Goal: Task Accomplishment & Management: Manage account settings

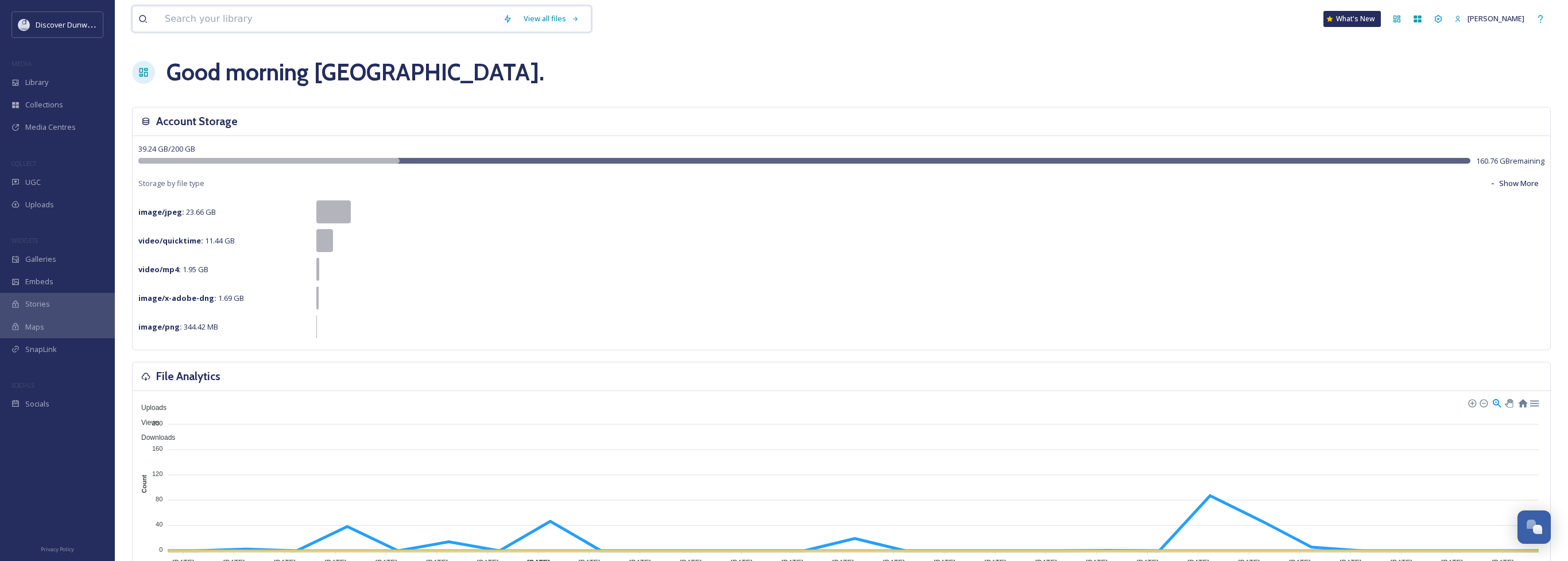
click at [287, 21] on input at bounding box center [328, 19] width 338 height 25
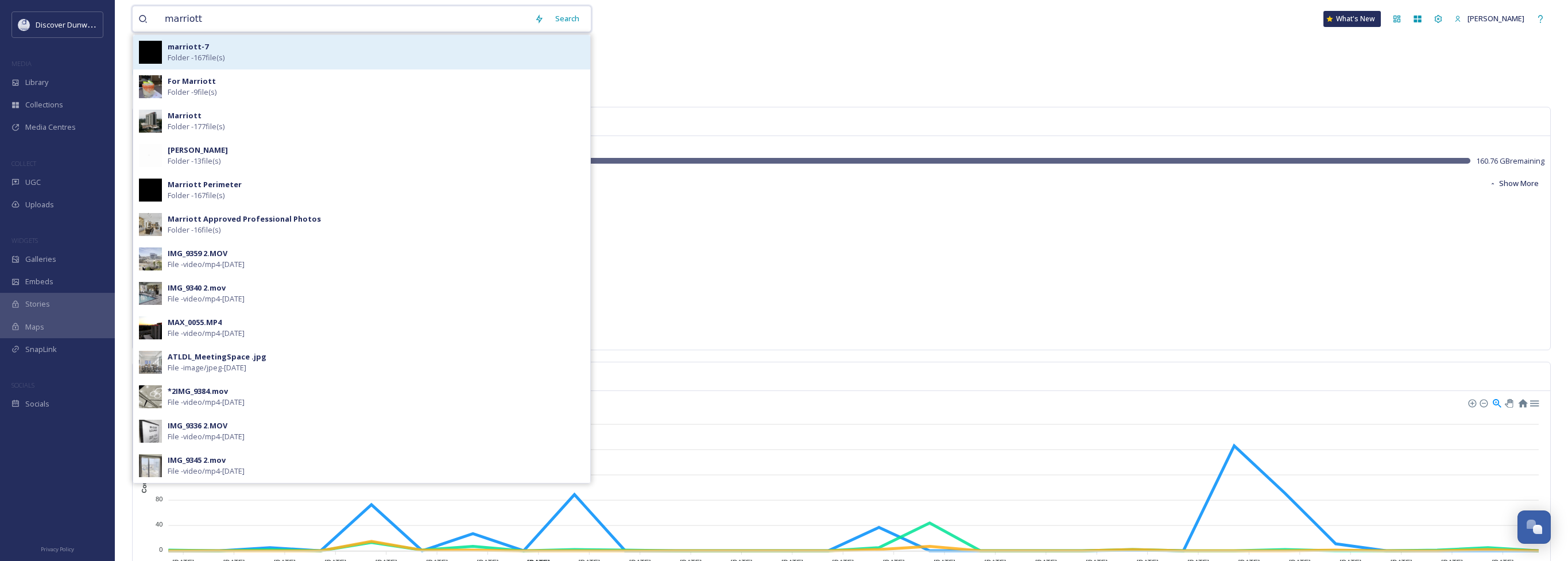
type input "marriott"
click at [190, 42] on strong "marriott-7" at bounding box center [188, 46] width 41 height 11
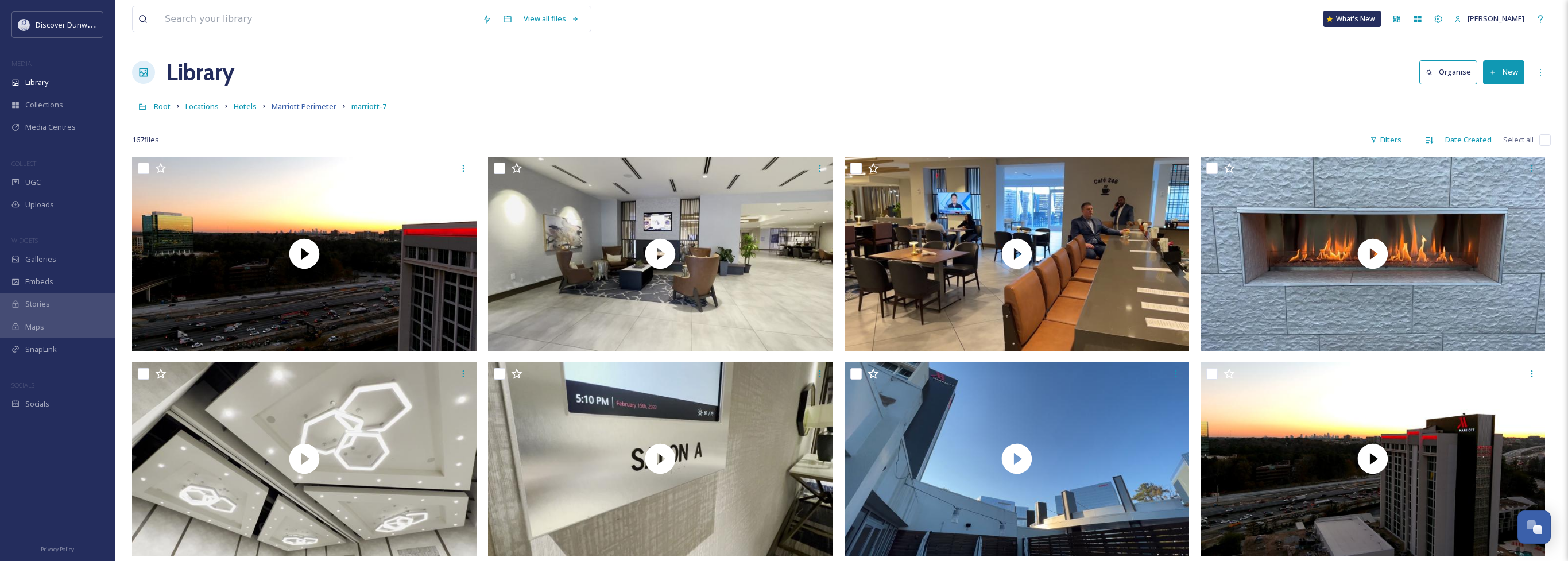
drag, startPoint x: 298, startPoint y: 107, endPoint x: 284, endPoint y: 107, distance: 14.0
click at [298, 107] on span "Marriott Perimeter" at bounding box center [303, 106] width 65 height 11
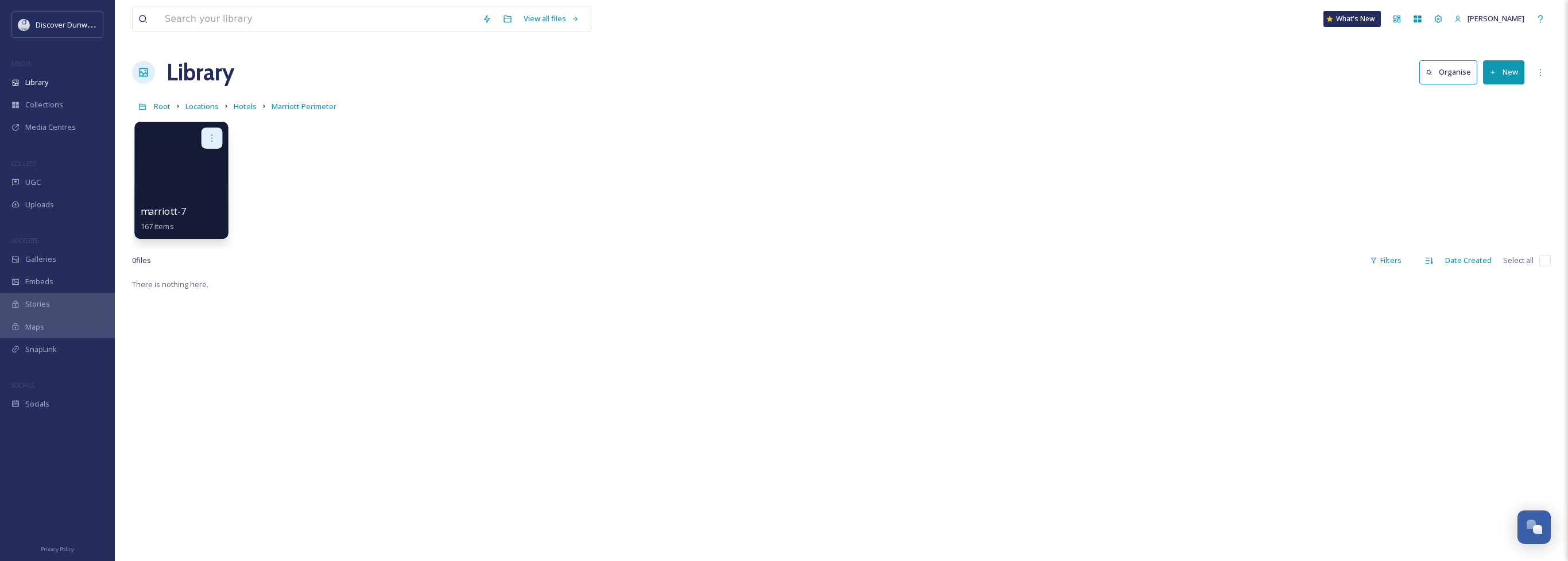
click at [209, 139] on icon at bounding box center [212, 138] width 10 height 10
click at [206, 169] on div "Edit / Share" at bounding box center [190, 164] width 64 height 23
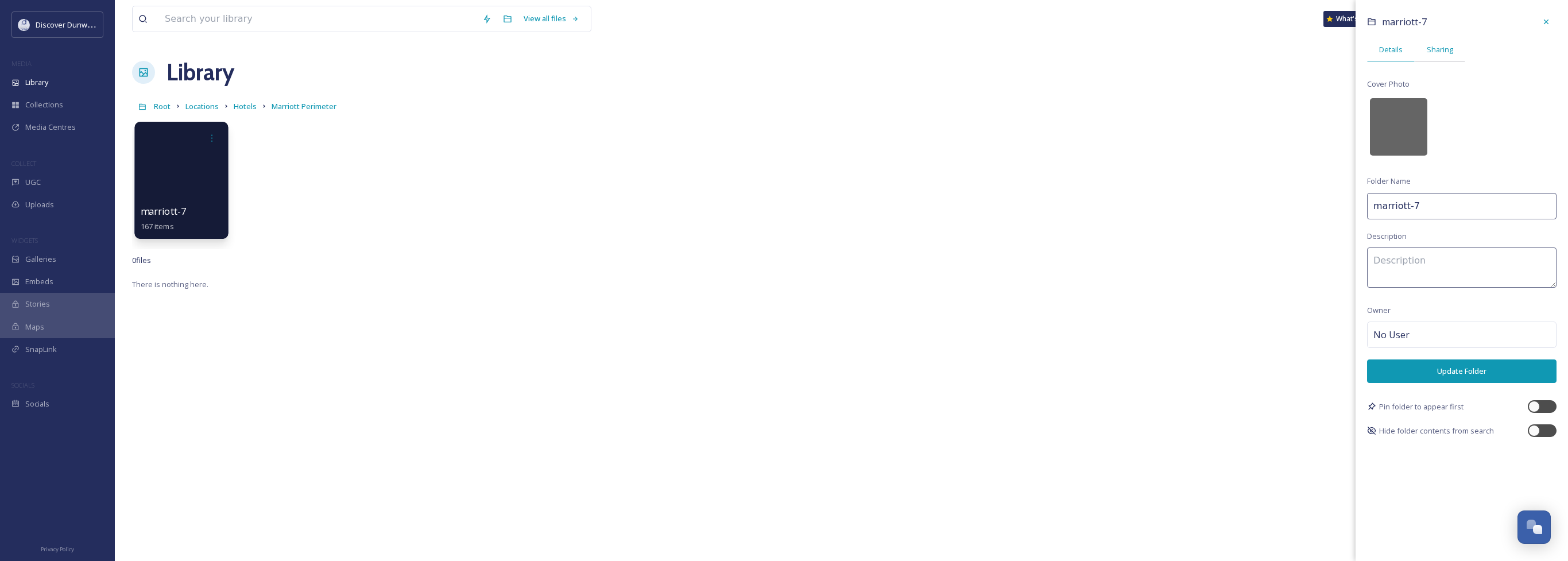
click at [1432, 58] on div "Sharing" at bounding box center [1440, 49] width 50 height 23
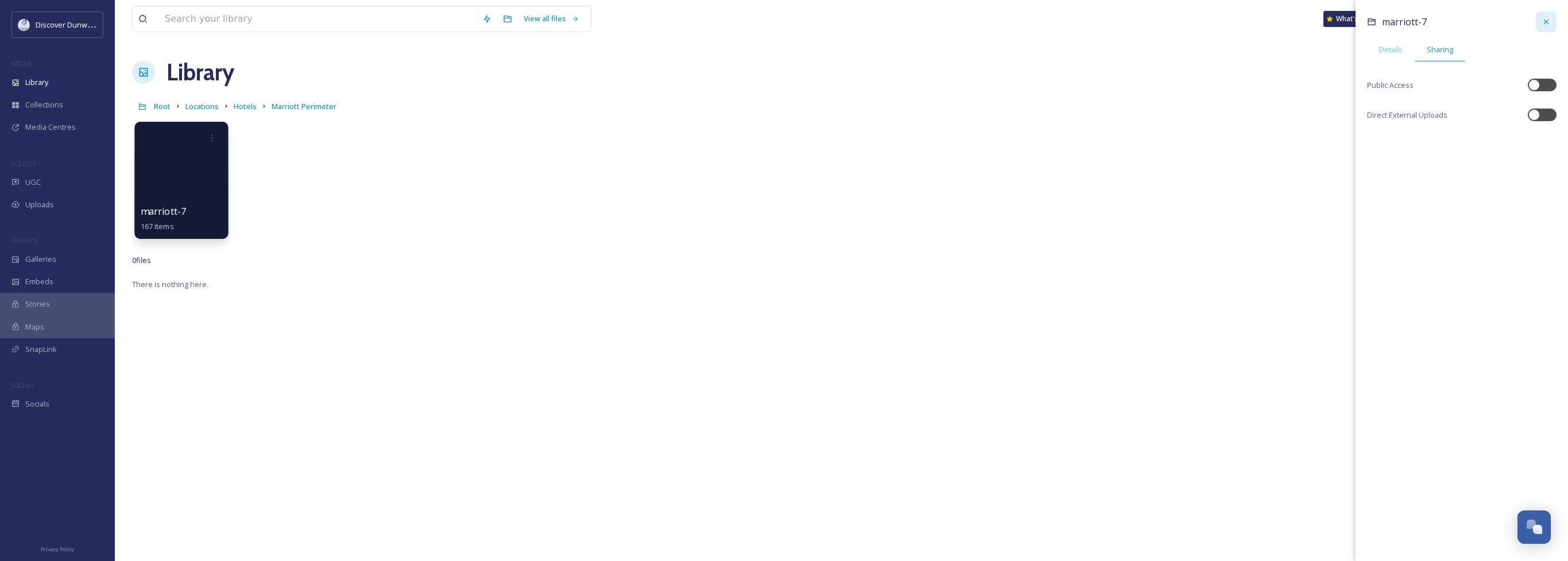
click at [1543, 28] on div at bounding box center [1545, 21] width 20 height 20
click at [249, 106] on span "Hotels" at bounding box center [245, 106] width 23 height 11
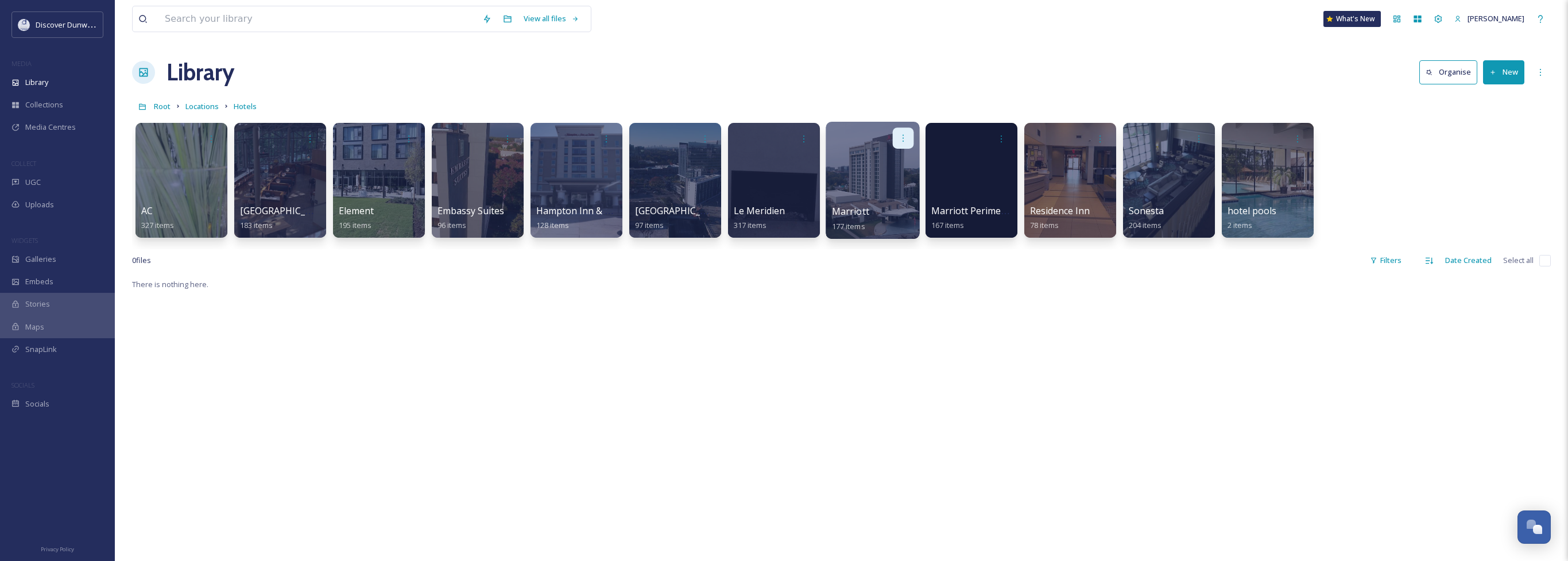
click at [904, 134] on icon at bounding box center [903, 138] width 10 height 10
click at [892, 164] on span "Edit / Share" at bounding box center [875, 164] width 41 height 12
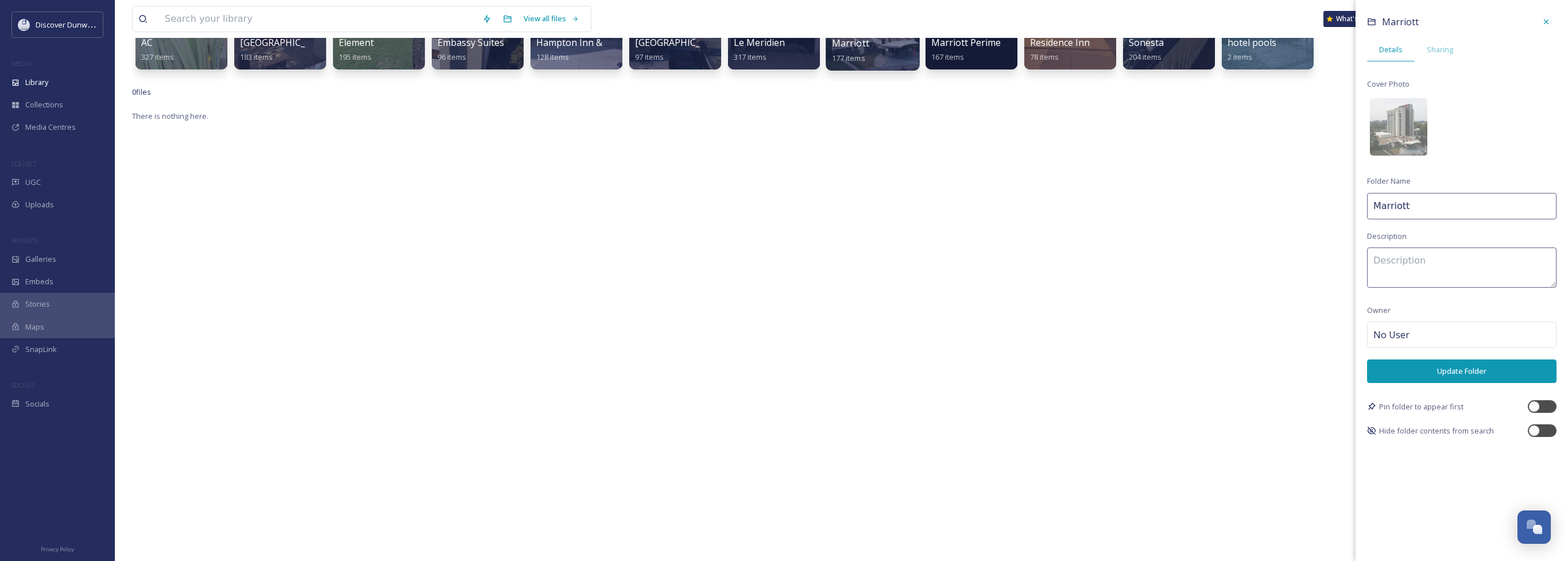
scroll to position [172, 0]
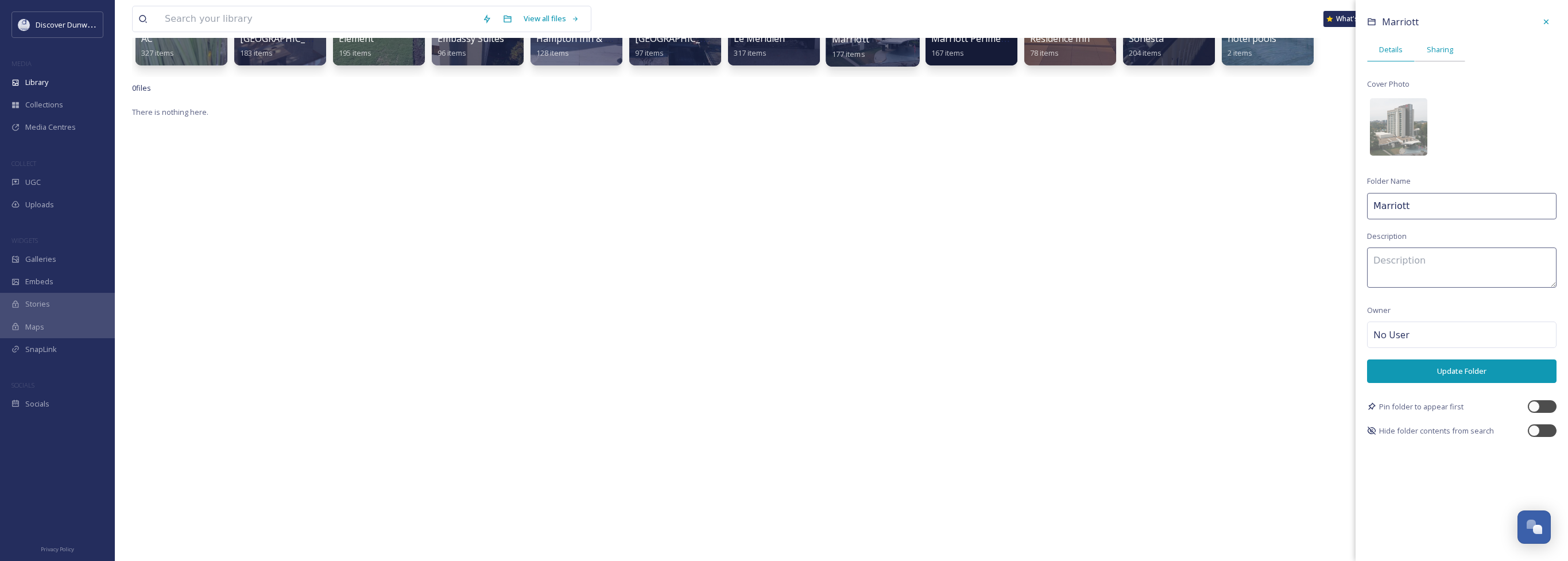
click at [1432, 51] on span "Sharing" at bounding box center [1439, 49] width 26 height 11
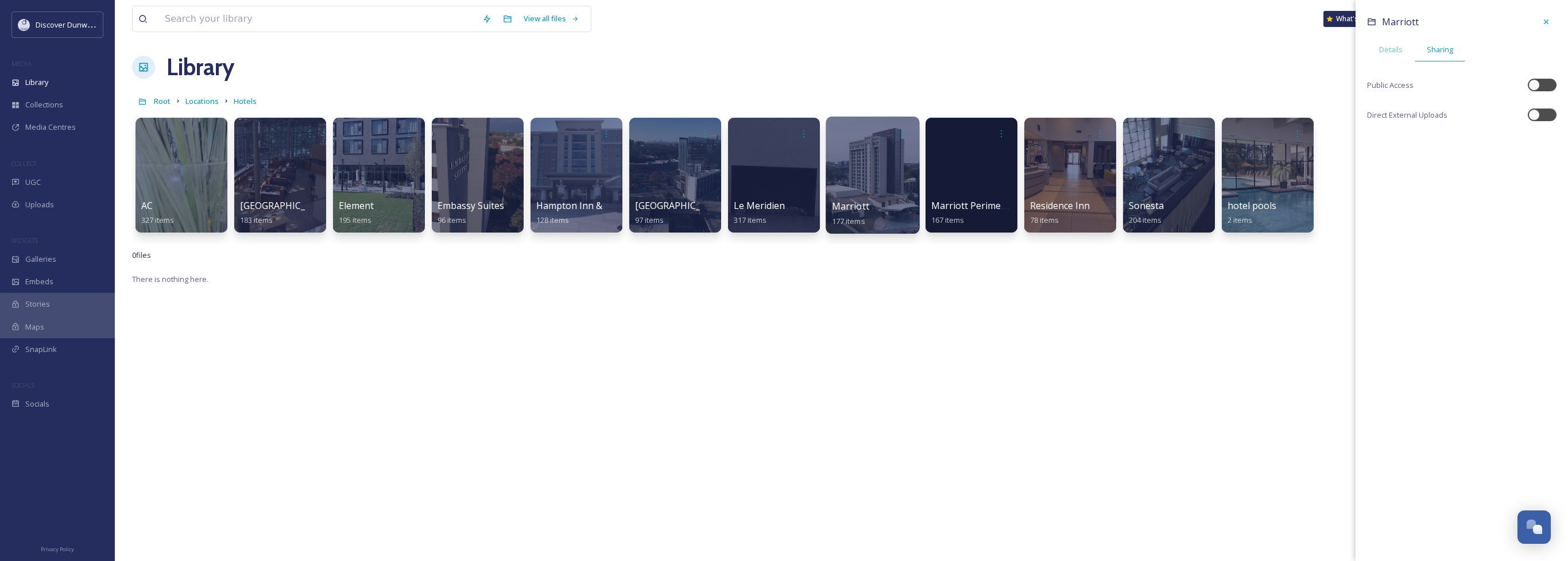
scroll to position [0, 0]
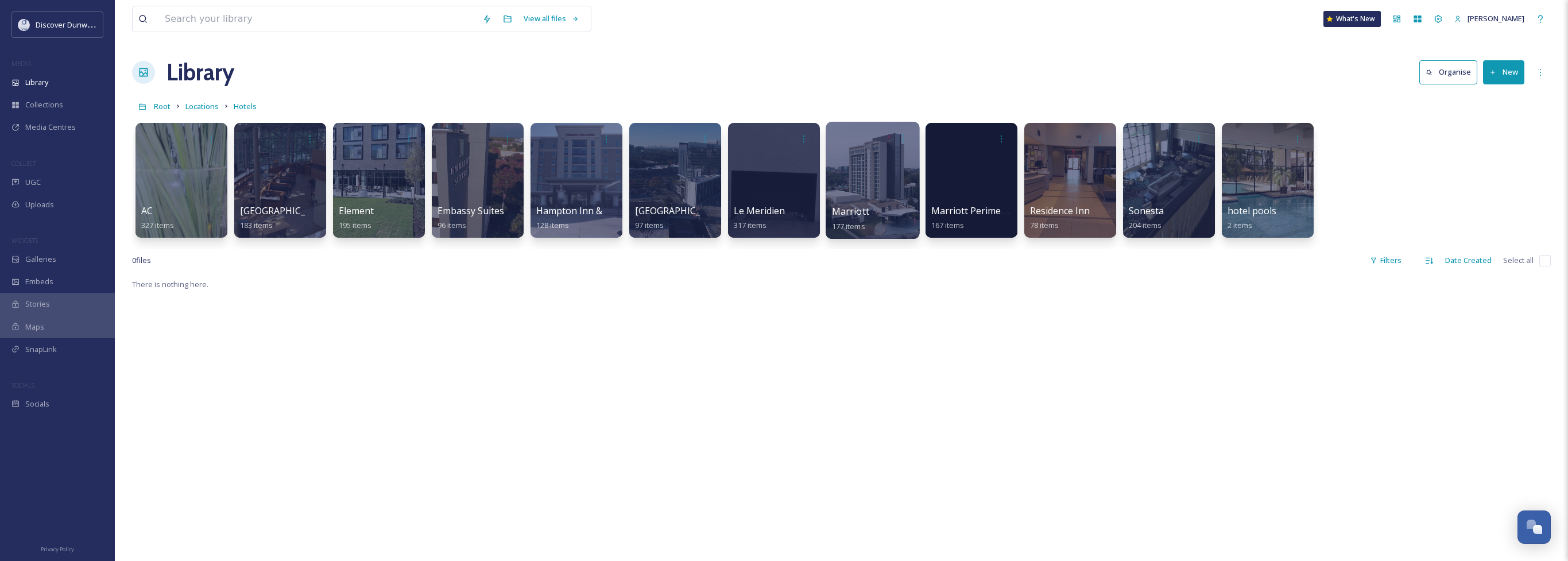
click at [1144, 332] on div "There is nothing here." at bounding box center [841, 557] width 1418 height 561
click at [854, 180] on div at bounding box center [871, 180] width 94 height 117
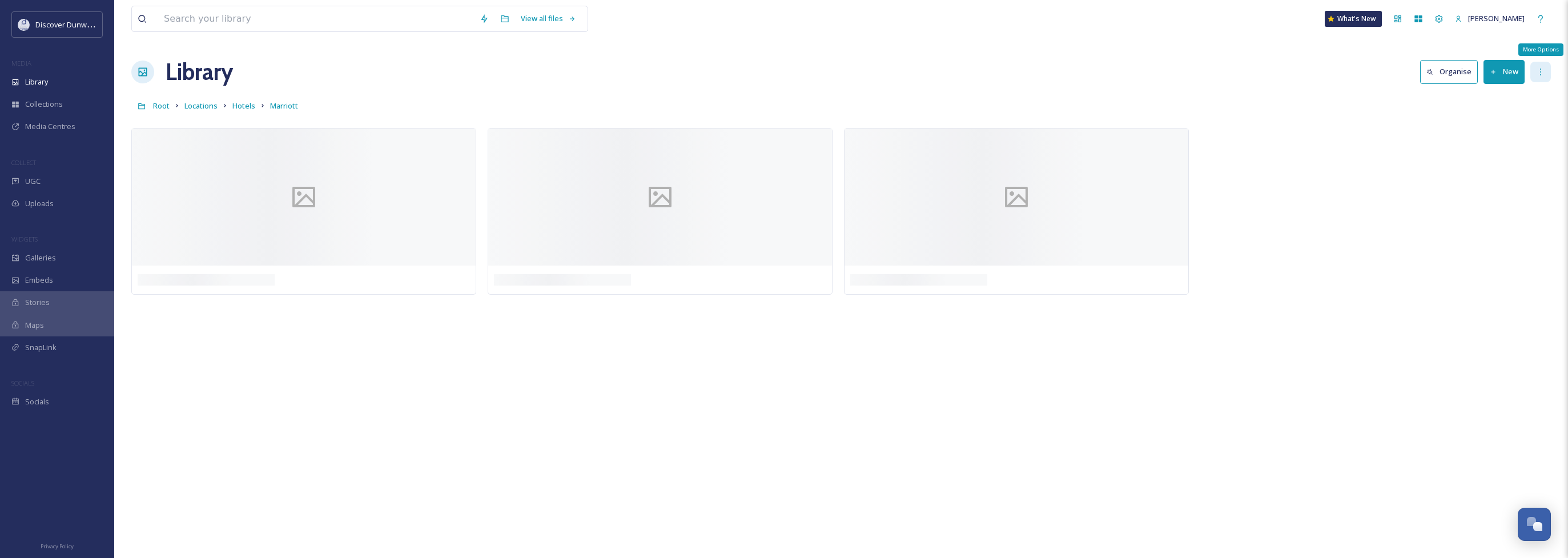
click at [1548, 78] on div "More Options" at bounding box center [1539, 71] width 20 height 20
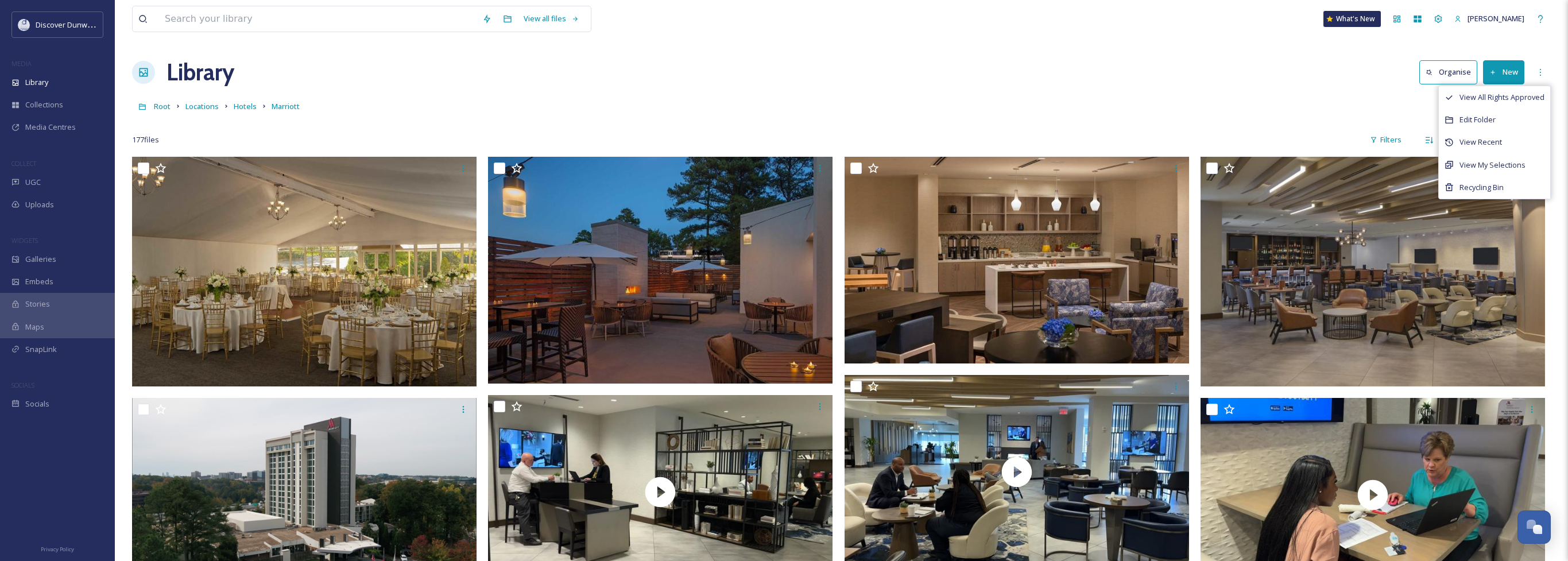
click at [1215, 89] on div "Library Organise New View All Rights Approved Edit Folder View Recent View My S…" at bounding box center [841, 72] width 1418 height 35
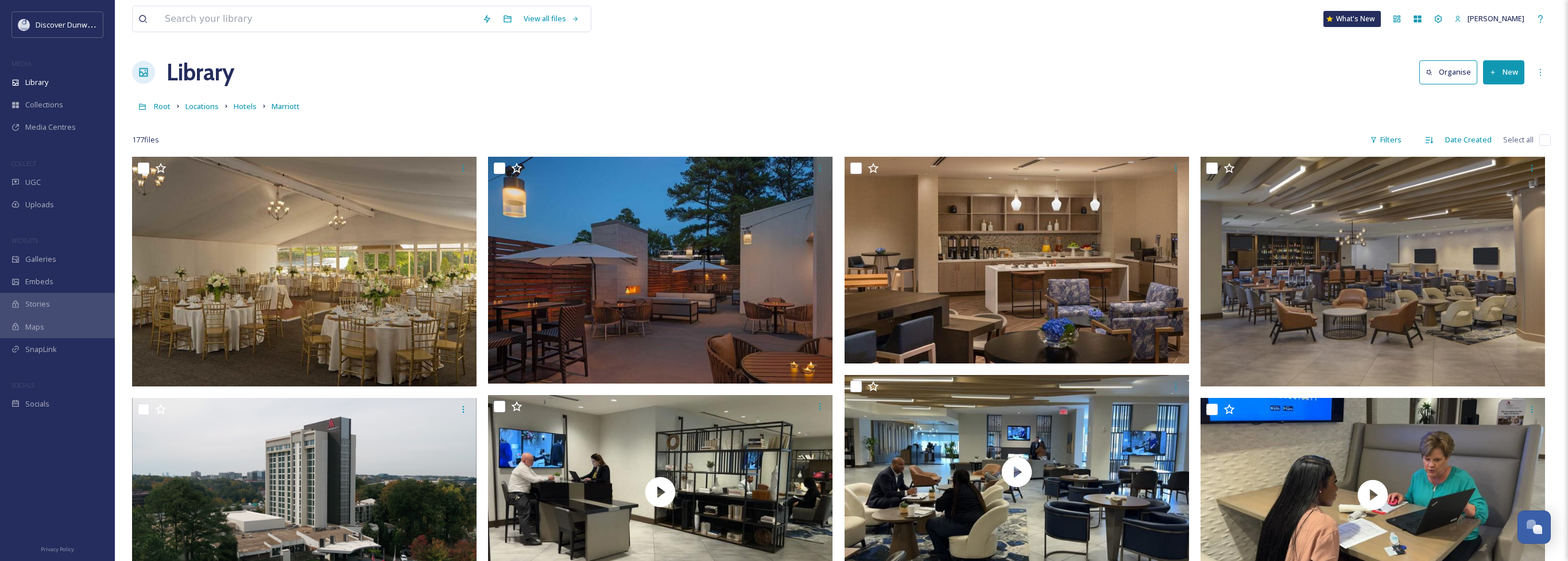
click at [1540, 138] on input "checkbox" at bounding box center [1545, 140] width 12 height 12
checkbox input "true"
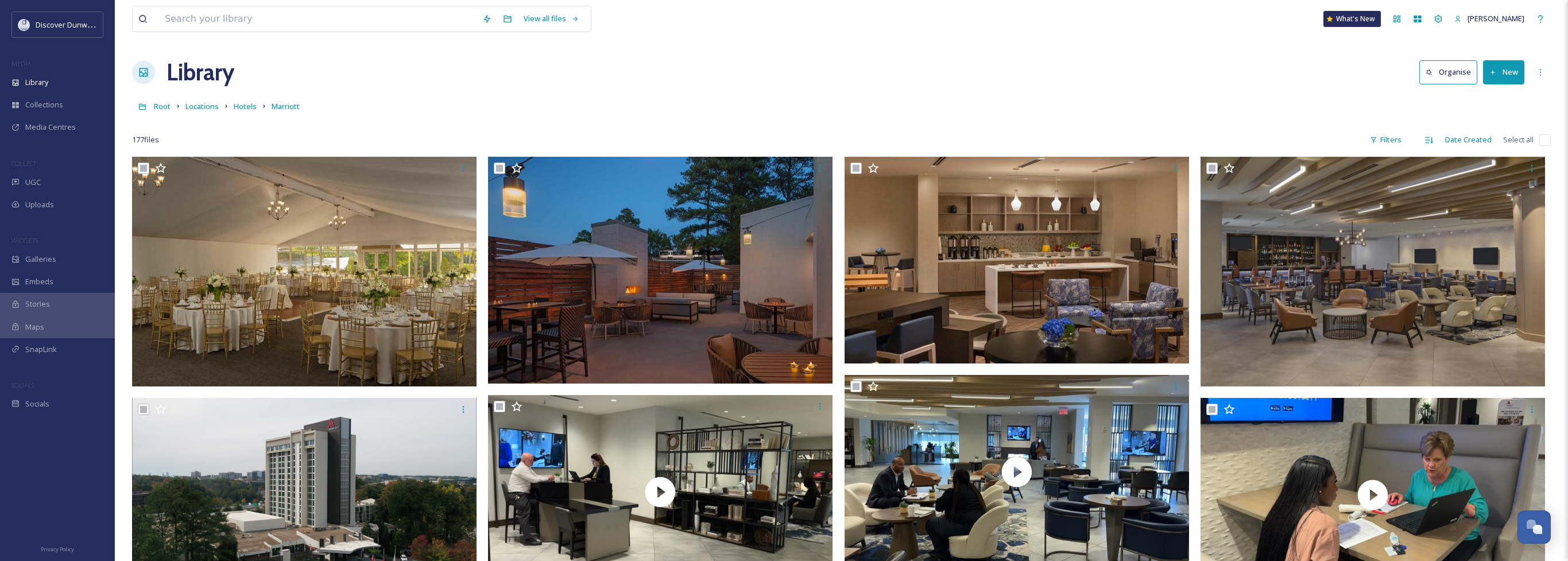
checkbox input "true"
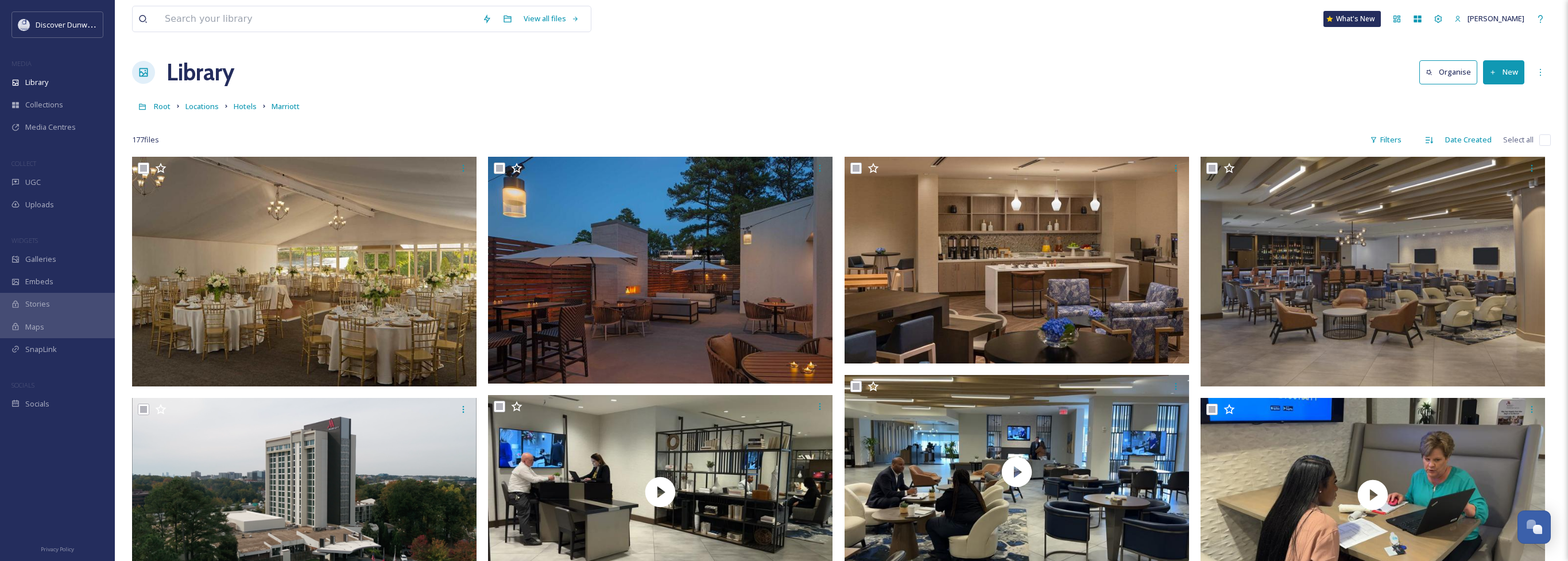
checkbox input "true"
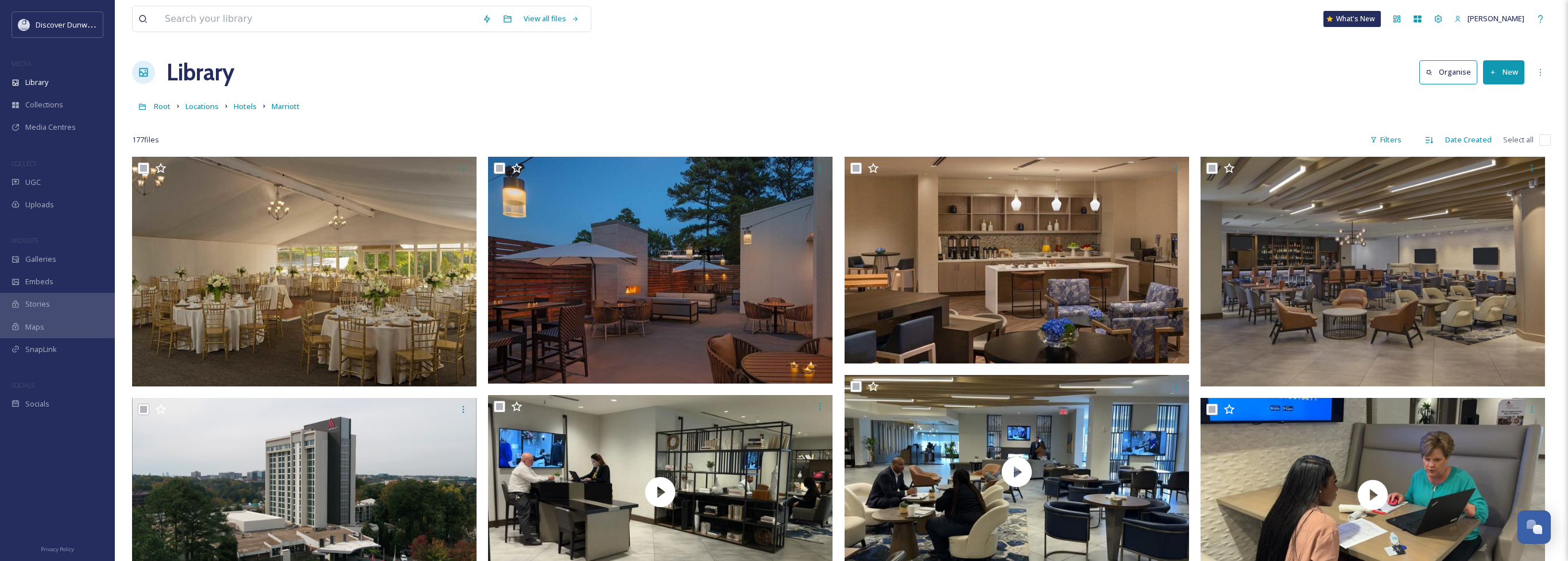
checkbox input "true"
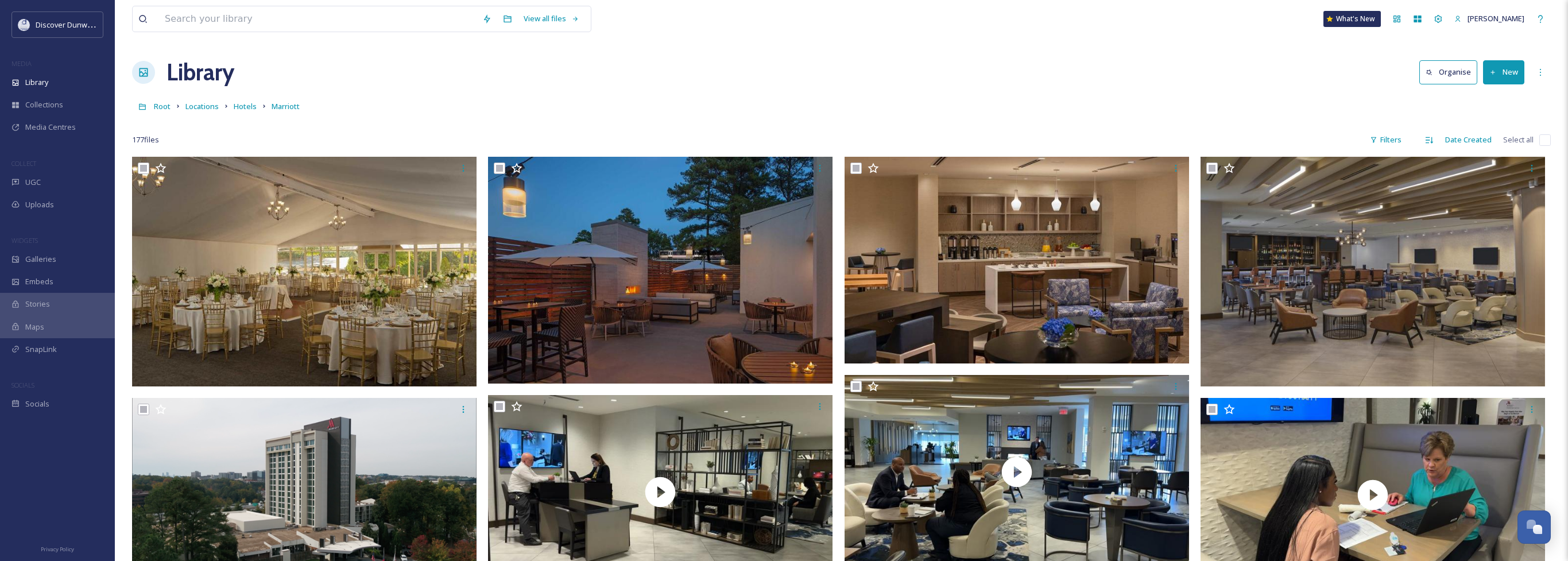
checkbox input "true"
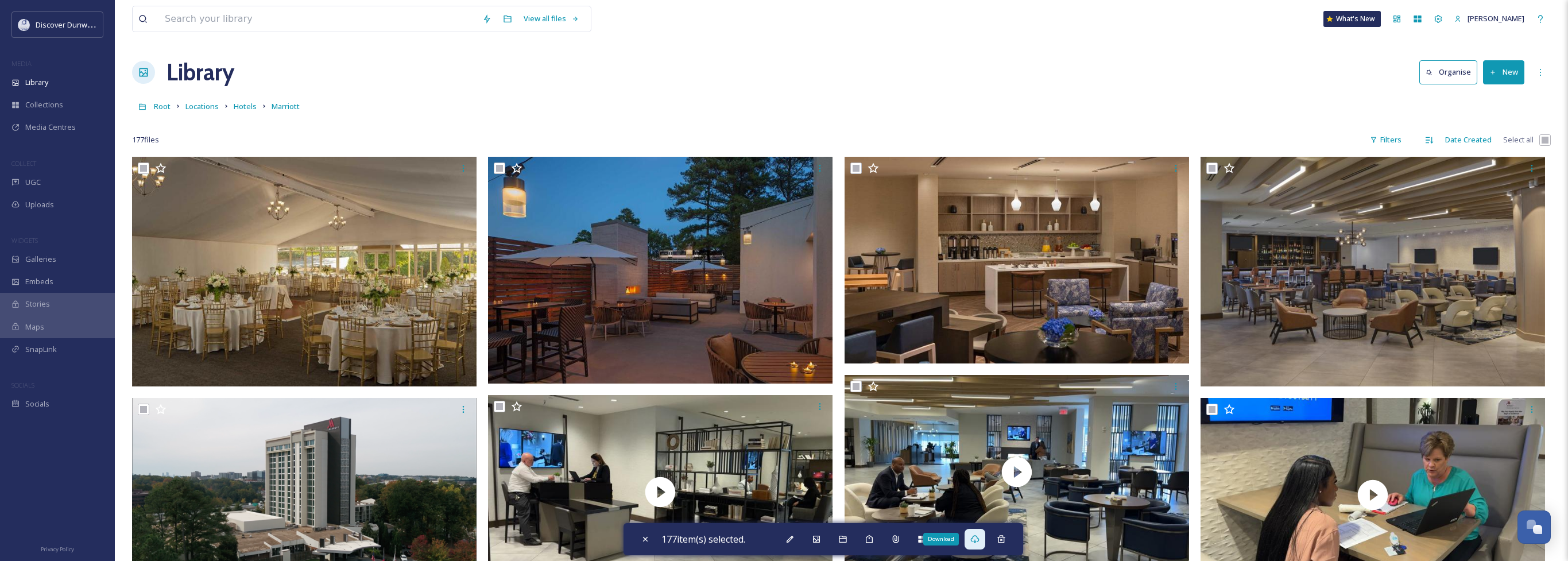
click at [978, 538] on icon at bounding box center [974, 539] width 9 height 8
click at [1334, 84] on div "Library Organise New" at bounding box center [841, 72] width 1418 height 35
click at [214, 112] on link "Locations" at bounding box center [202, 106] width 34 height 14
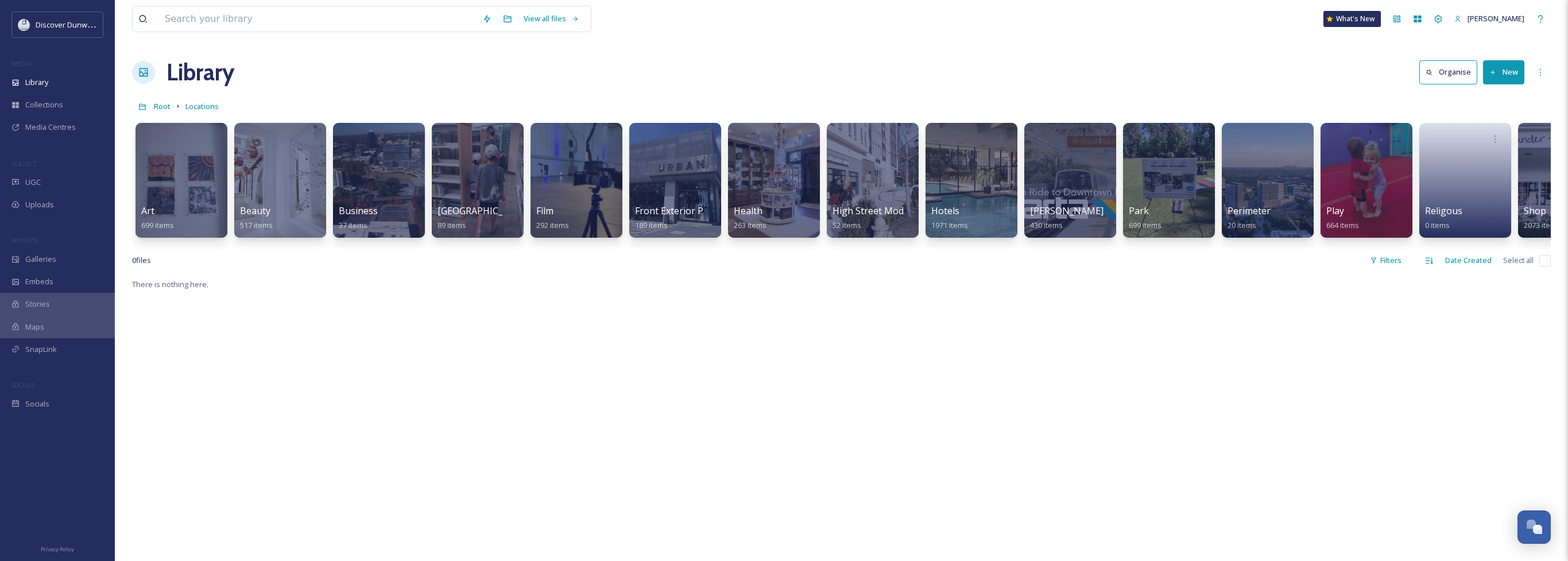
drag, startPoint x: 600, startPoint y: 244, endPoint x: 808, endPoint y: 248, distance: 208.0
click at [808, 248] on div "Art 699 items Beauty 517 items Business 37 items Dunwoody Library 89 items Film…" at bounding box center [841, 182] width 1418 height 132
click at [286, 14] on input at bounding box center [317, 19] width 317 height 25
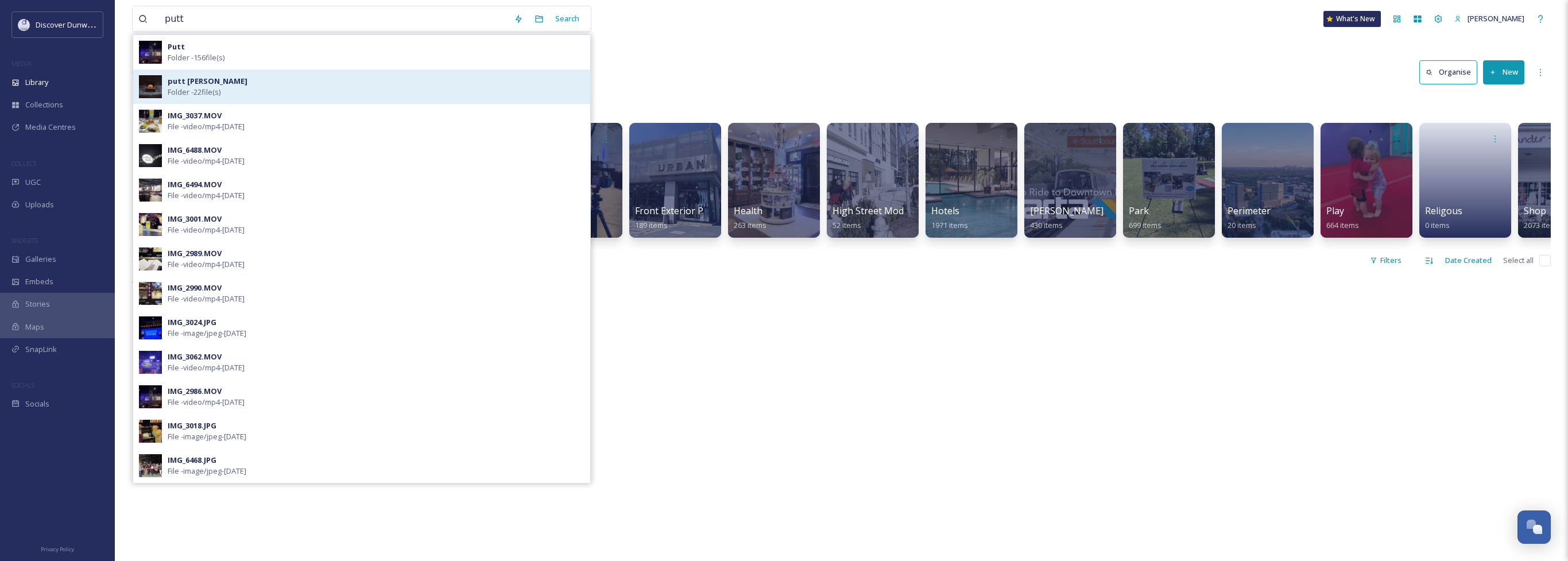
click at [254, 99] on div "putt [PERSON_NAME] Folder - 22 file(s)" at bounding box center [362, 87] width 457 height 35
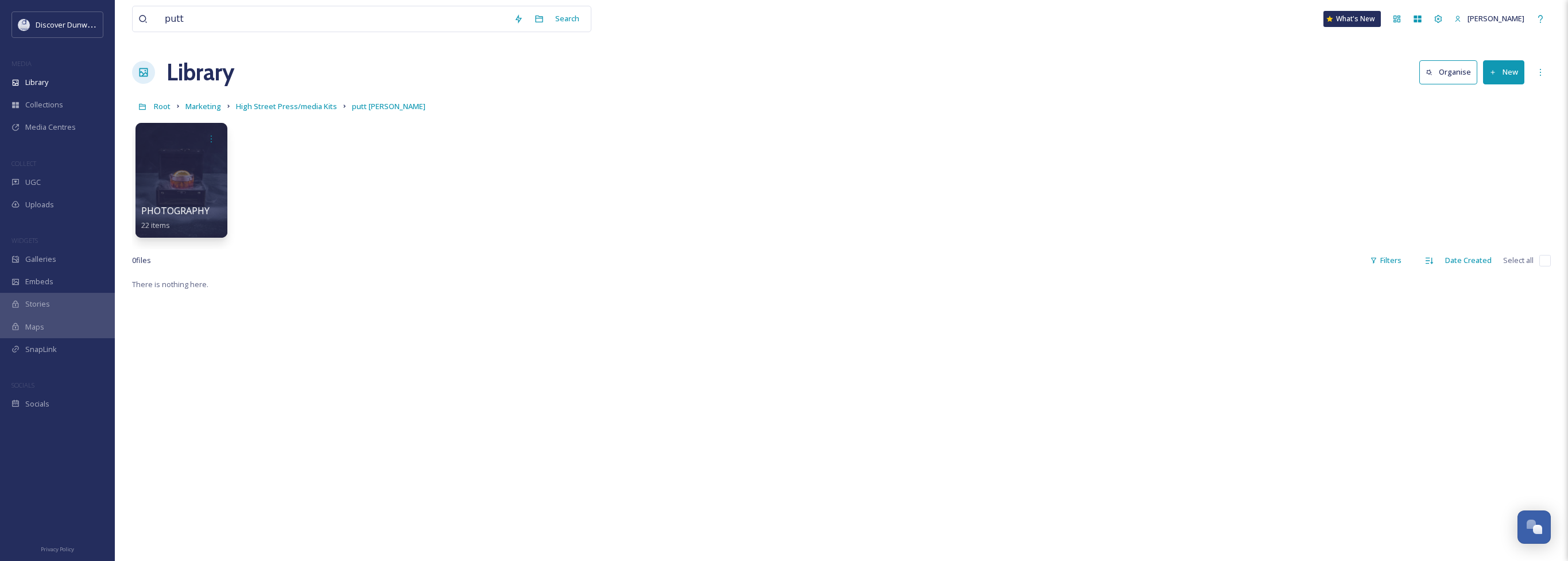
click at [264, 188] on div "PHOTOGRAPHY 22 items" at bounding box center [841, 182] width 1418 height 132
click at [367, 101] on span "putt [PERSON_NAME]" at bounding box center [389, 106] width 73 height 11
click at [182, 168] on div at bounding box center [180, 180] width 94 height 117
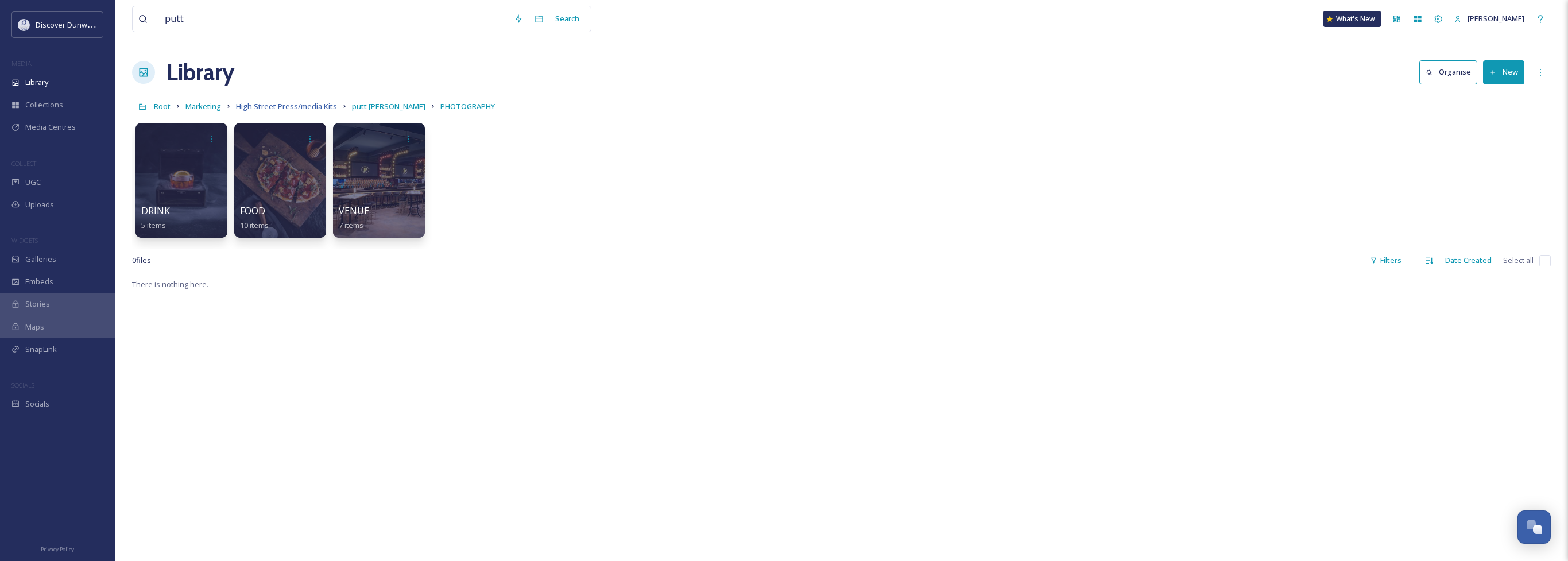
click at [281, 104] on span "High Street Press/media Kits" at bounding box center [286, 106] width 101 height 11
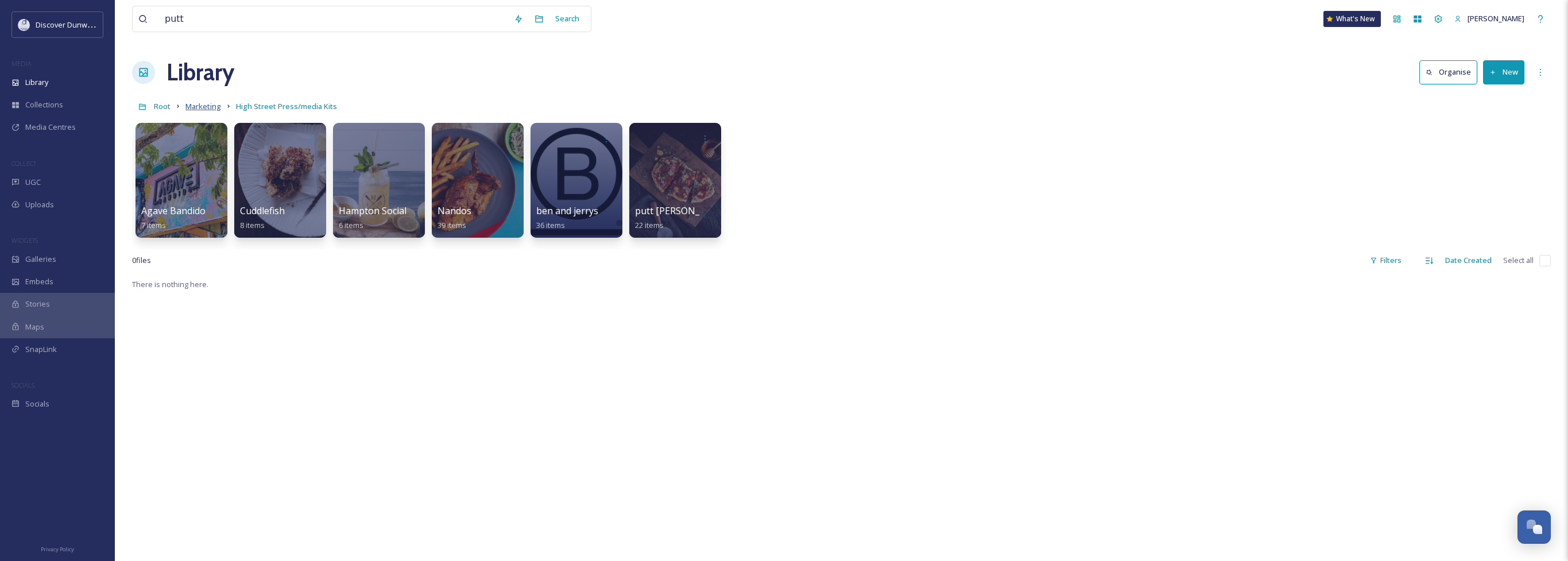
click at [207, 101] on span "Marketing" at bounding box center [203, 106] width 36 height 11
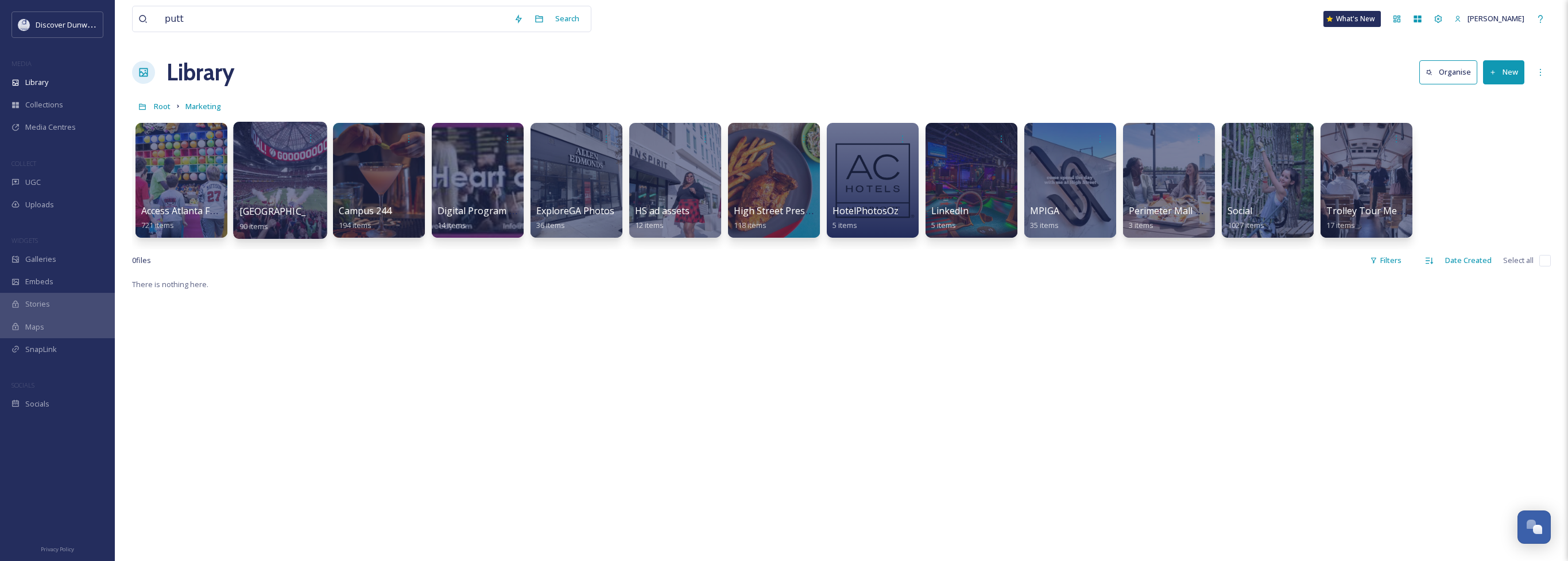
click at [310, 181] on div at bounding box center [280, 180] width 94 height 117
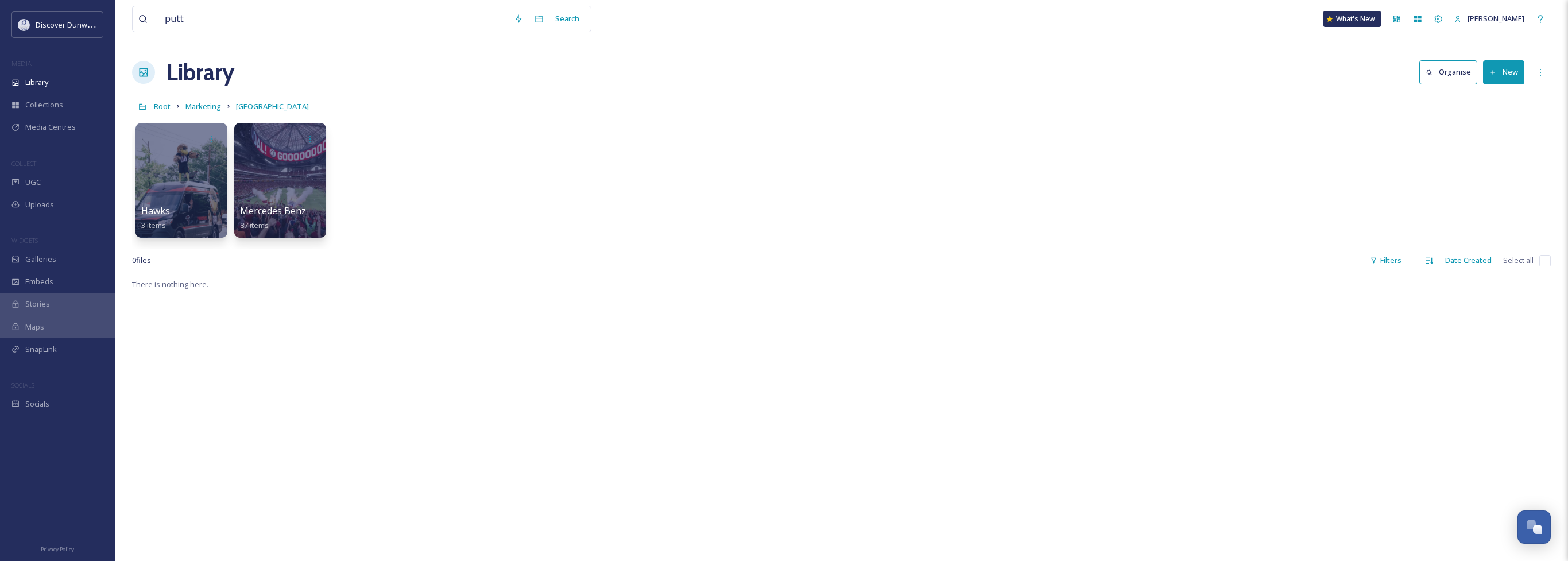
click at [310, 181] on div at bounding box center [280, 180] width 92 height 115
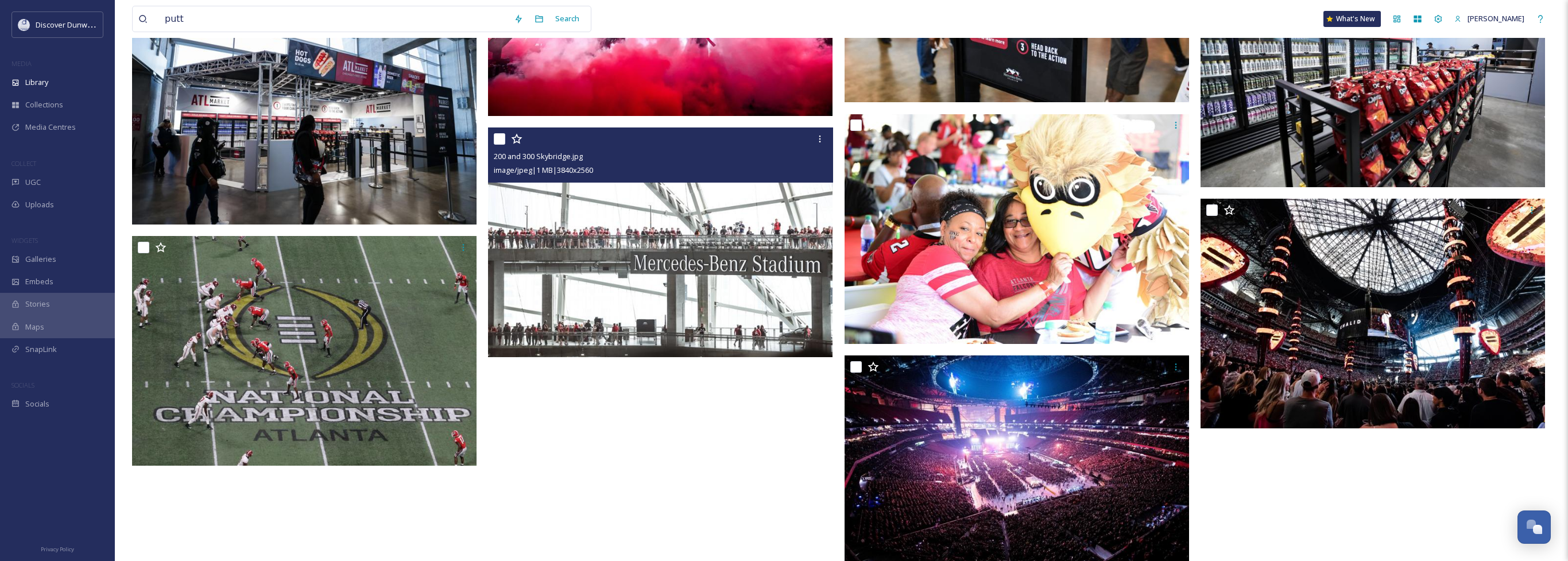
scroll to position [5138, 0]
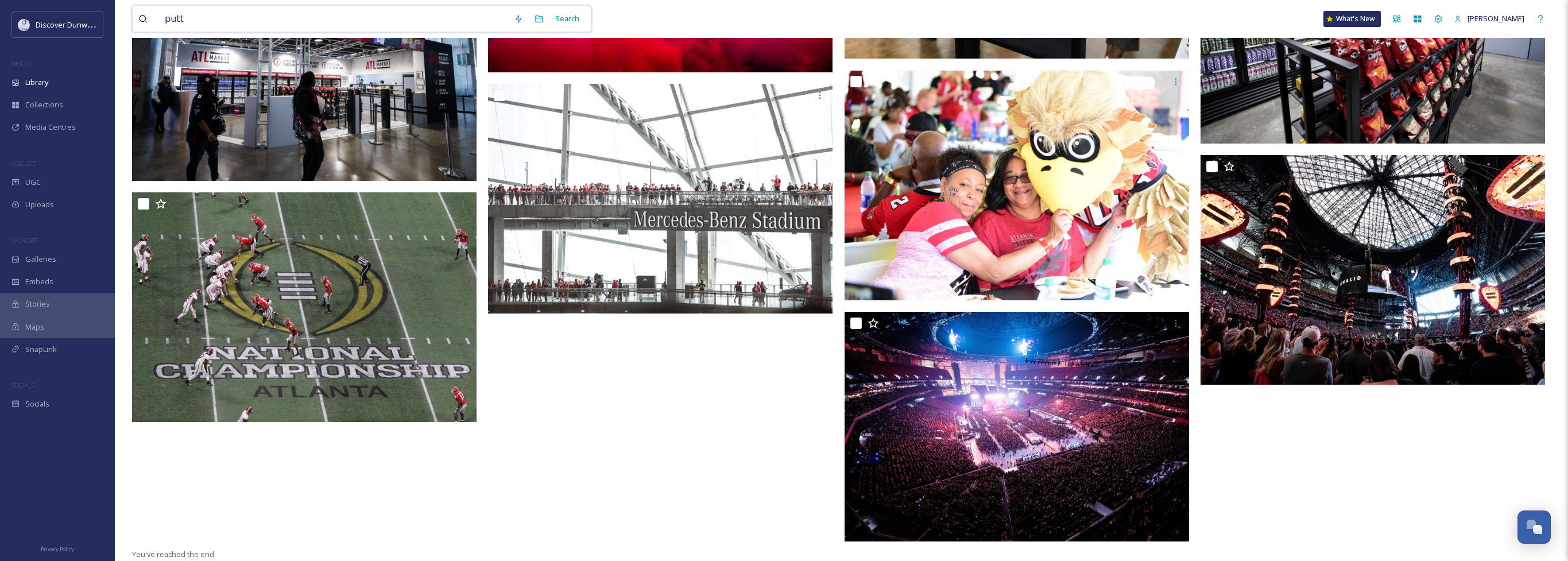
click at [216, 17] on input "putt" at bounding box center [334, 19] width 349 height 25
type input "puttshack"
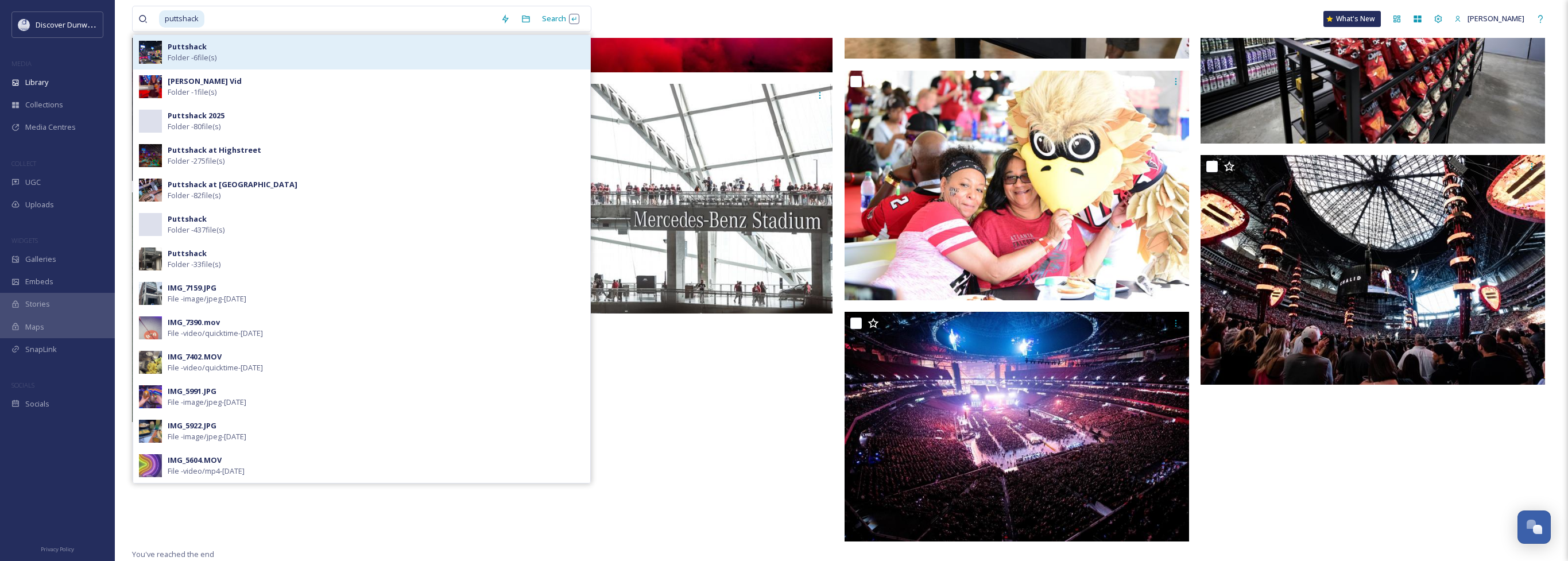
click at [207, 38] on div "Puttshack Folder - 6 file(s)" at bounding box center [362, 52] width 457 height 35
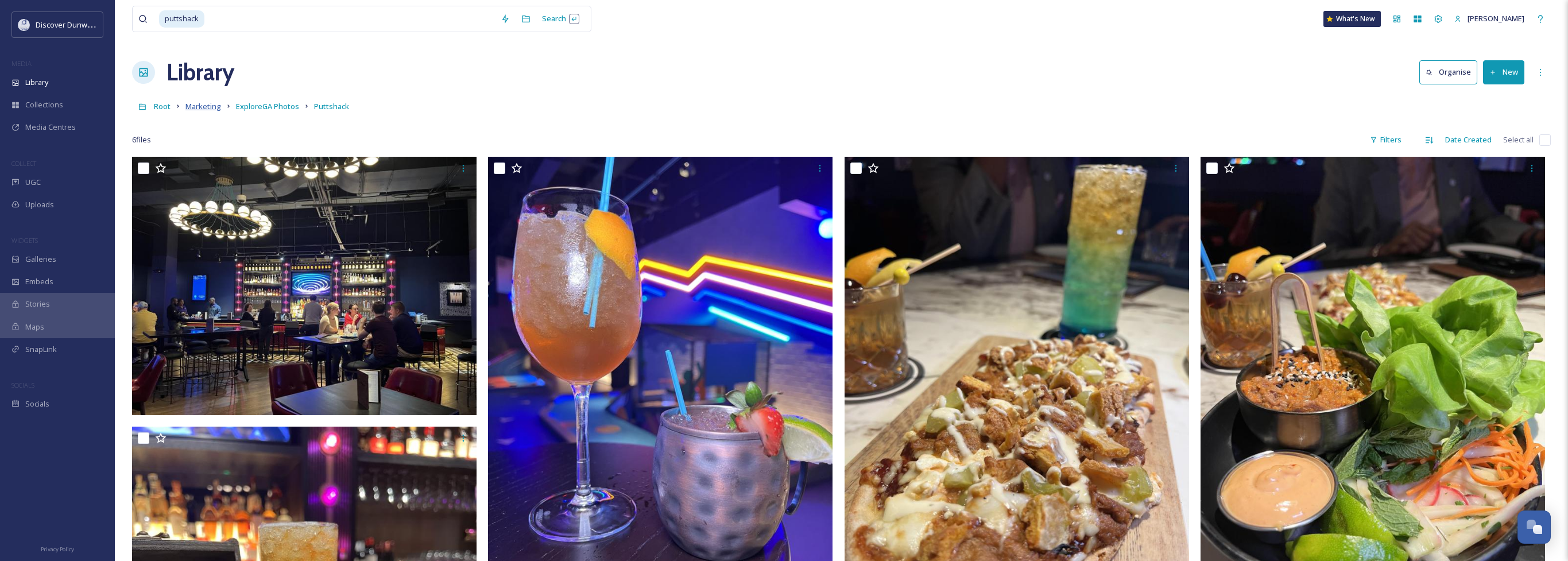
click at [212, 110] on span "Marketing" at bounding box center [203, 106] width 36 height 11
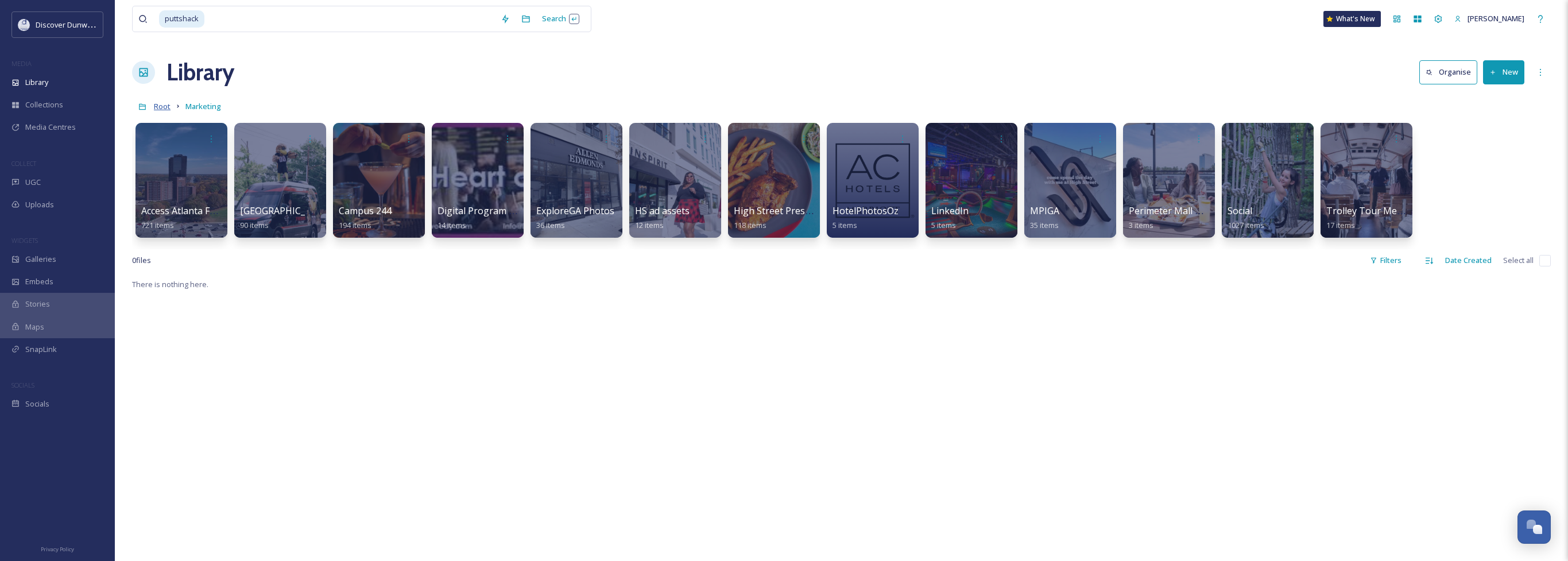
click at [156, 106] on span "Root" at bounding box center [161, 106] width 16 height 11
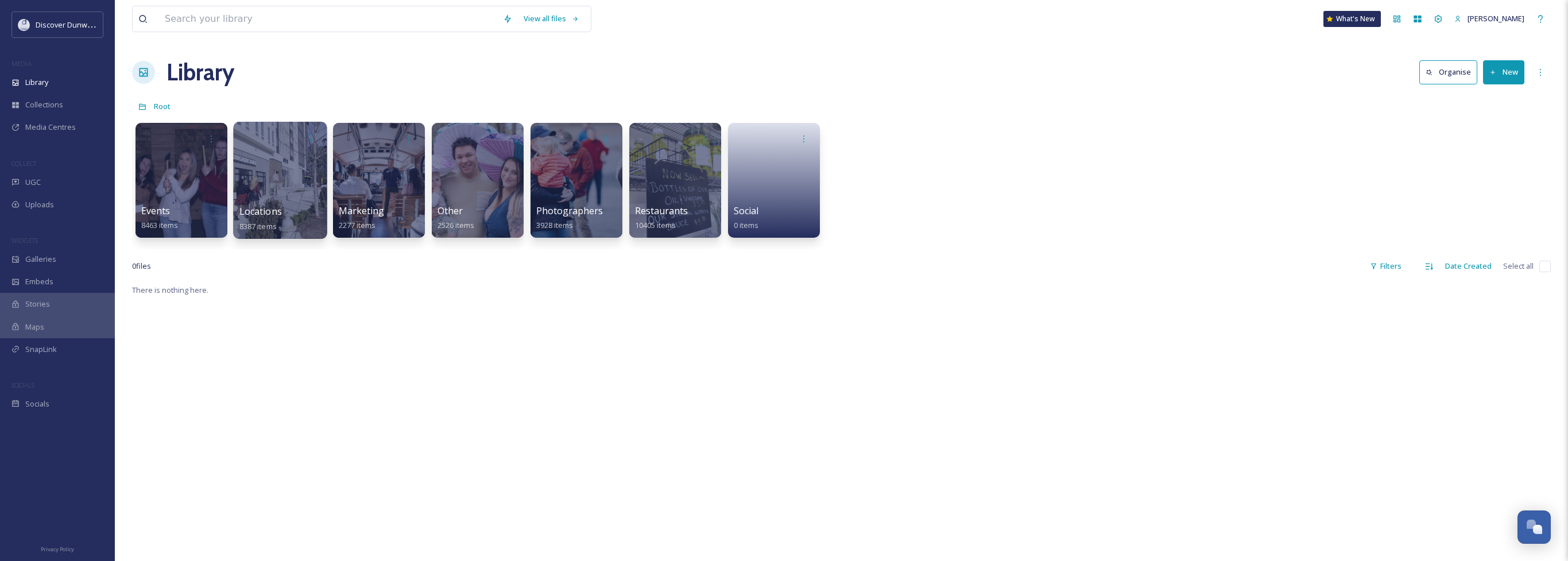
click at [290, 196] on div at bounding box center [280, 180] width 94 height 117
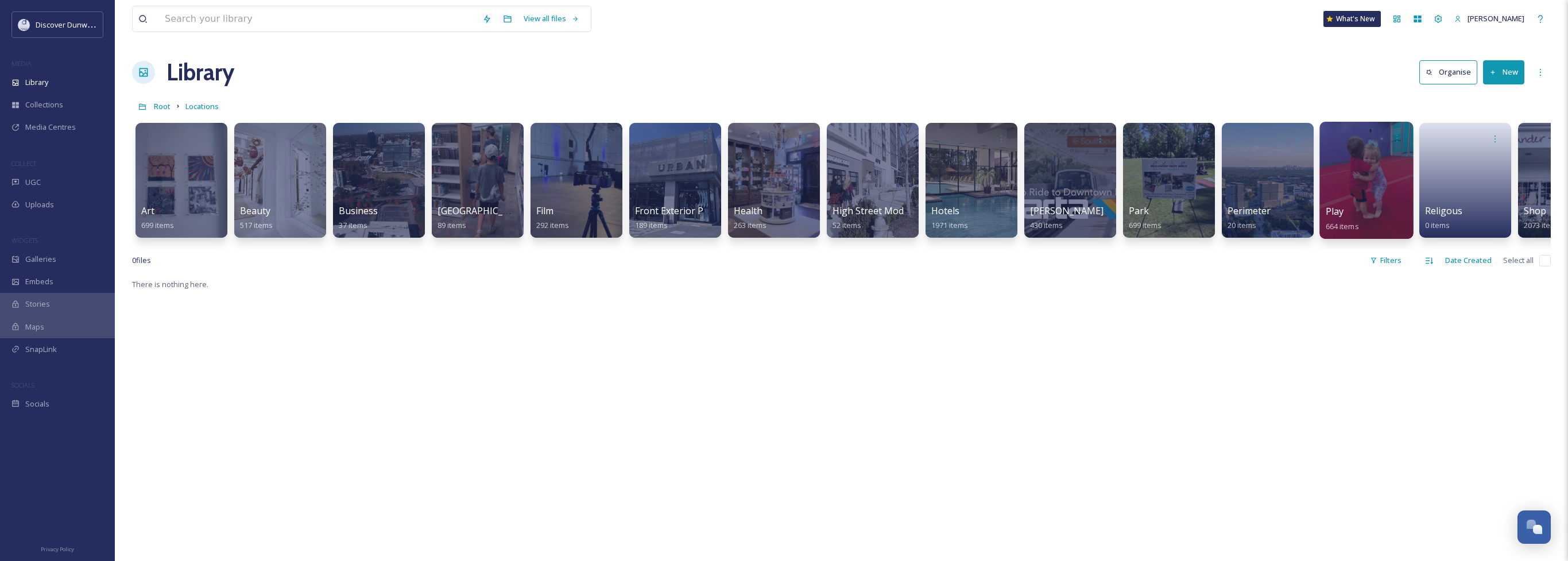
click at [1362, 198] on div at bounding box center [1365, 180] width 94 height 117
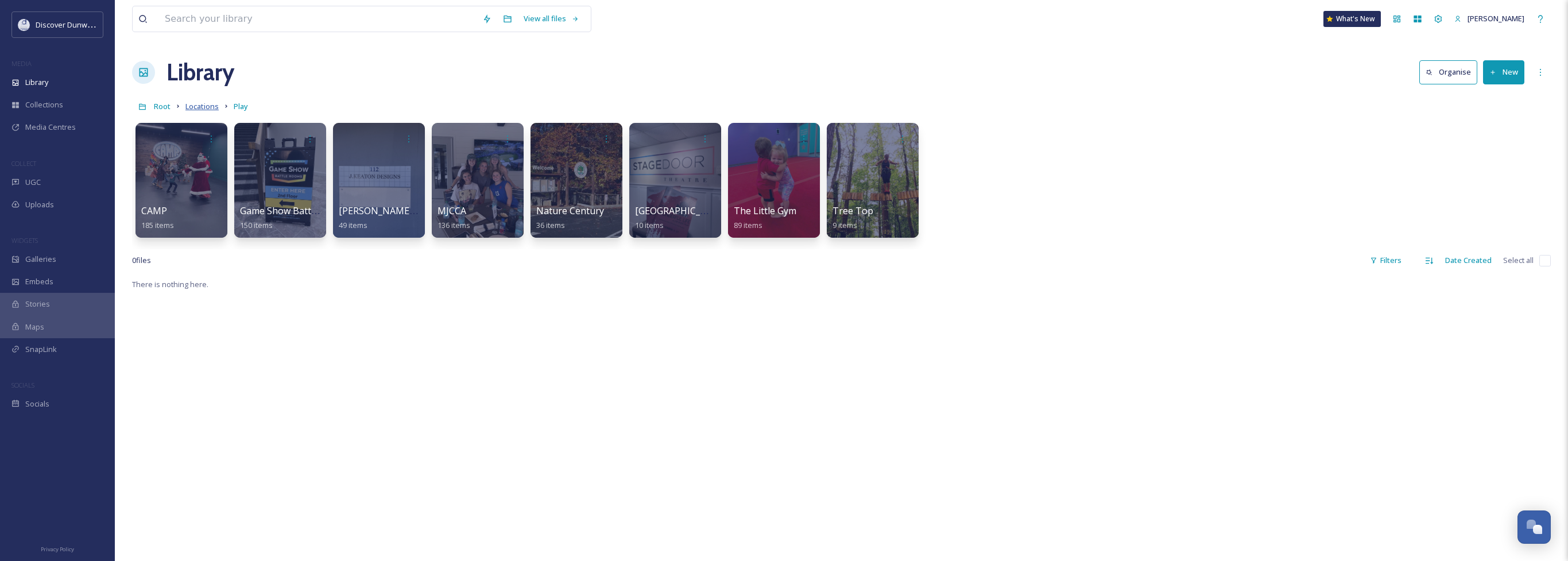
click at [192, 110] on span "Locations" at bounding box center [202, 106] width 34 height 11
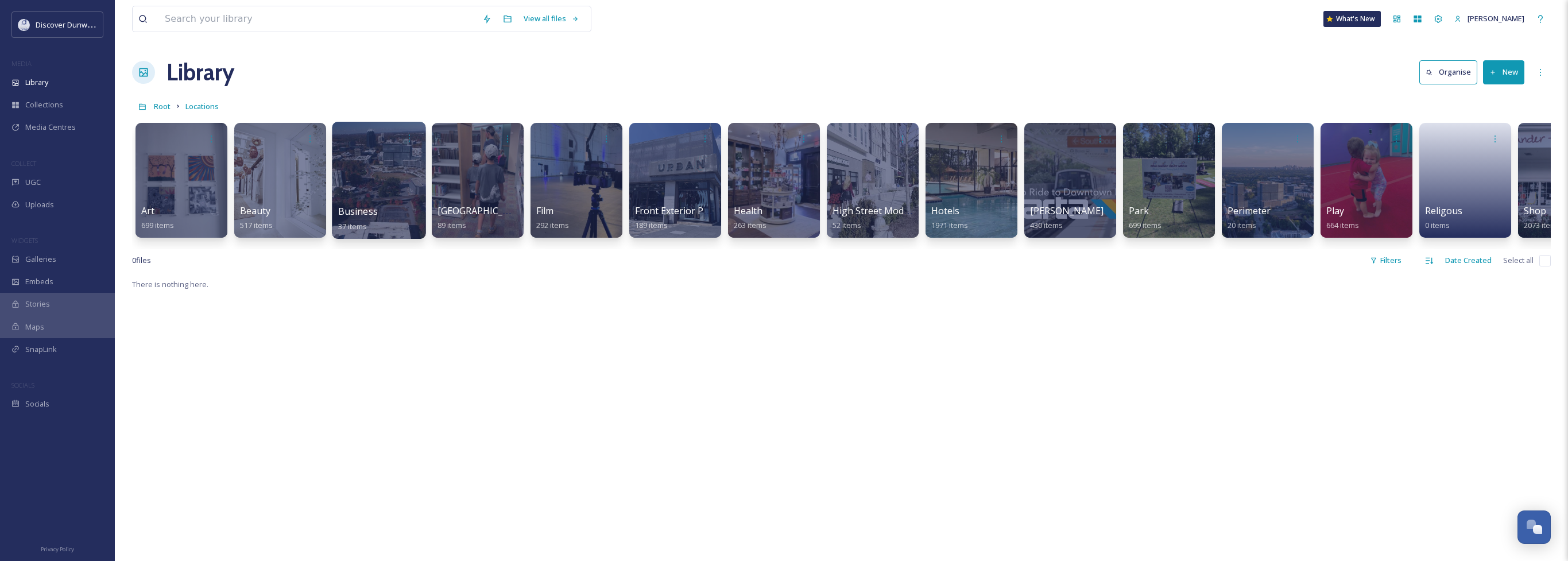
click at [382, 171] on div at bounding box center [378, 180] width 94 height 117
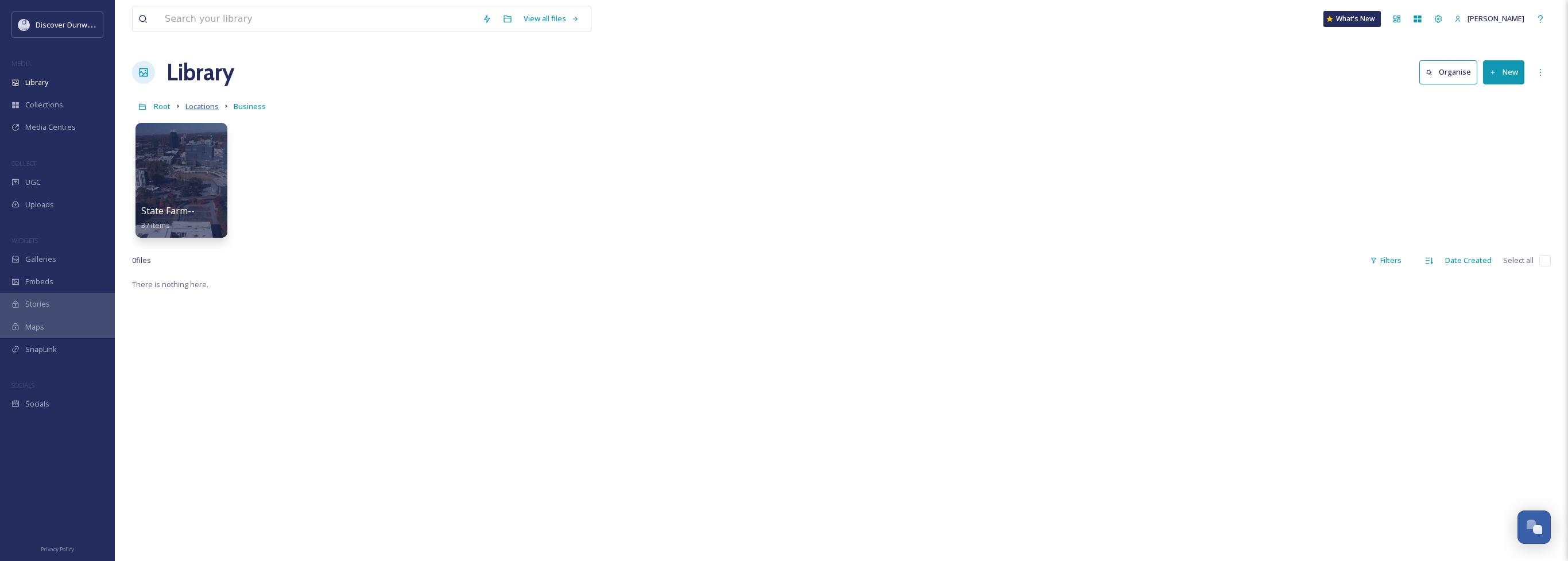
click at [206, 111] on span "Locations" at bounding box center [202, 106] width 34 height 11
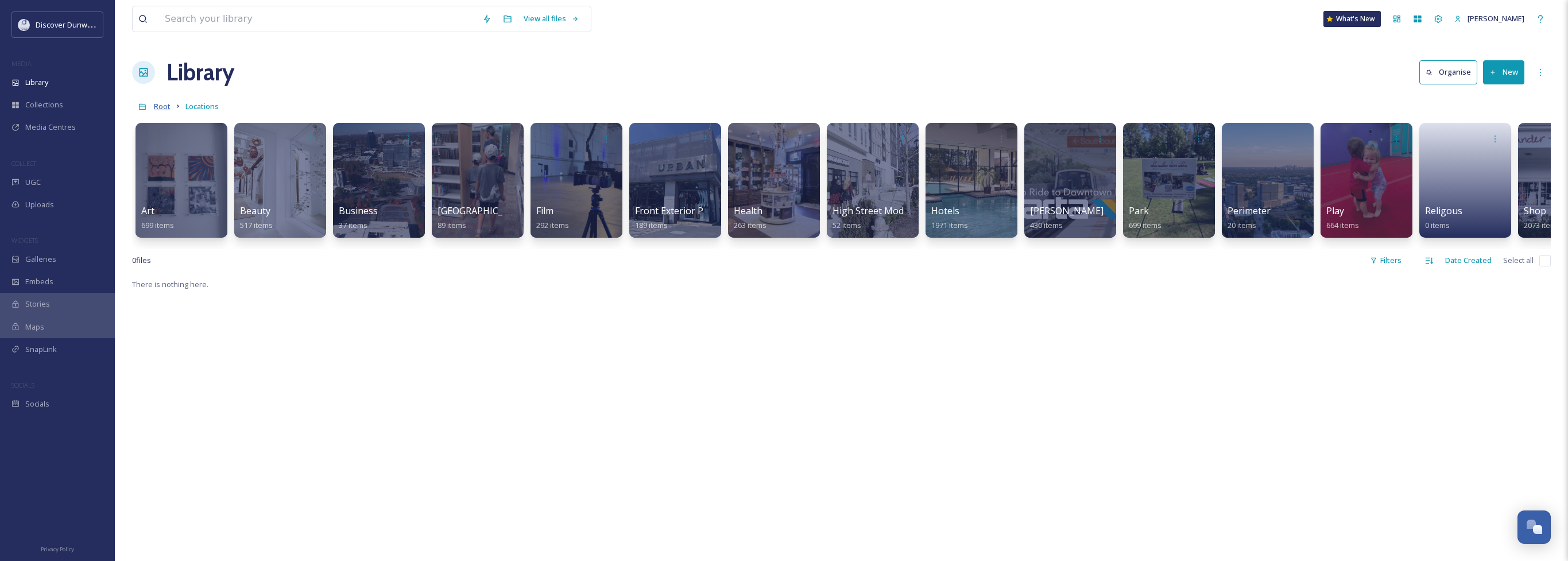
click at [162, 104] on span "Root" at bounding box center [161, 106] width 16 height 11
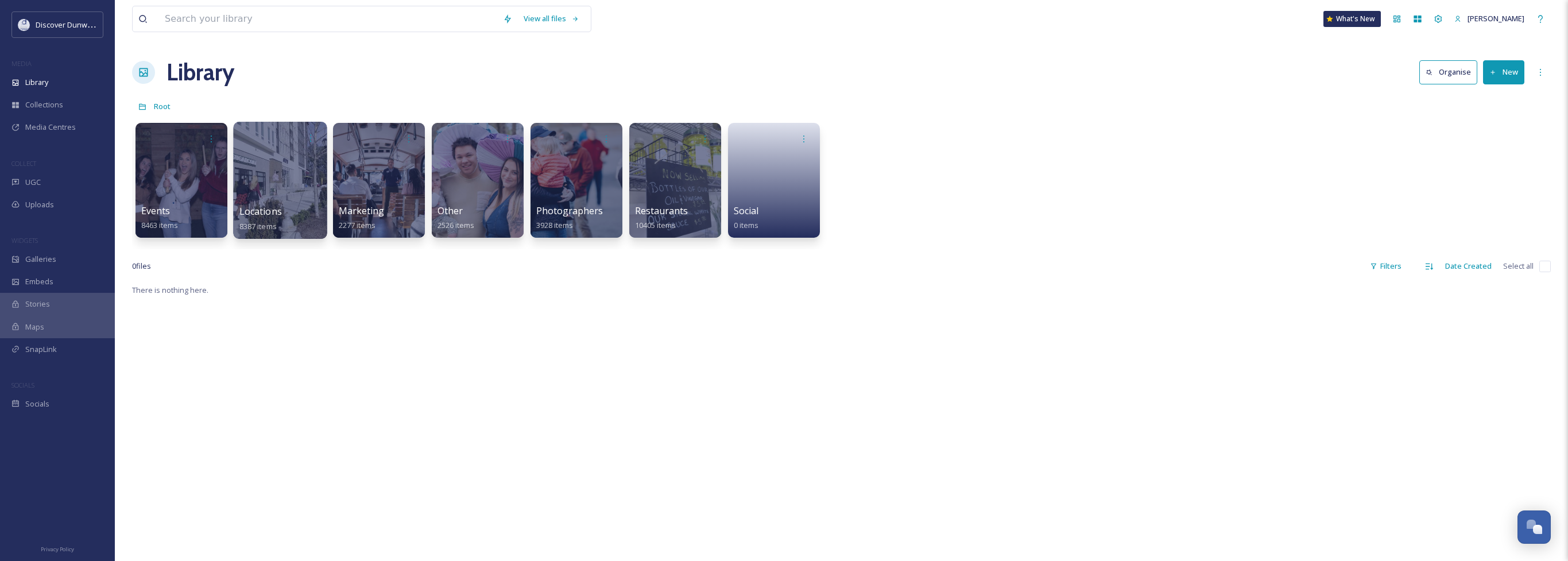
click at [311, 183] on div at bounding box center [280, 180] width 94 height 117
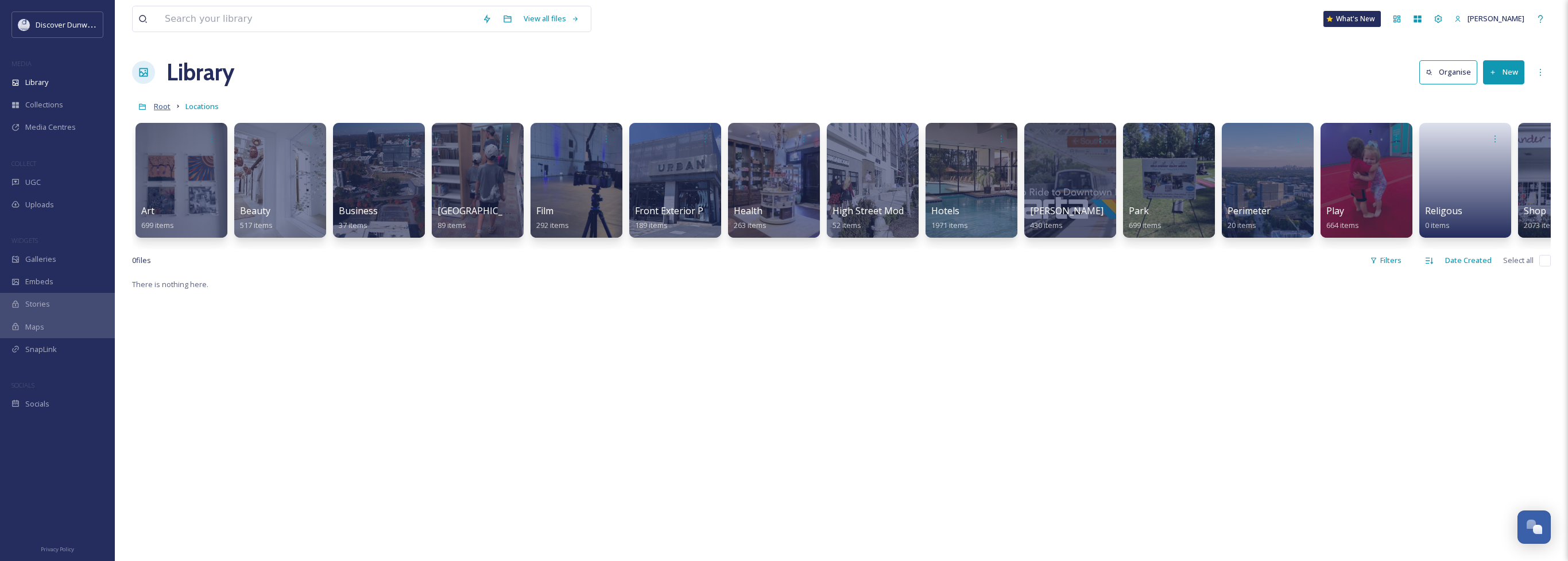
click at [156, 107] on span "Root" at bounding box center [161, 106] width 16 height 11
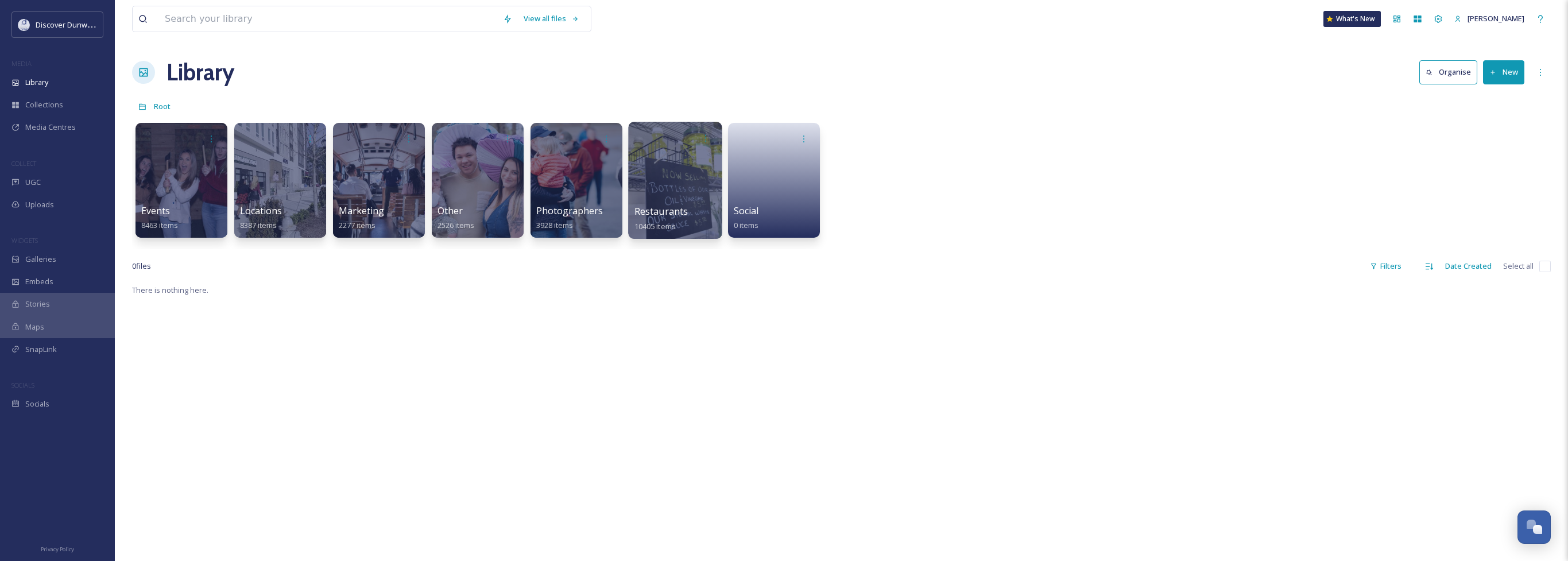
click at [695, 202] on div at bounding box center [674, 180] width 94 height 117
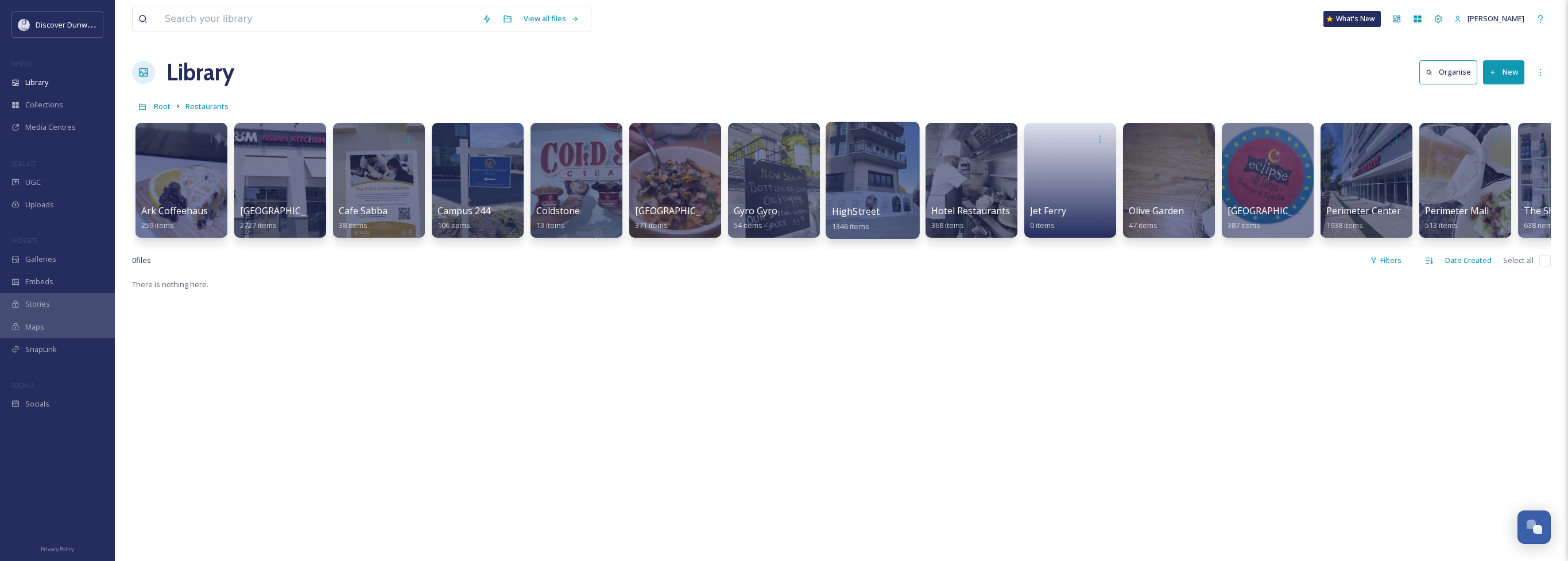
click at [872, 161] on div at bounding box center [871, 180] width 94 height 117
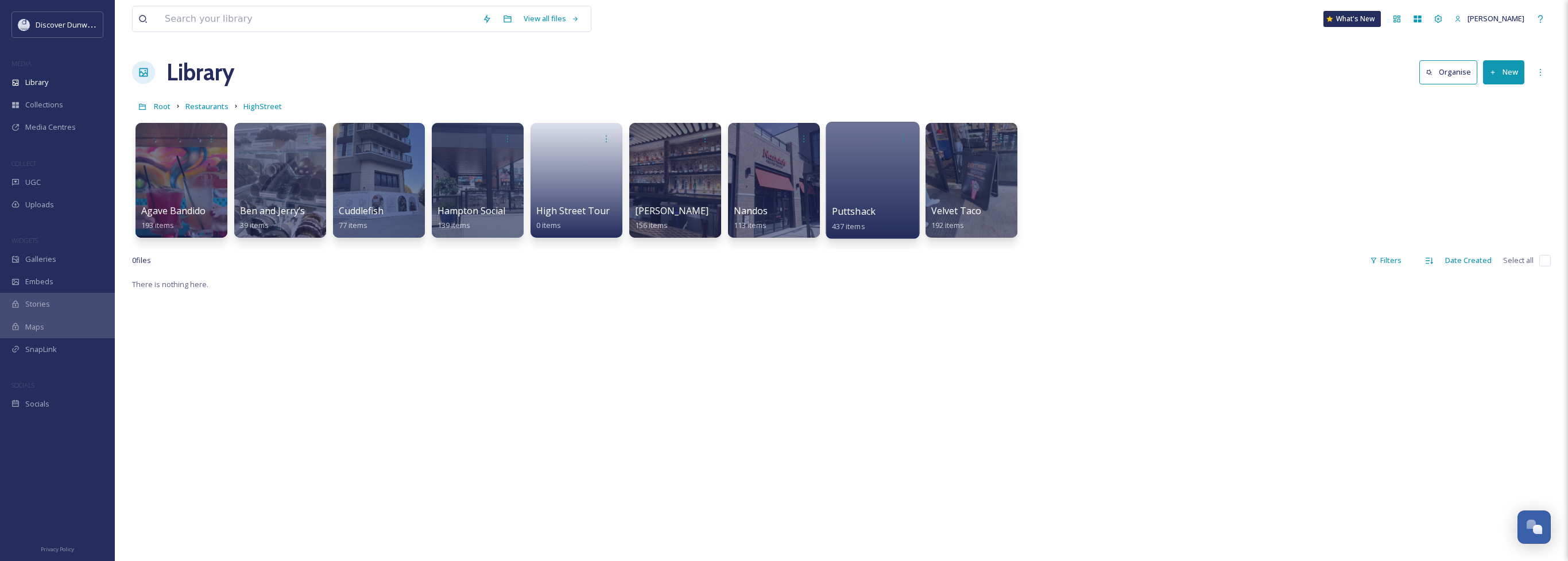
click at [869, 164] on div at bounding box center [871, 180] width 94 height 117
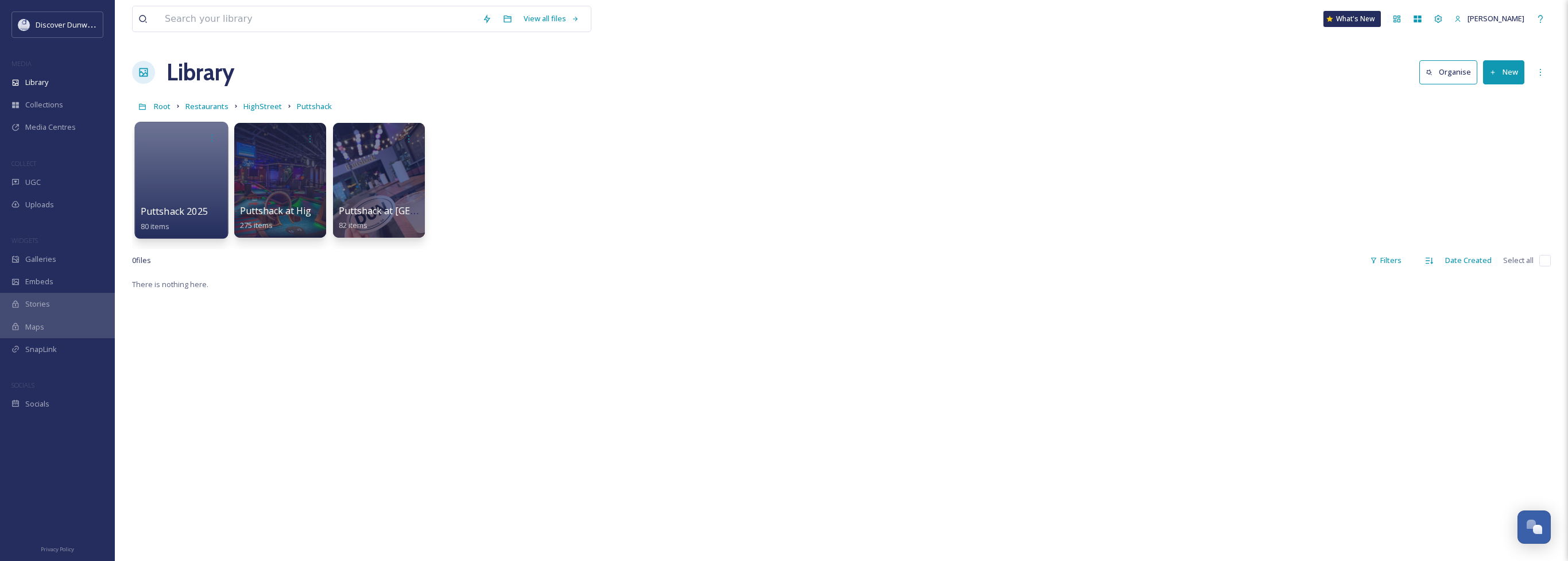
click at [158, 199] on div at bounding box center [180, 180] width 94 height 117
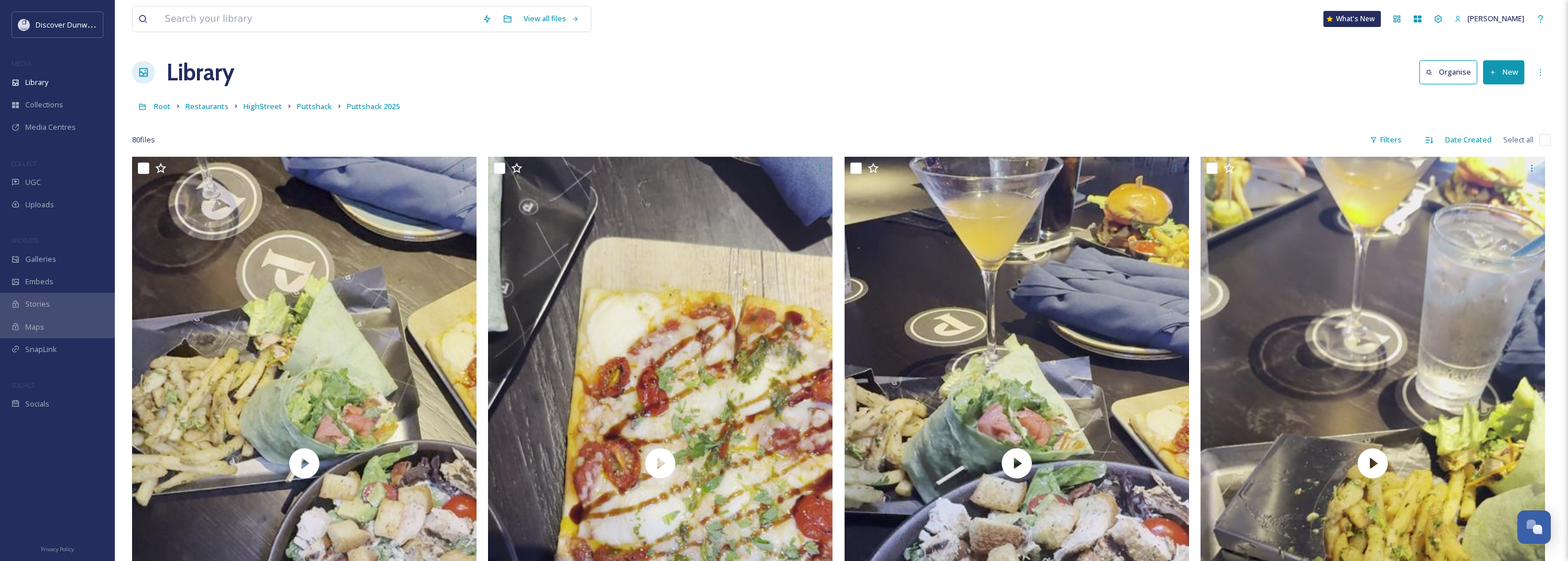
click at [1537, 135] on div "80 file s Filters Date Created Select all" at bounding box center [841, 139] width 1418 height 22
click at [313, 107] on span "Puttshack" at bounding box center [315, 106] width 35 height 11
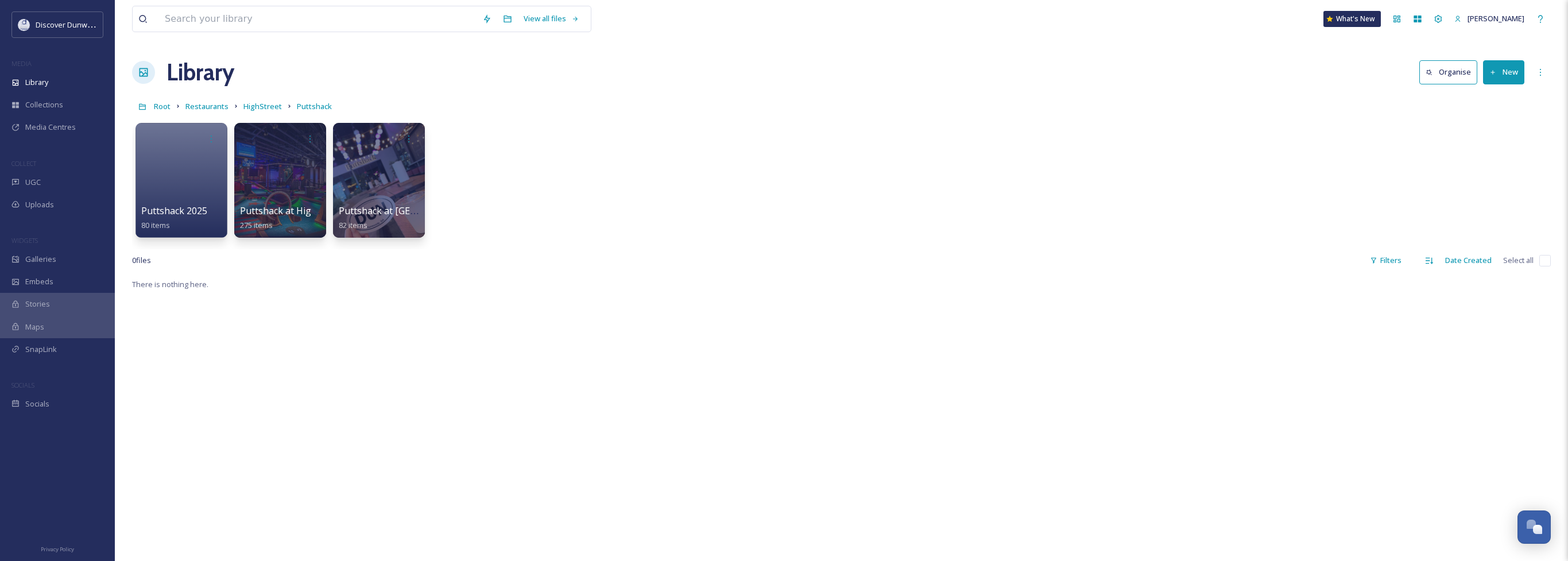
click at [1541, 254] on div "0 file s Filters Date Created Select all" at bounding box center [841, 260] width 1418 height 22
click at [1541, 262] on input "checkbox" at bounding box center [1545, 261] width 12 height 12
checkbox input "false"
click at [1547, 81] on div "More Options" at bounding box center [1539, 71] width 20 height 20
click at [1527, 162] on div "View My Selections" at bounding box center [1494, 164] width 111 height 22
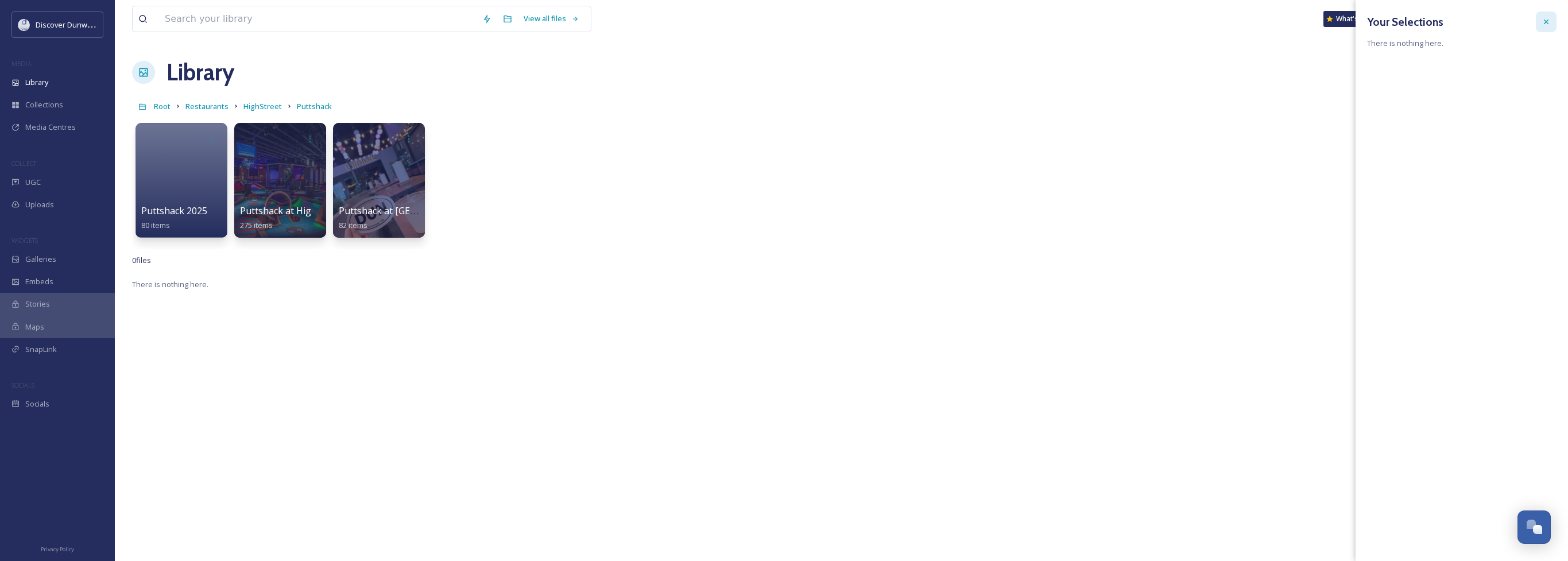
click at [1536, 26] on div at bounding box center [1545, 21] width 20 height 20
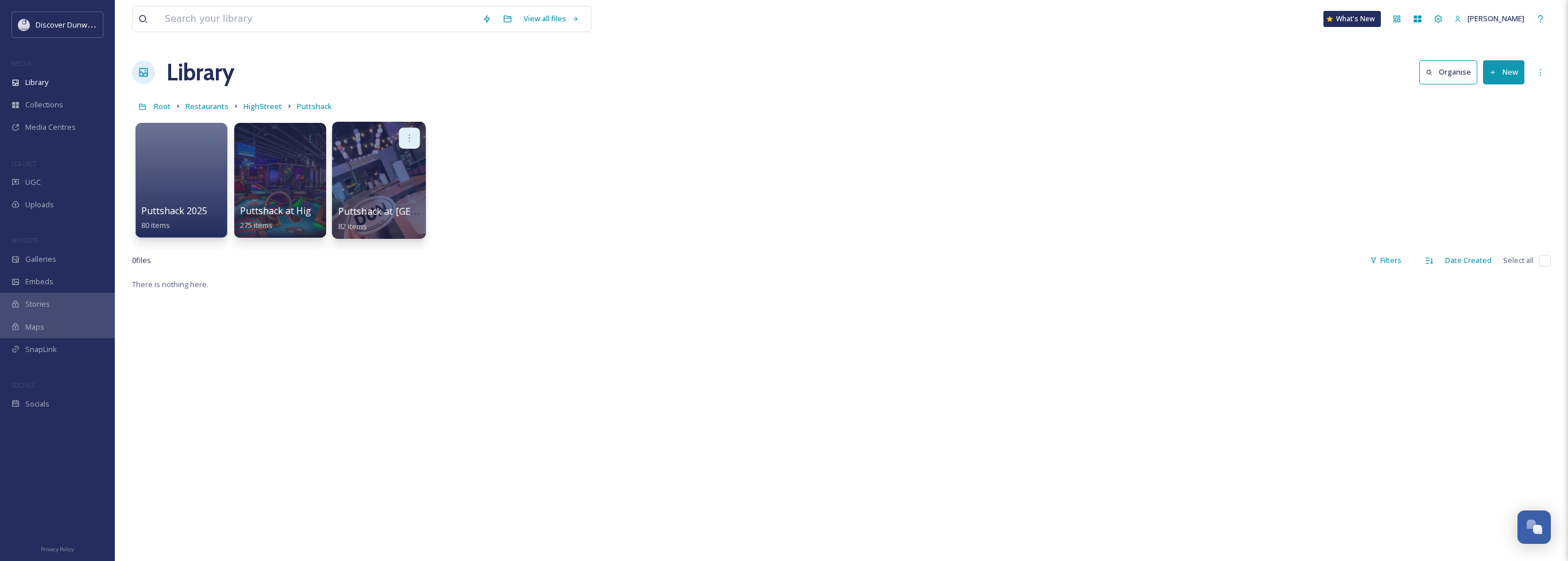
click at [411, 139] on icon at bounding box center [409, 138] width 10 height 10
click at [410, 153] on div "Edit / Share" at bounding box center [387, 164] width 64 height 23
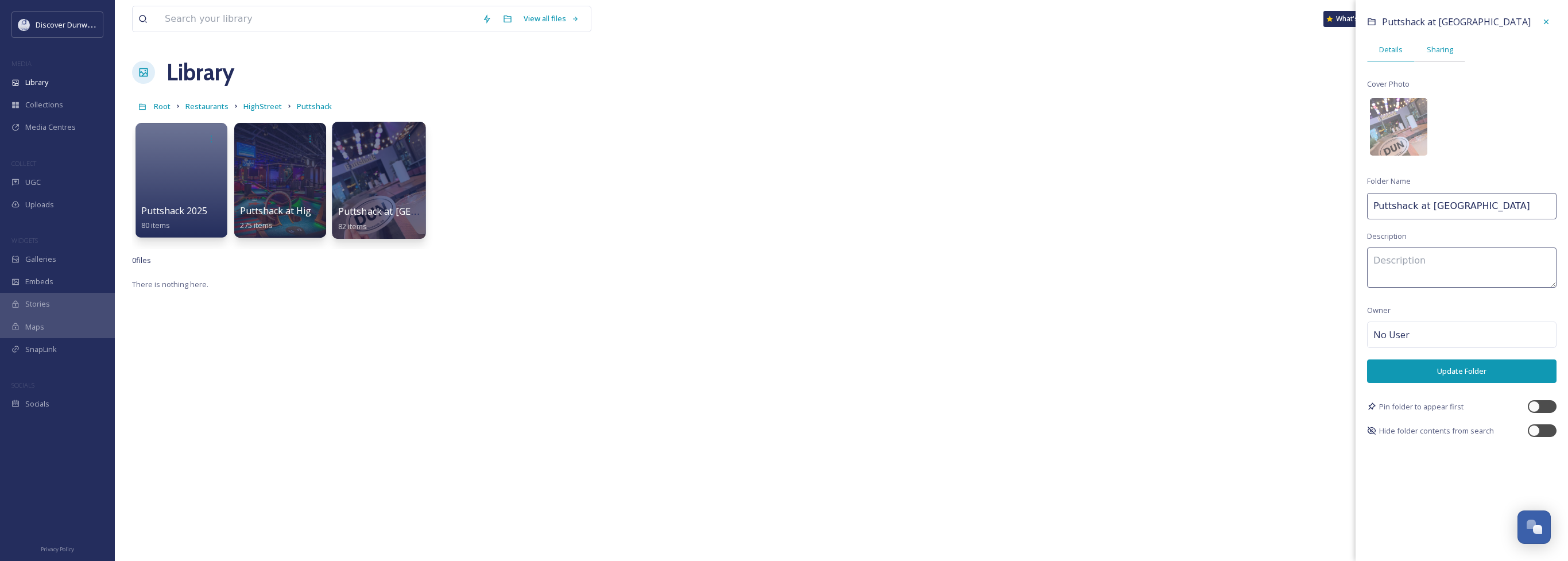
click at [1436, 45] on span "Sharing" at bounding box center [1439, 49] width 26 height 11
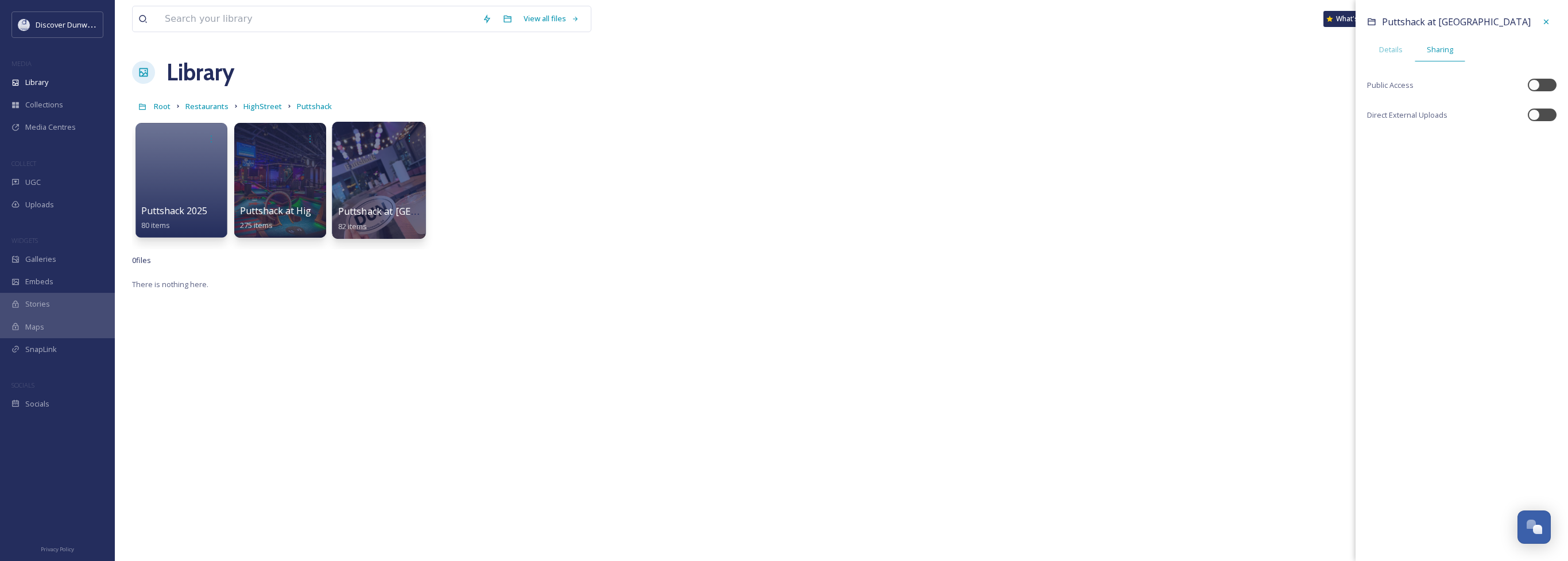
click at [1558, 77] on div "Puttshack at [GEOGRAPHIC_DATA] Details Sharing Public Access Direct External Up…" at bounding box center [1462, 74] width 212 height 150
click at [1553, 104] on div "Puttshack at [GEOGRAPHIC_DATA] Details Sharing Public Access Direct External Up…" at bounding box center [1462, 74] width 212 height 150
click at [1554, 117] on div at bounding box center [1542, 114] width 29 height 13
click at [1554, 117] on div at bounding box center [1550, 115] width 12 height 12
checkbox input "false"
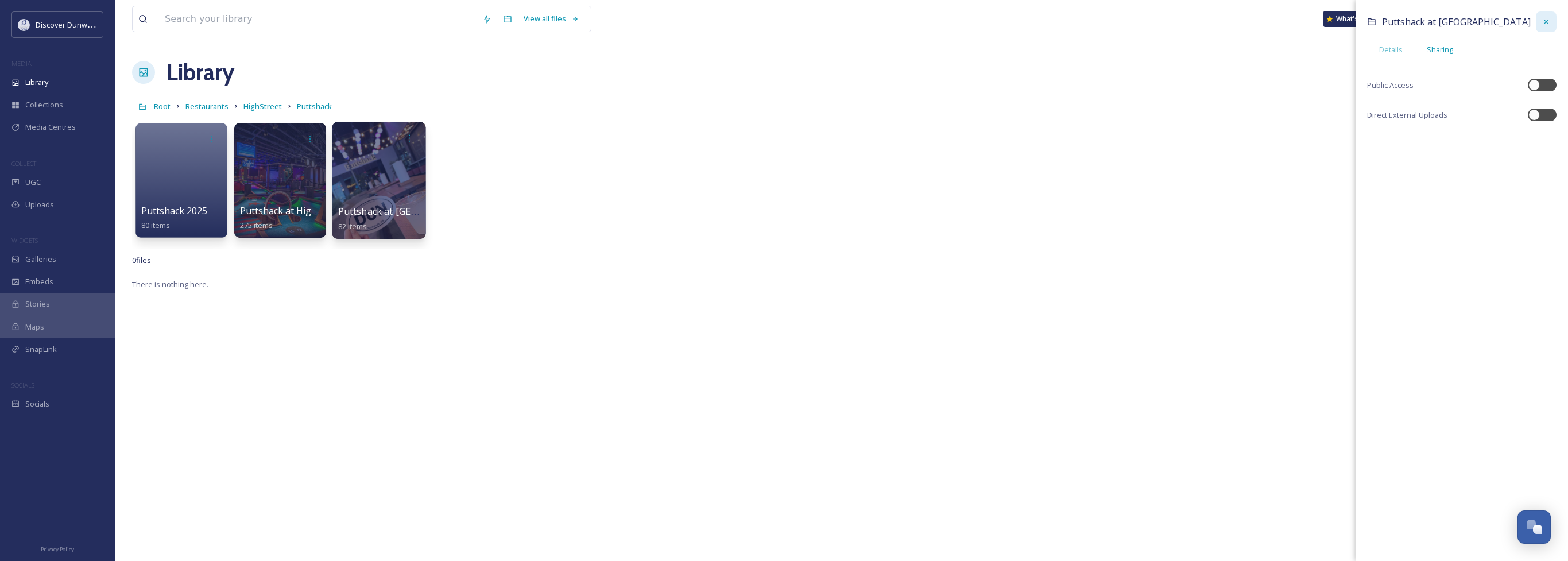
click at [1553, 20] on div at bounding box center [1545, 21] width 20 height 20
click at [368, 171] on div at bounding box center [378, 180] width 94 height 117
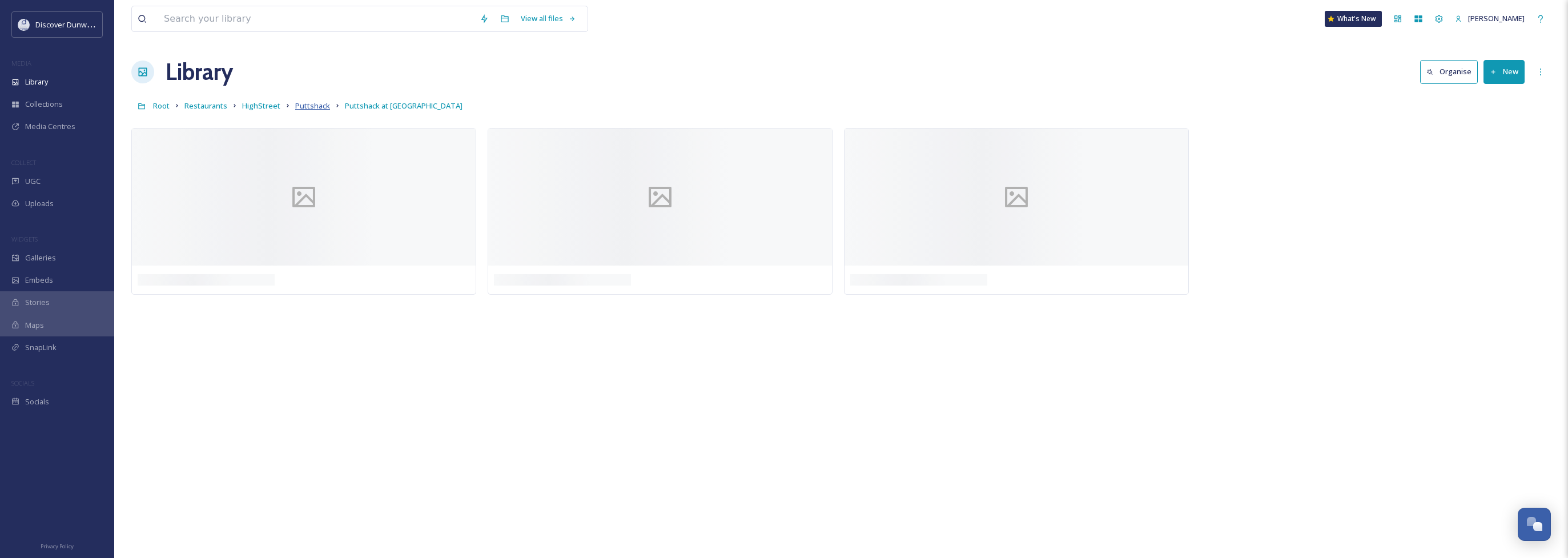
click at [305, 104] on span "Puttshack" at bounding box center [313, 106] width 35 height 11
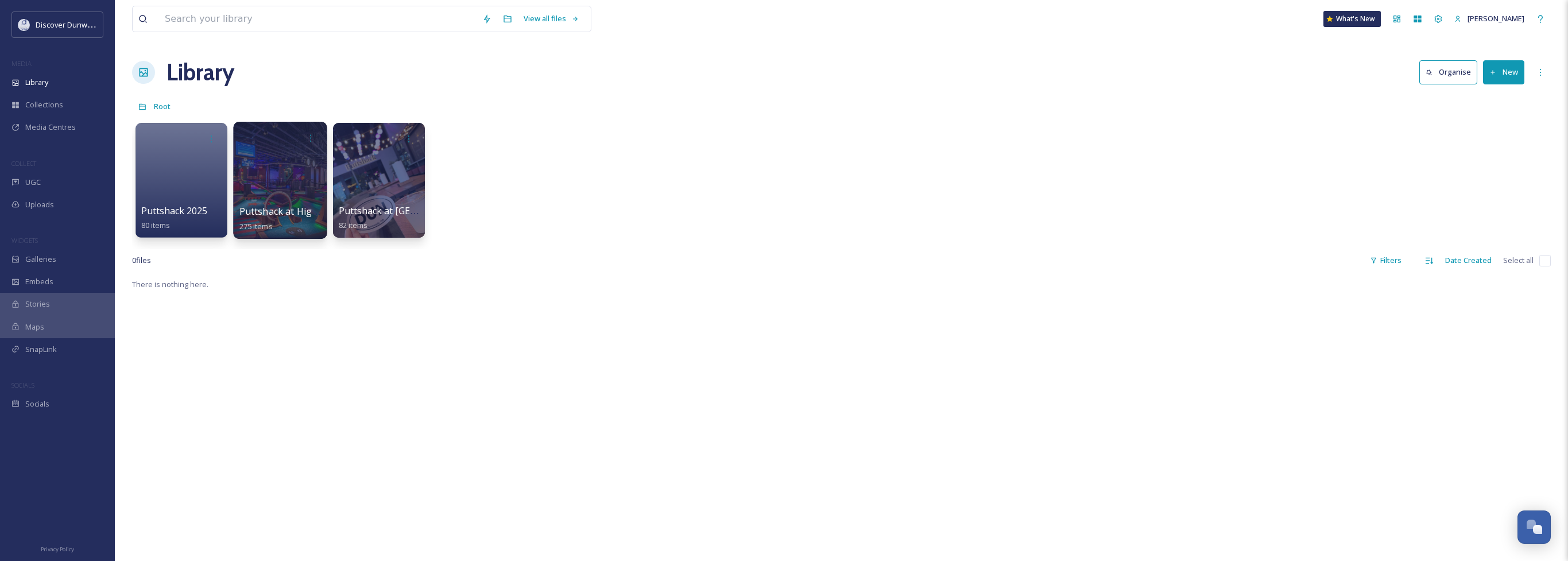
click at [279, 208] on span "Puttshack at Highstreet" at bounding box center [291, 210] width 105 height 13
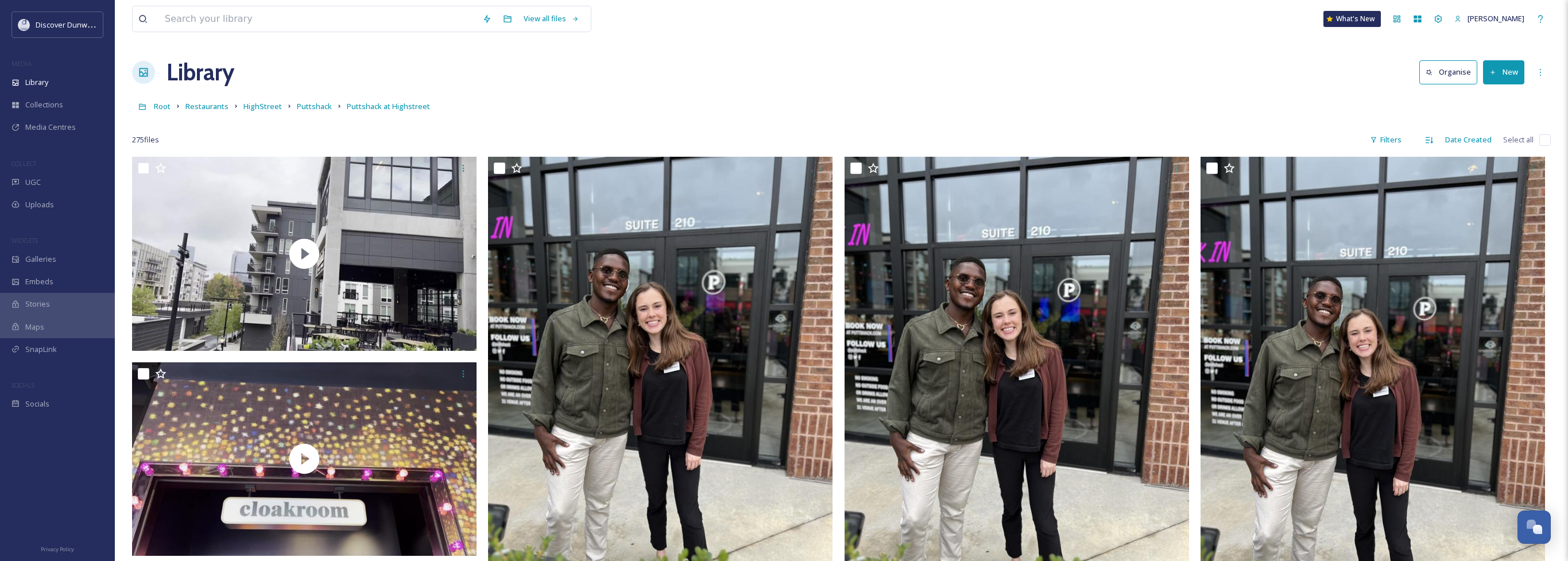
click at [1547, 139] on input "checkbox" at bounding box center [1545, 140] width 12 height 12
click at [1549, 143] on input "checkbox" at bounding box center [1545, 140] width 12 height 12
checkbox input "true"
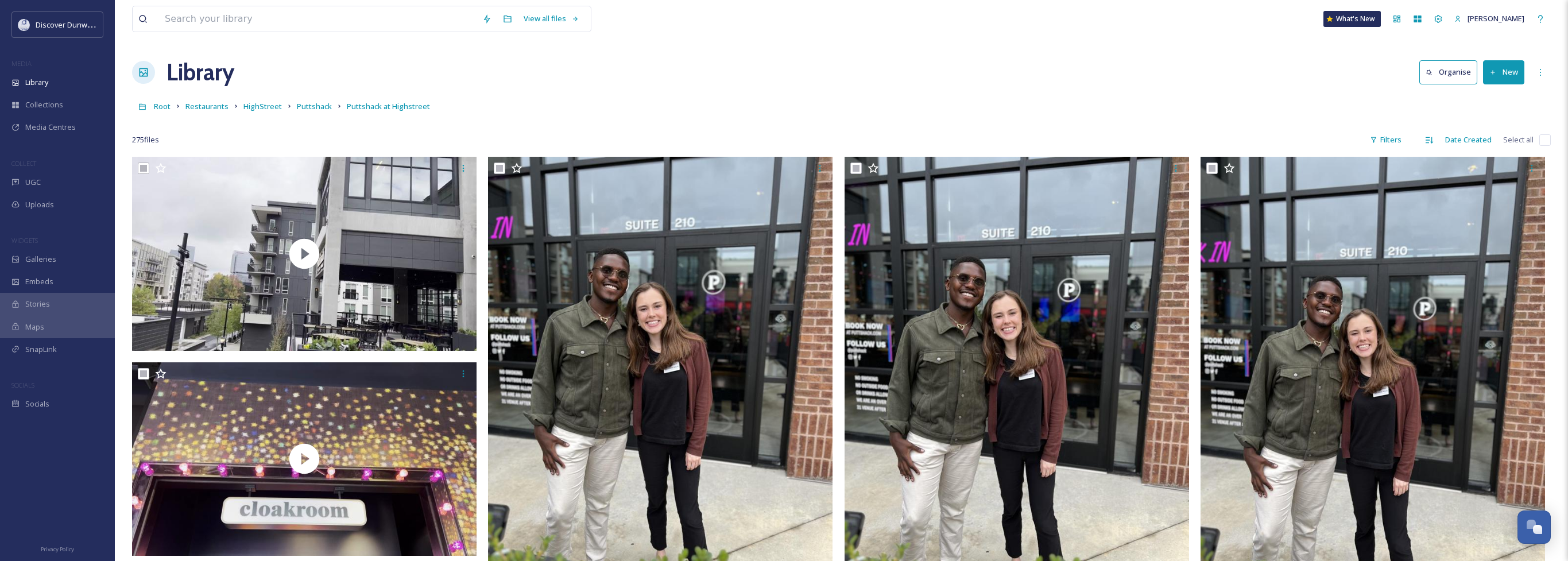
checkbox input "true"
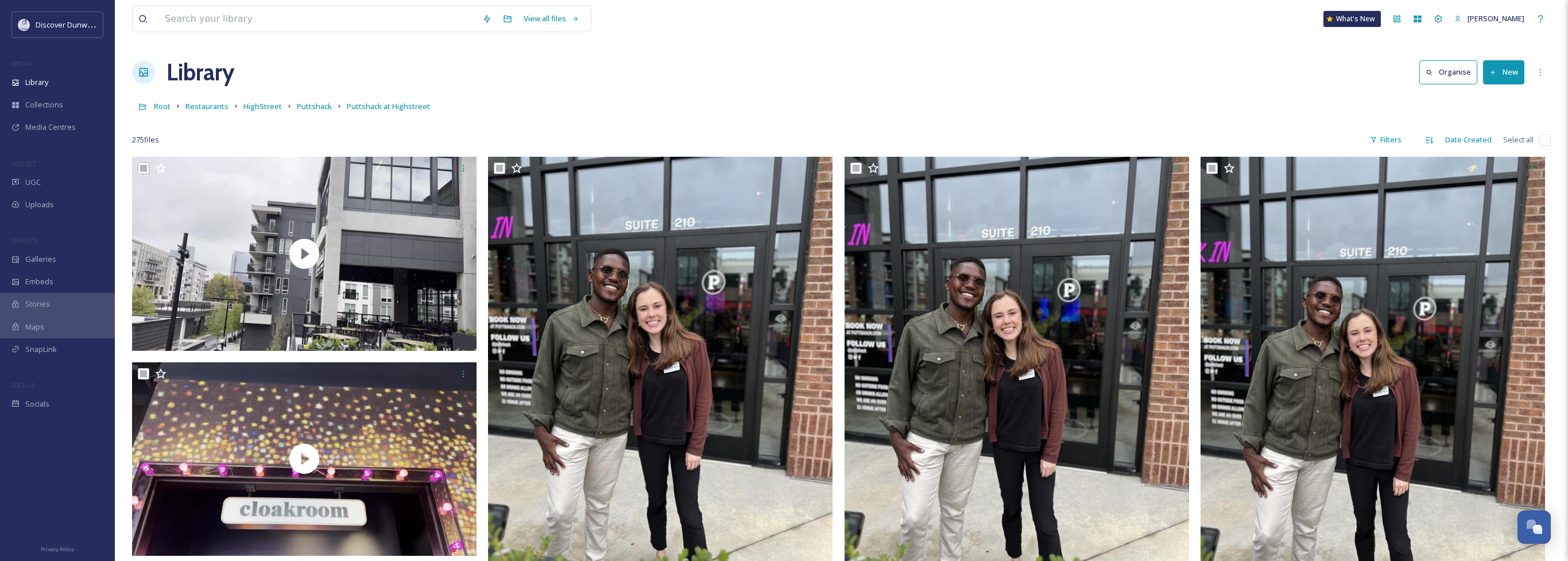
checkbox input "true"
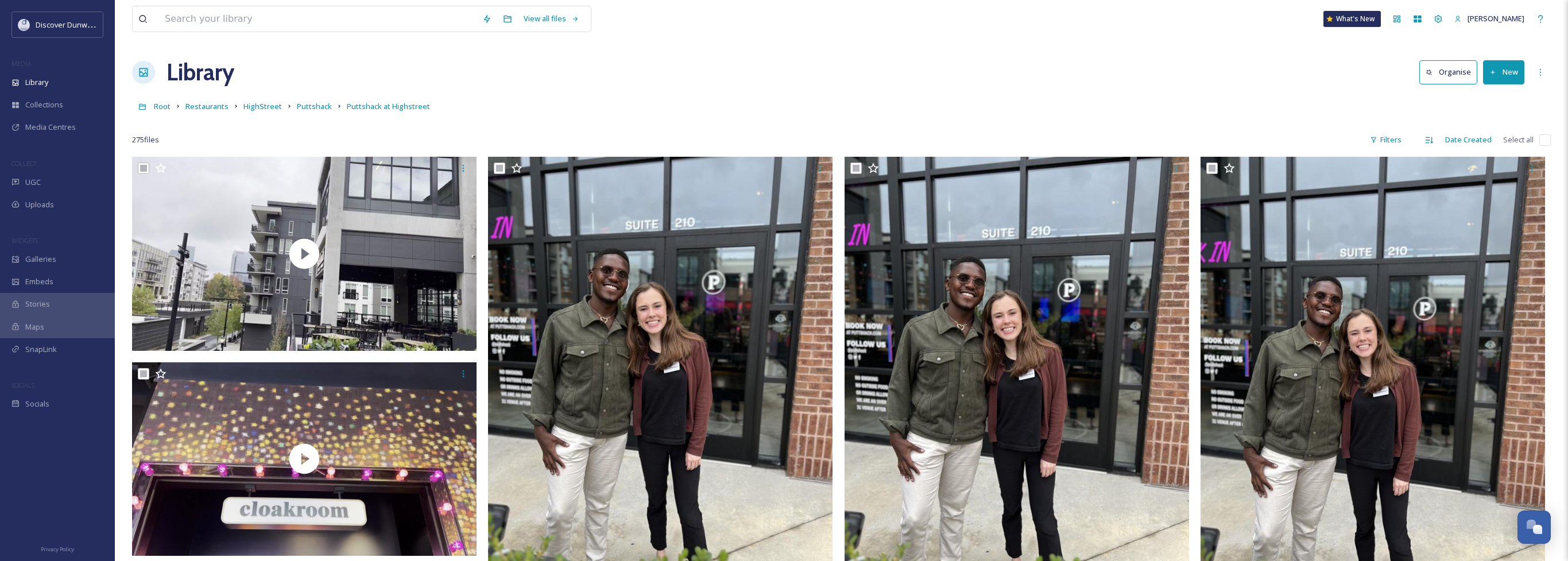
checkbox input "true"
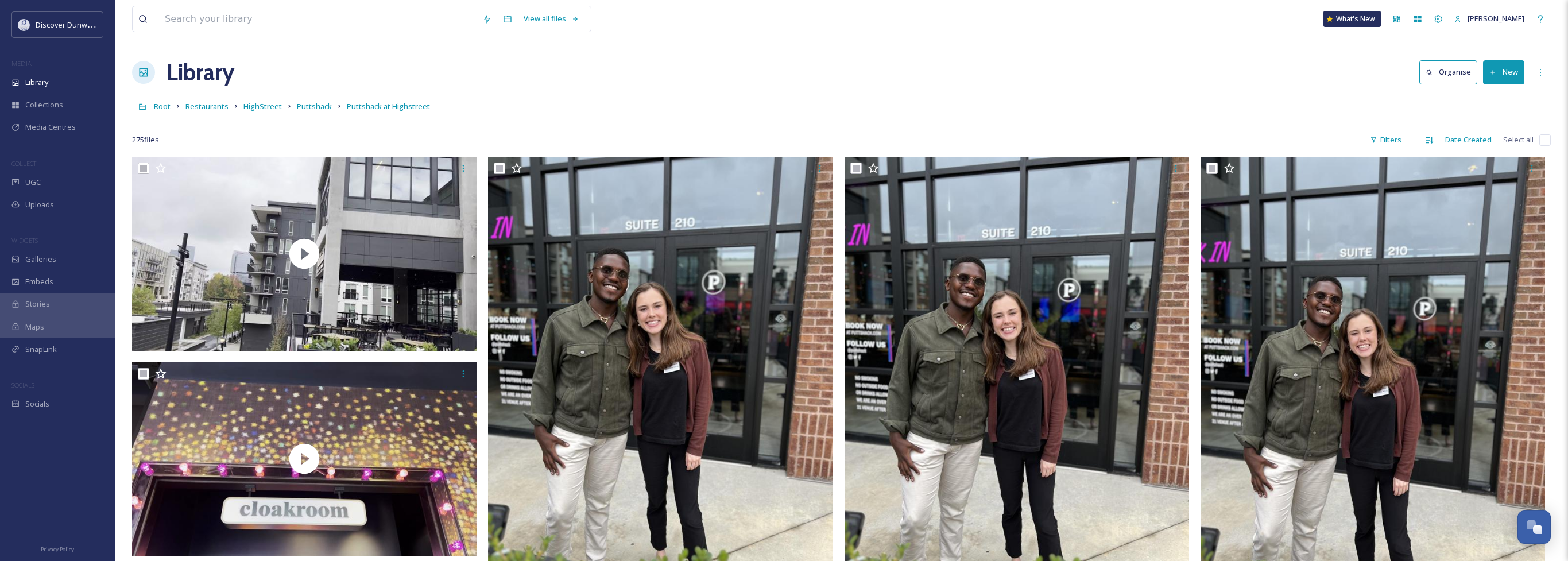
checkbox input "true"
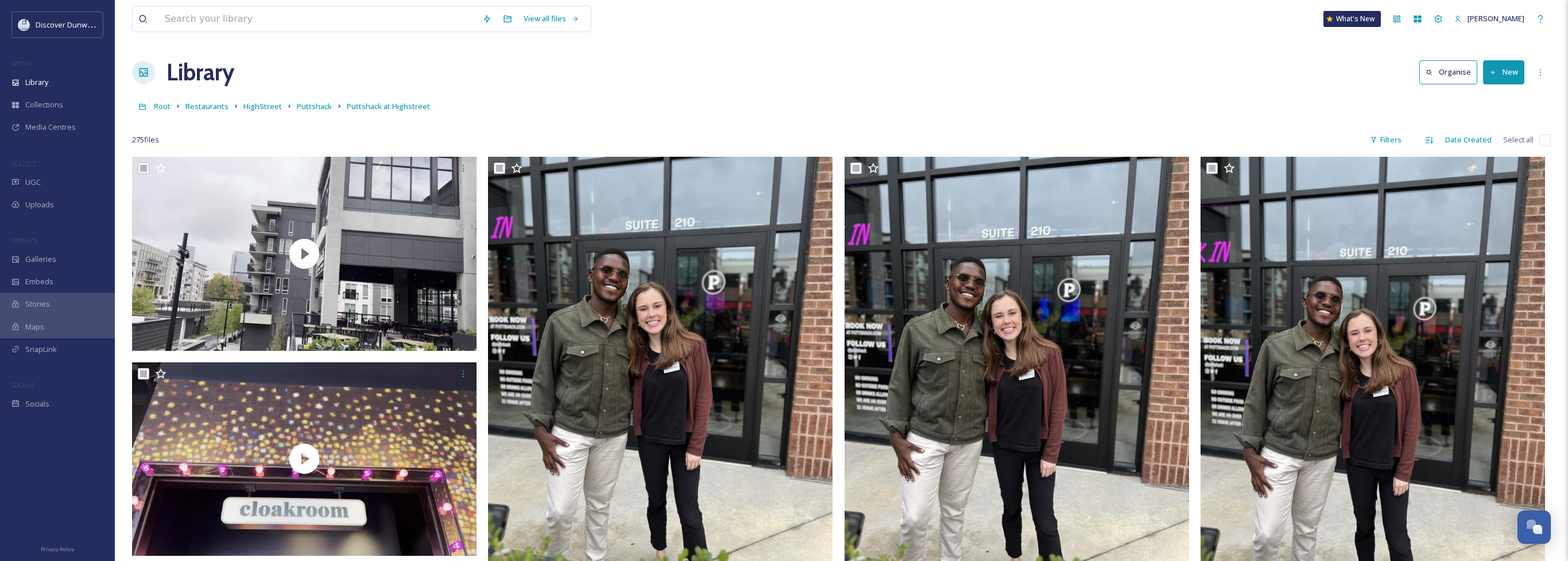
checkbox input "true"
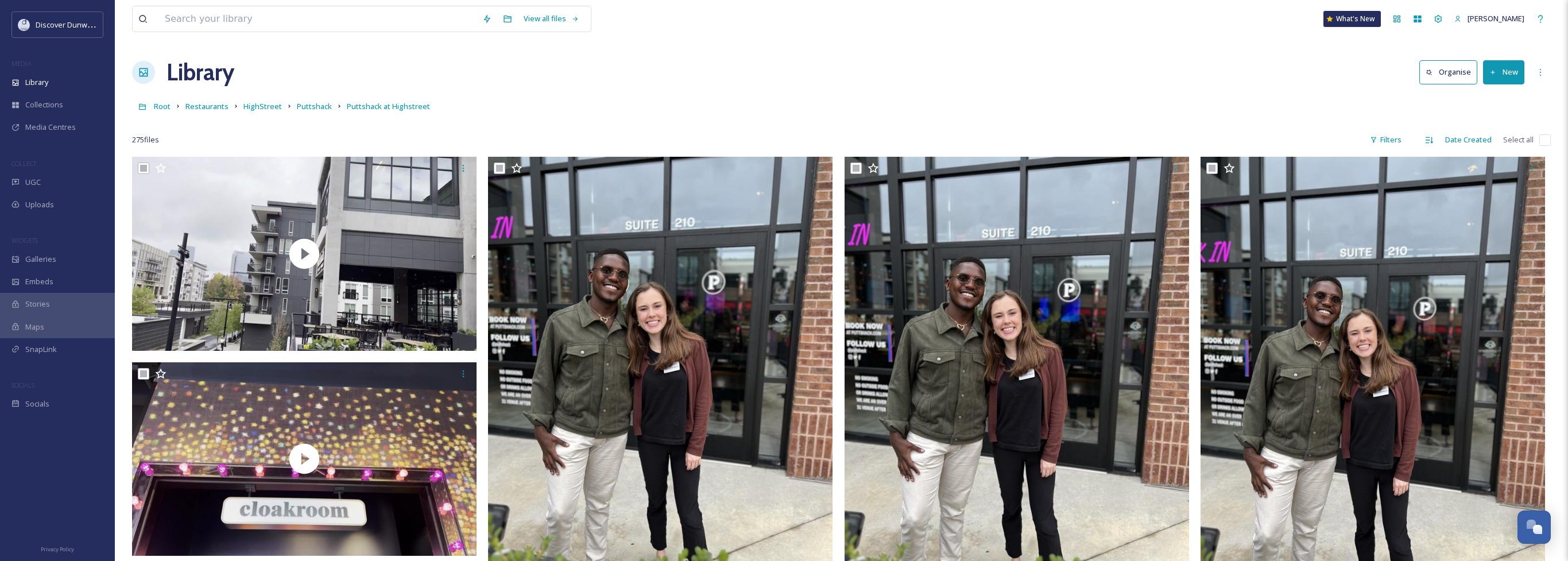
checkbox input "true"
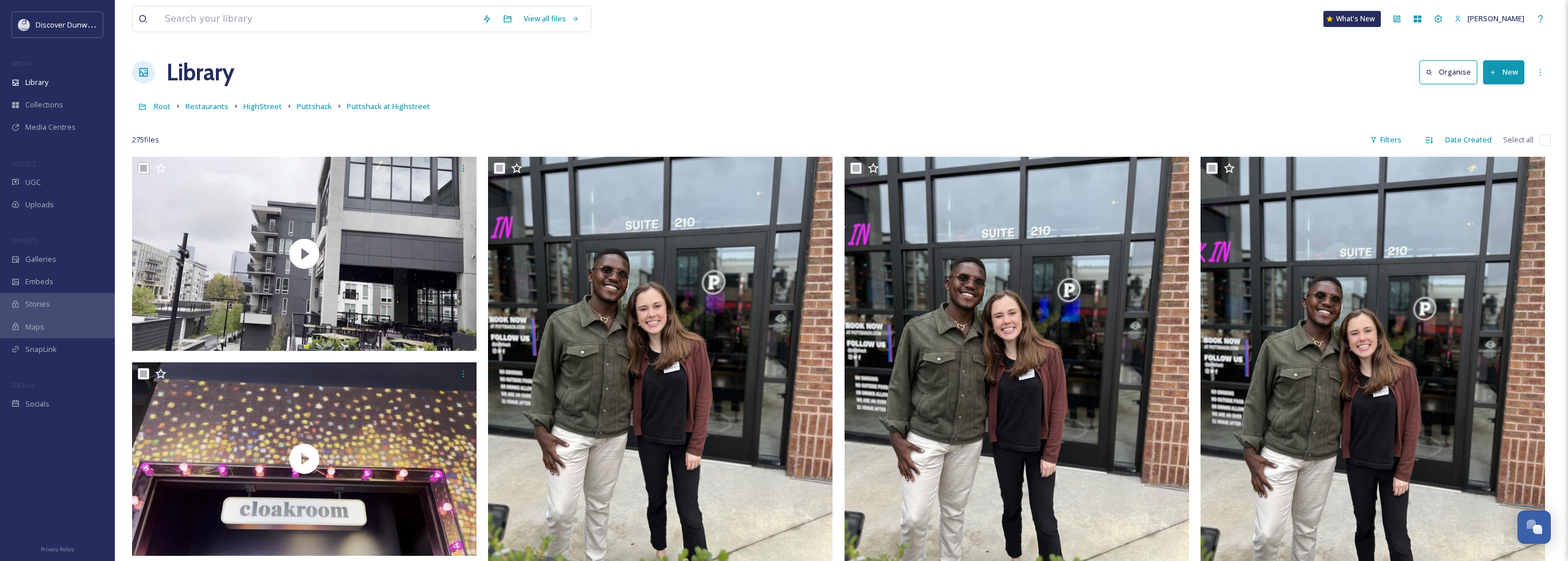
checkbox input "true"
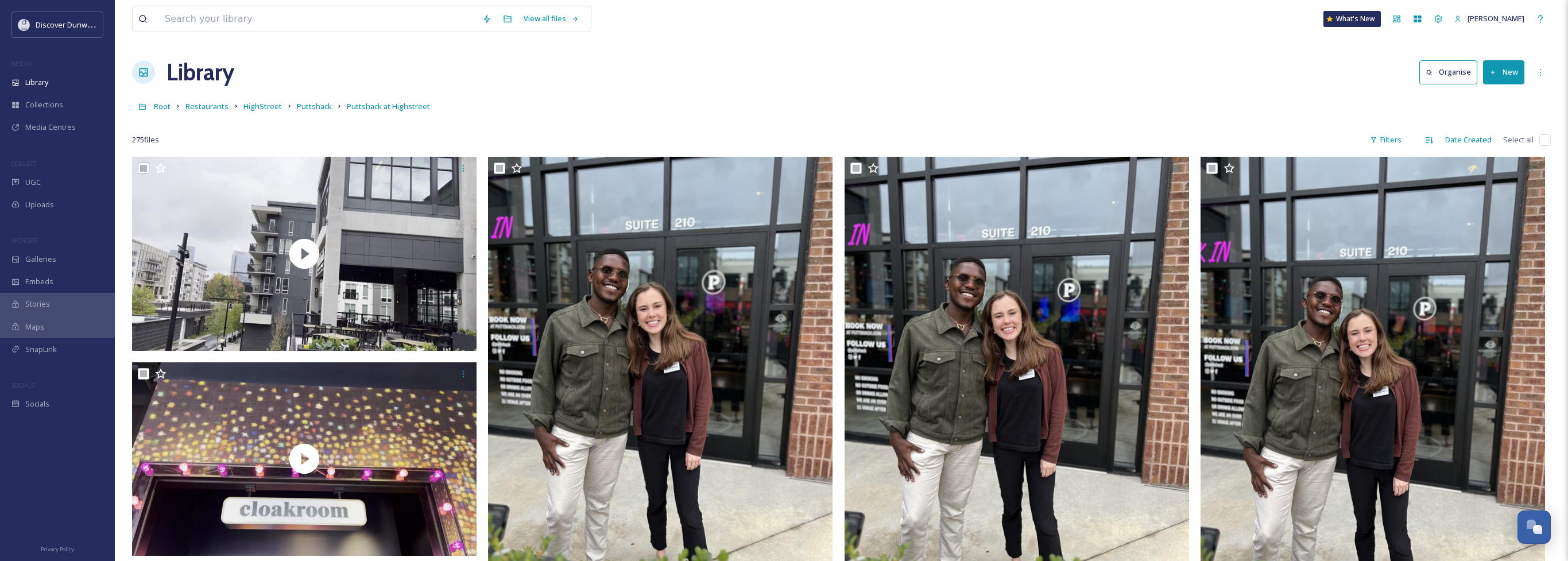
checkbox input "true"
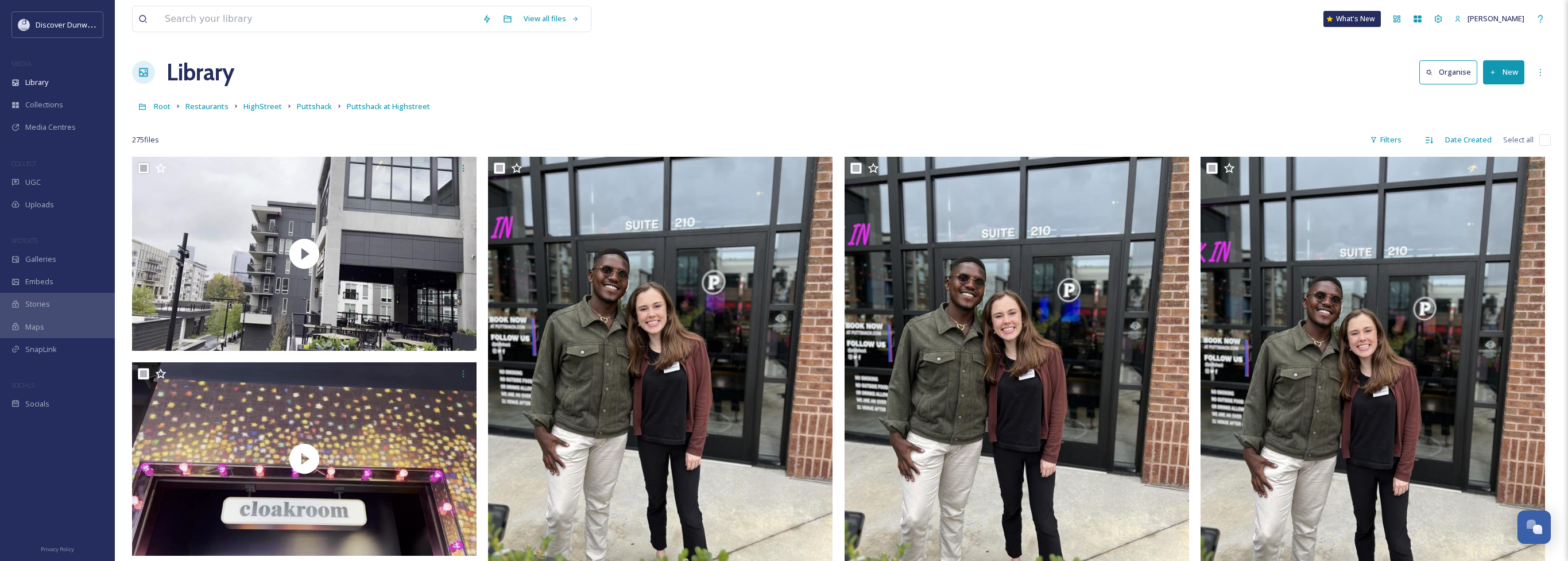
checkbox input "true"
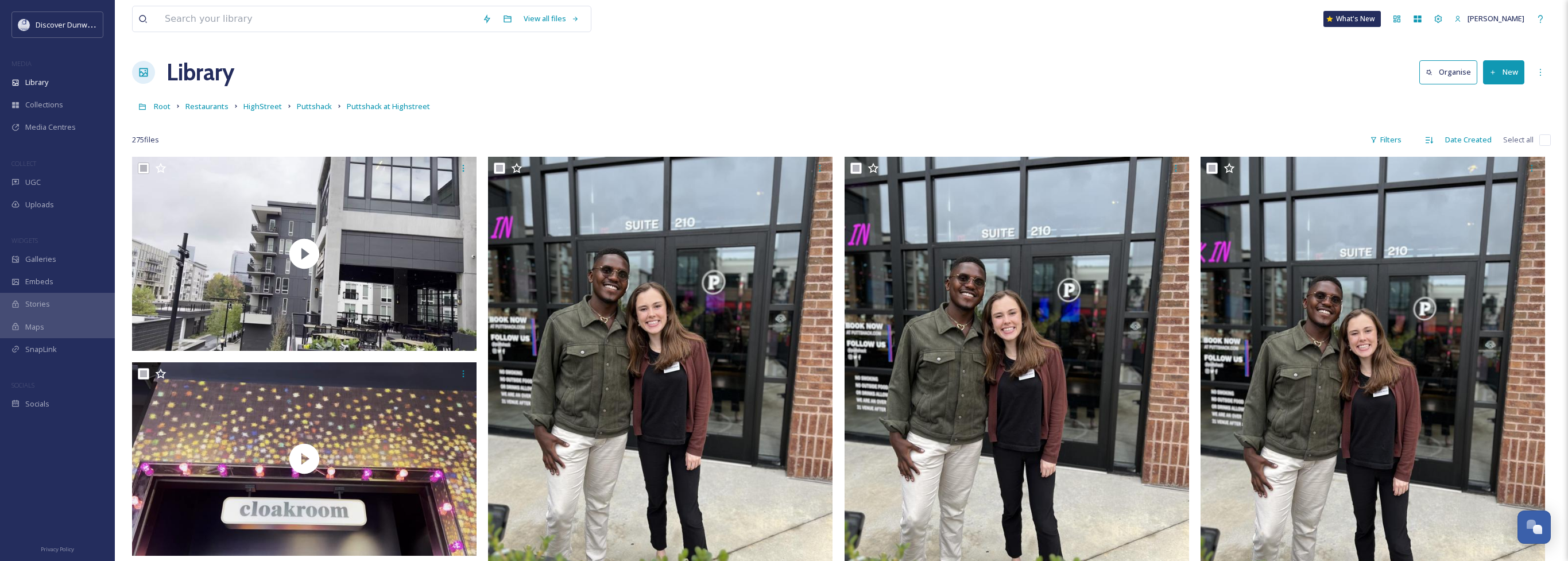
checkbox input "true"
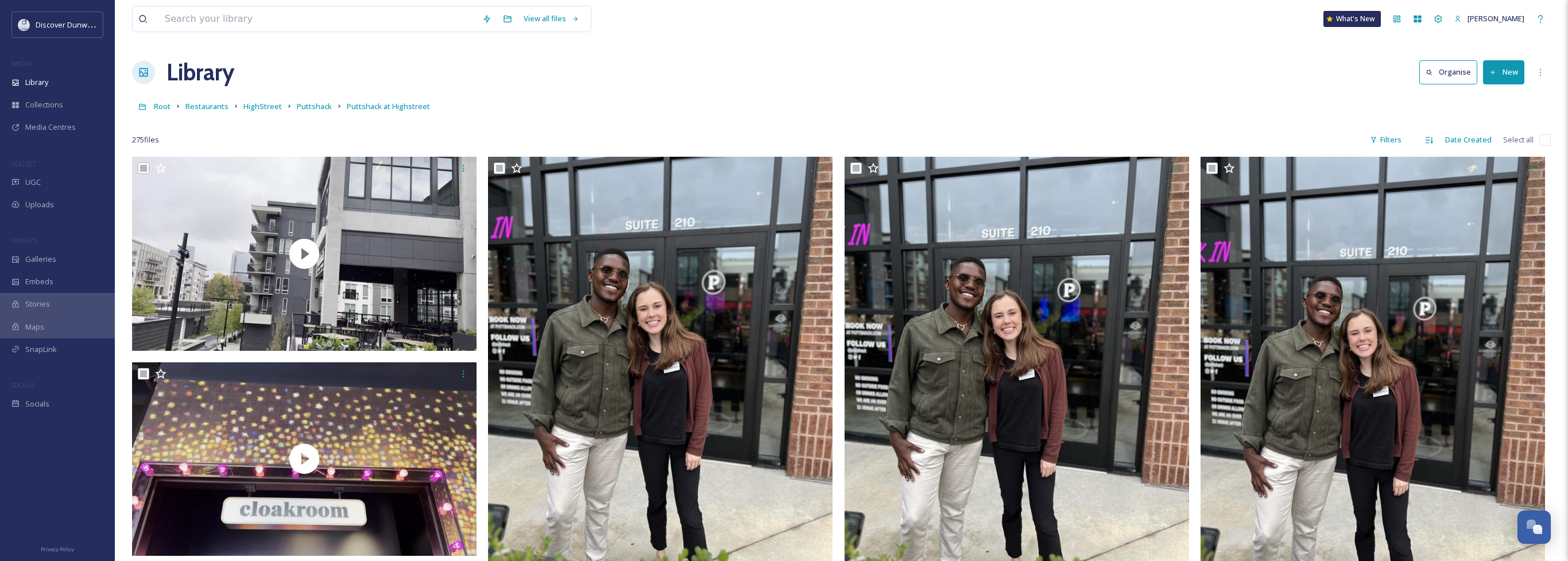
checkbox input "true"
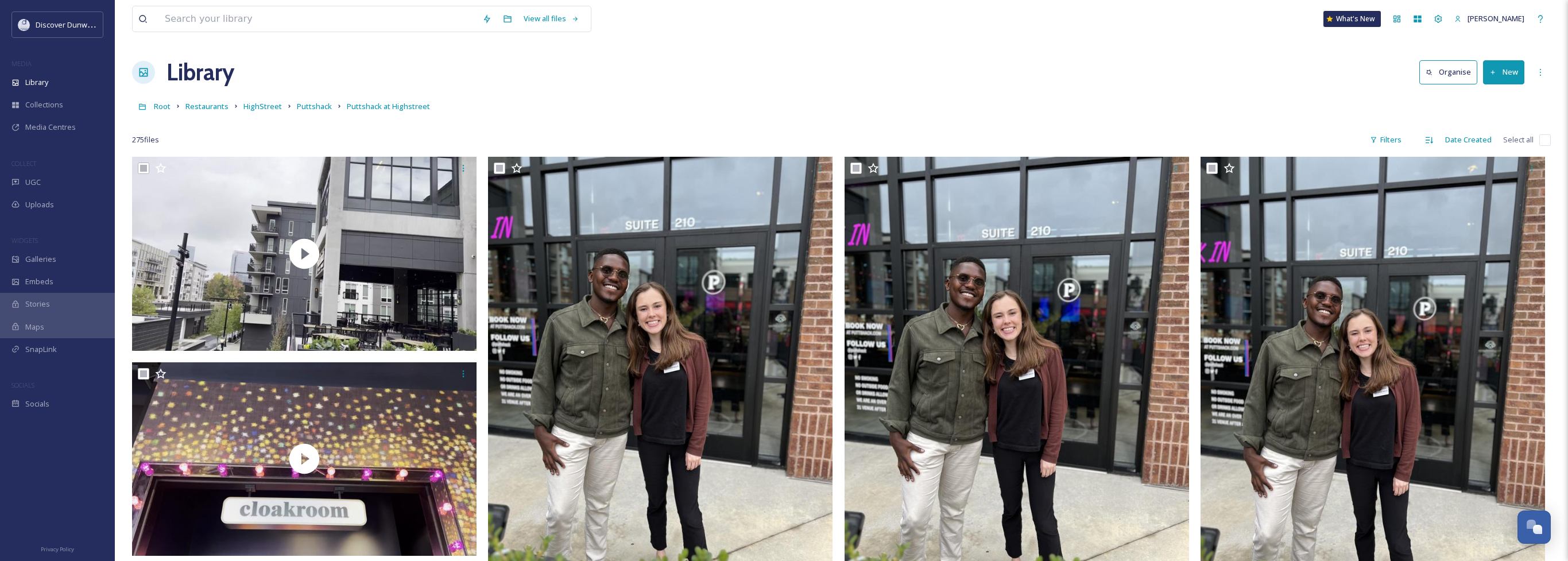
checkbox input "true"
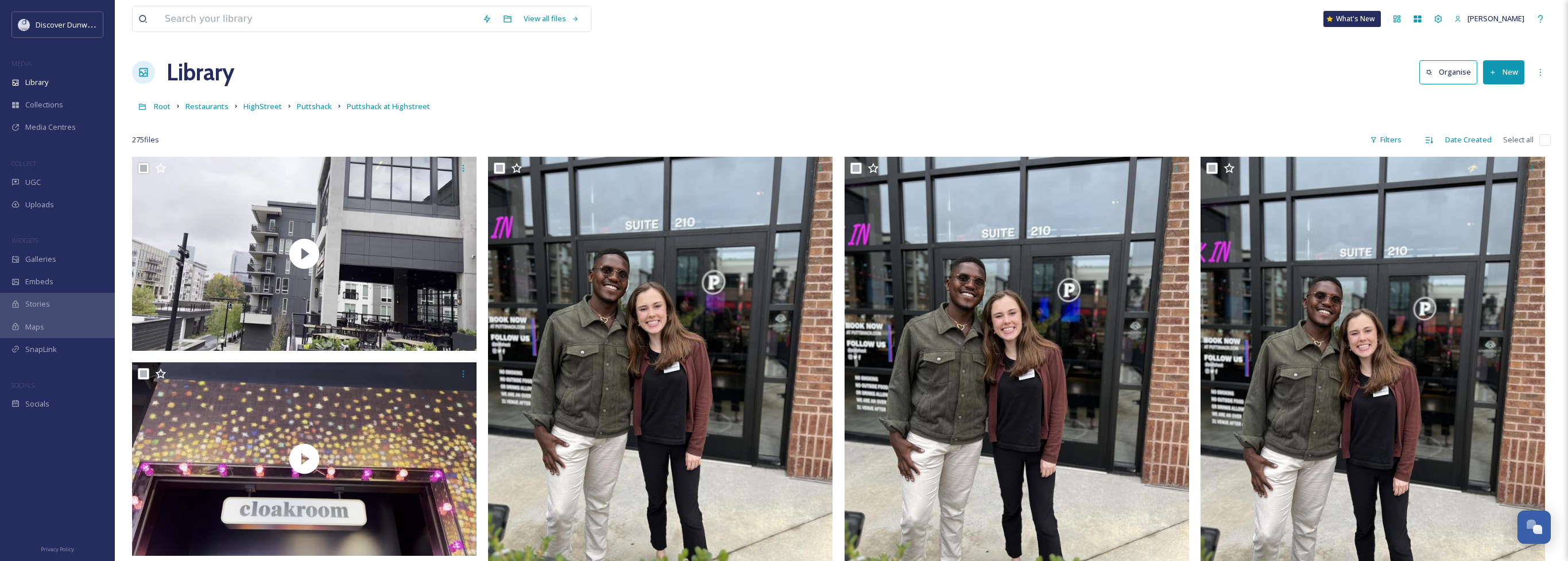
checkbox input "true"
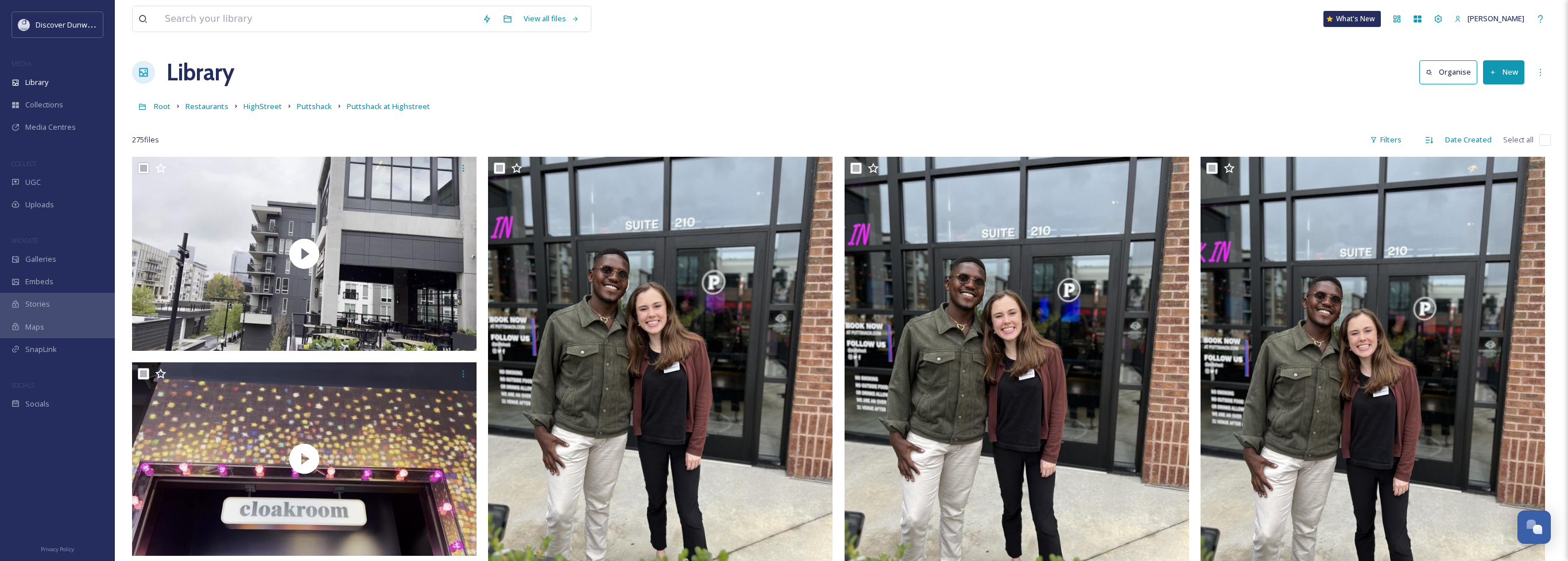
checkbox input "true"
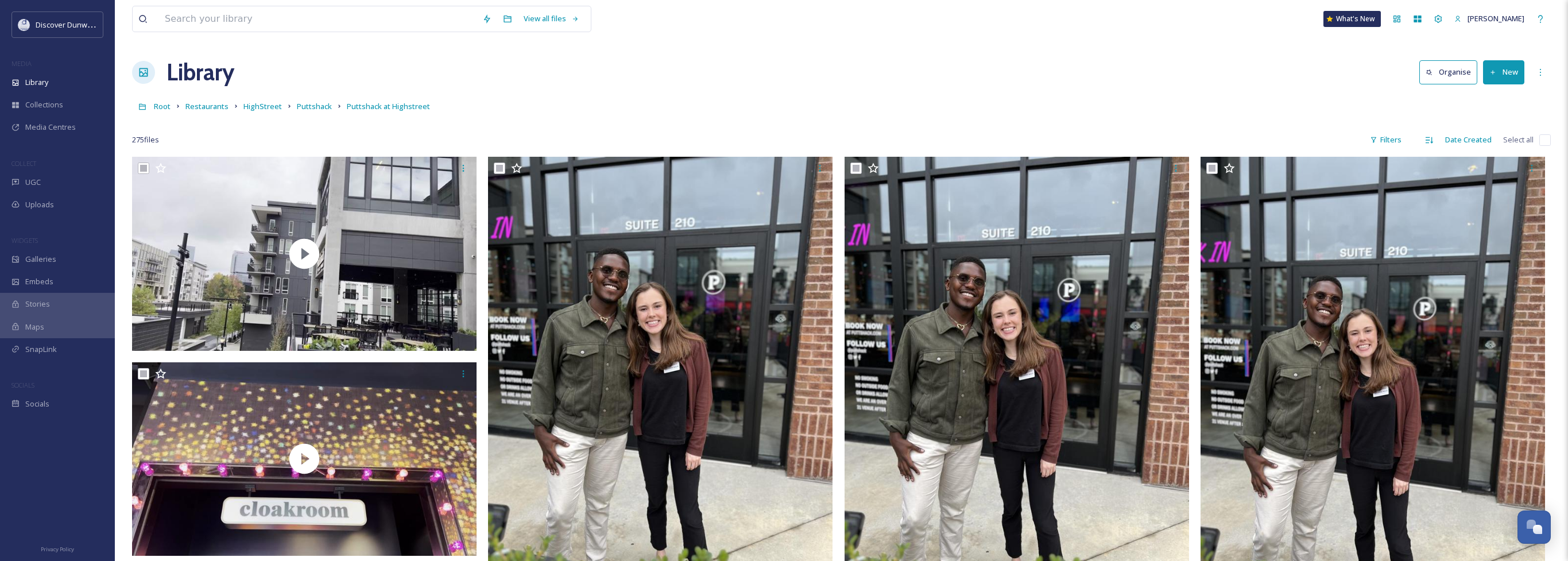
checkbox input "true"
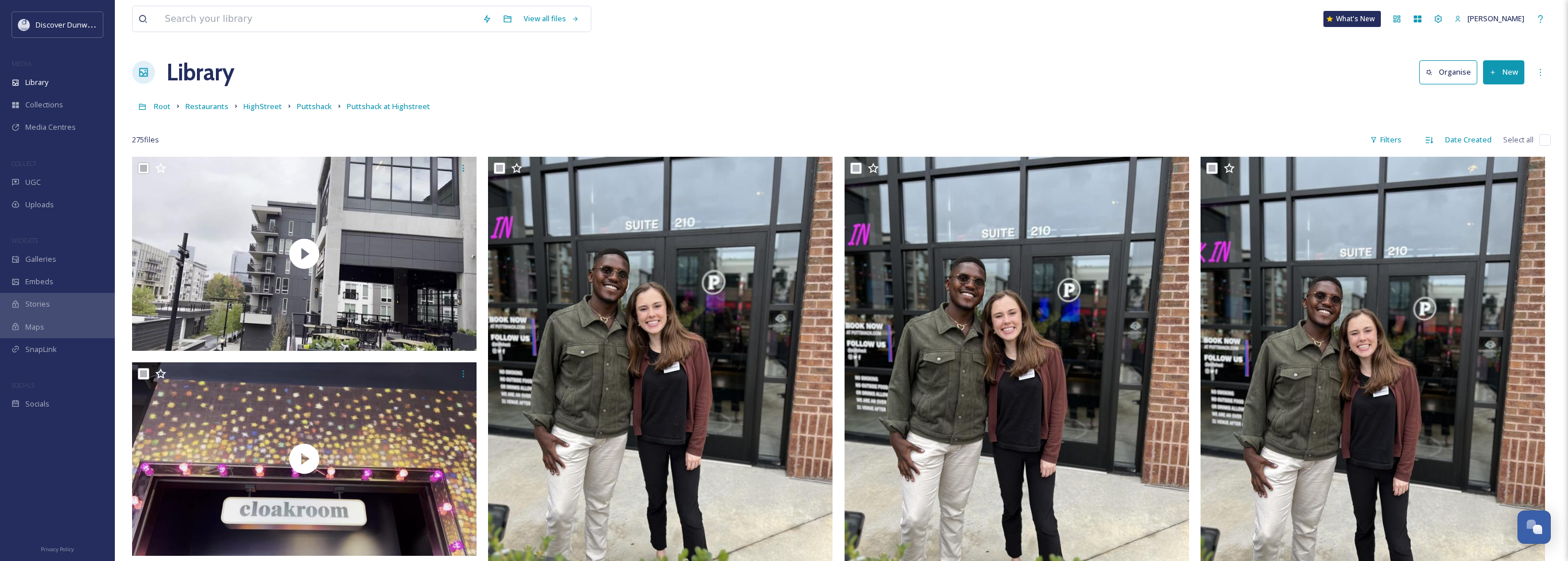
checkbox input "true"
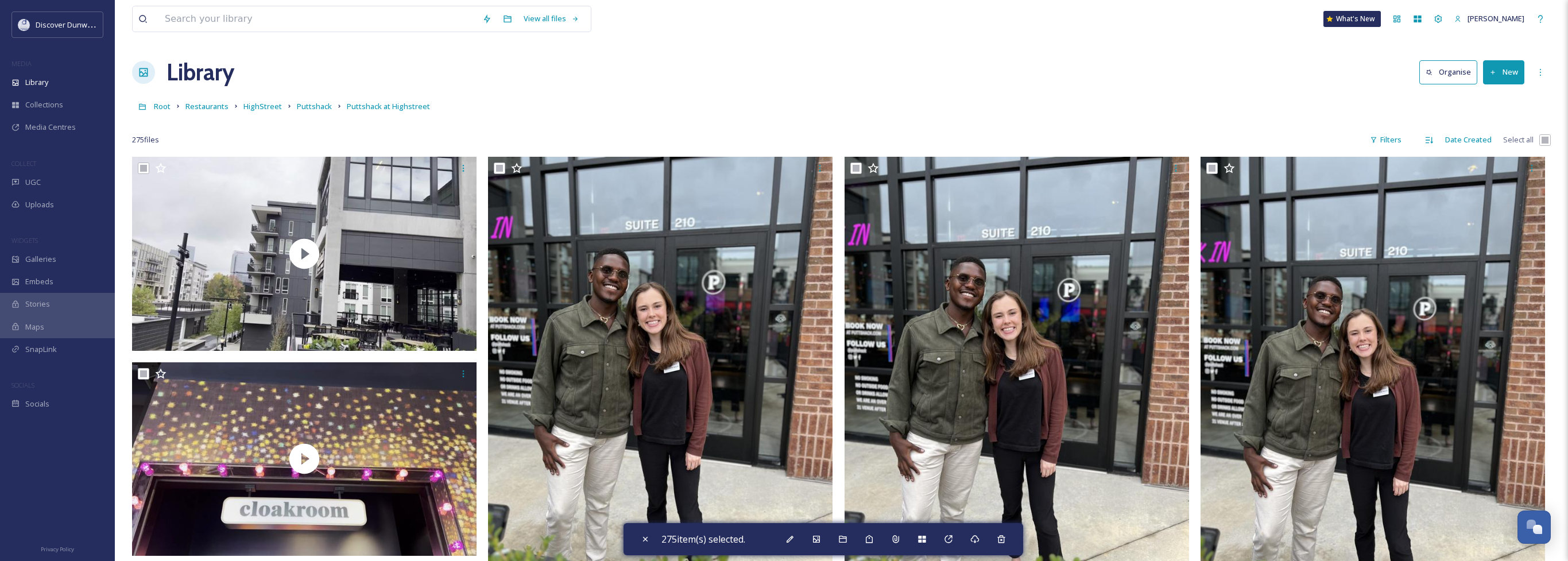
click at [1179, 62] on div "Library Organise New" at bounding box center [841, 72] width 1418 height 35
click at [1386, 141] on div "Filters" at bounding box center [1385, 139] width 43 height 22
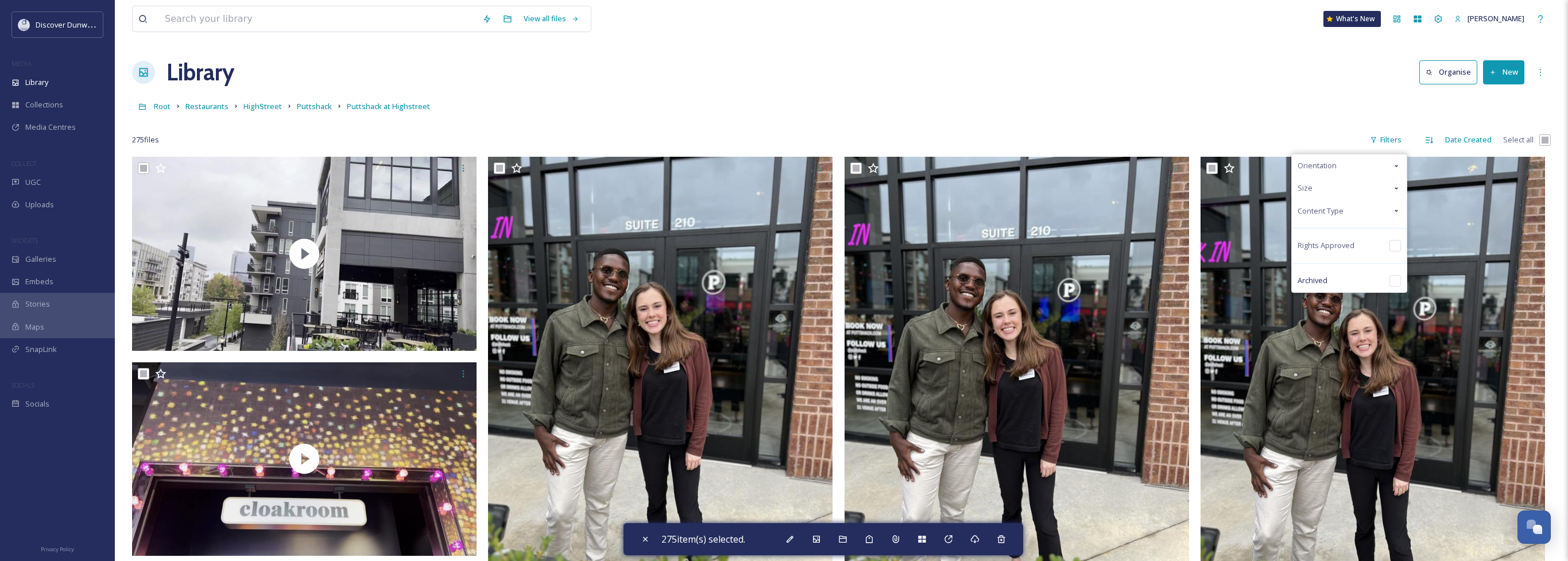
click at [1376, 212] on div "Content Type" at bounding box center [1348, 210] width 115 height 22
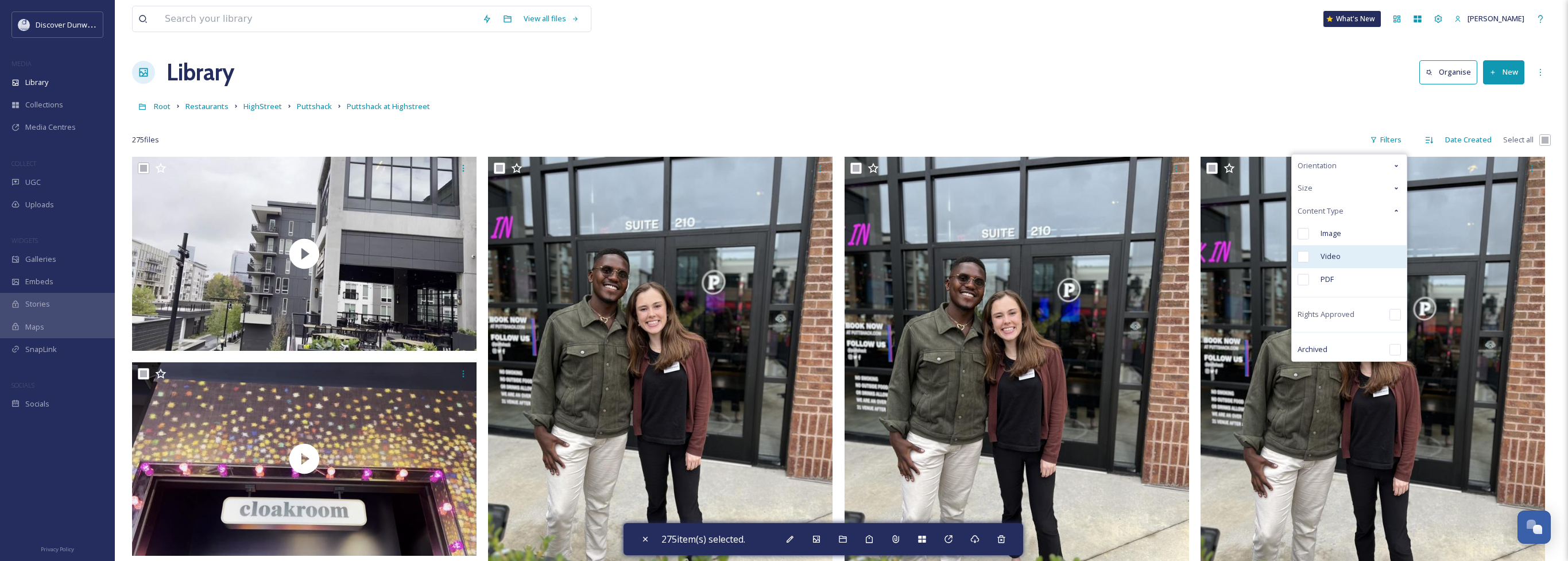
click at [1365, 252] on div "Video" at bounding box center [1348, 257] width 115 height 23
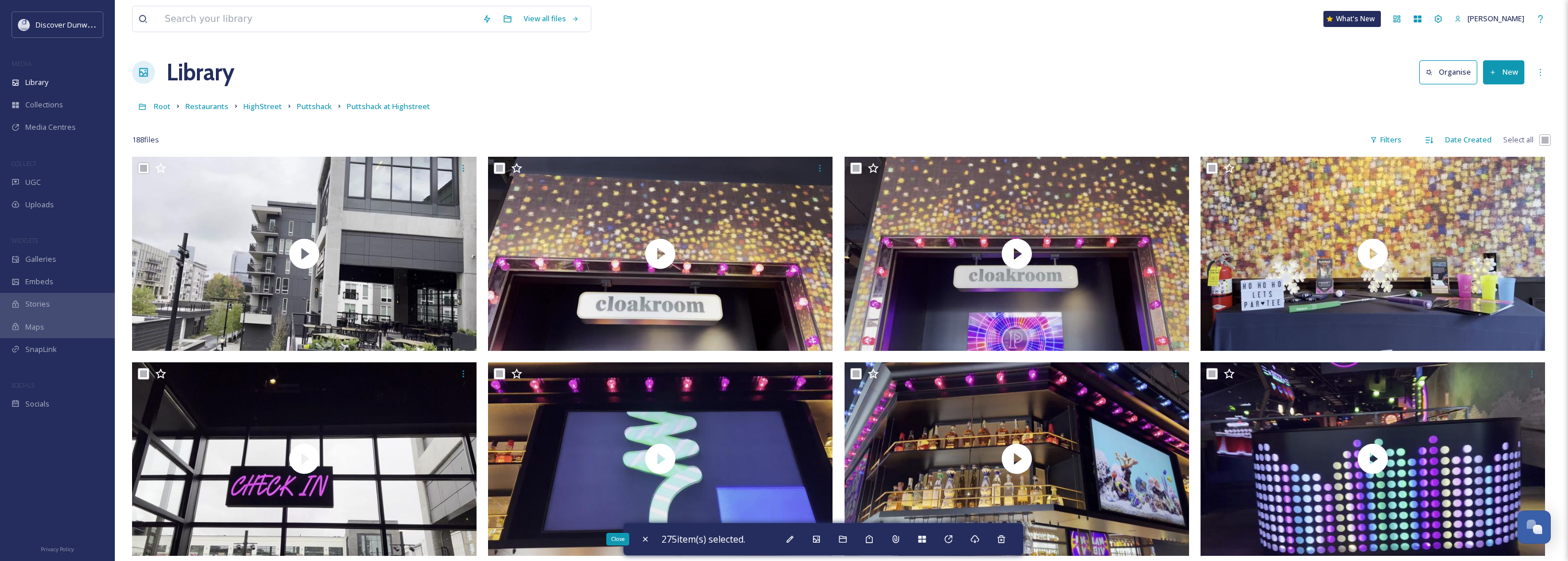
drag, startPoint x: 650, startPoint y: 545, endPoint x: 671, endPoint y: 532, distance: 24.7
click at [650, 545] on div "Close" at bounding box center [645, 539] width 20 height 20
checkbox input "false"
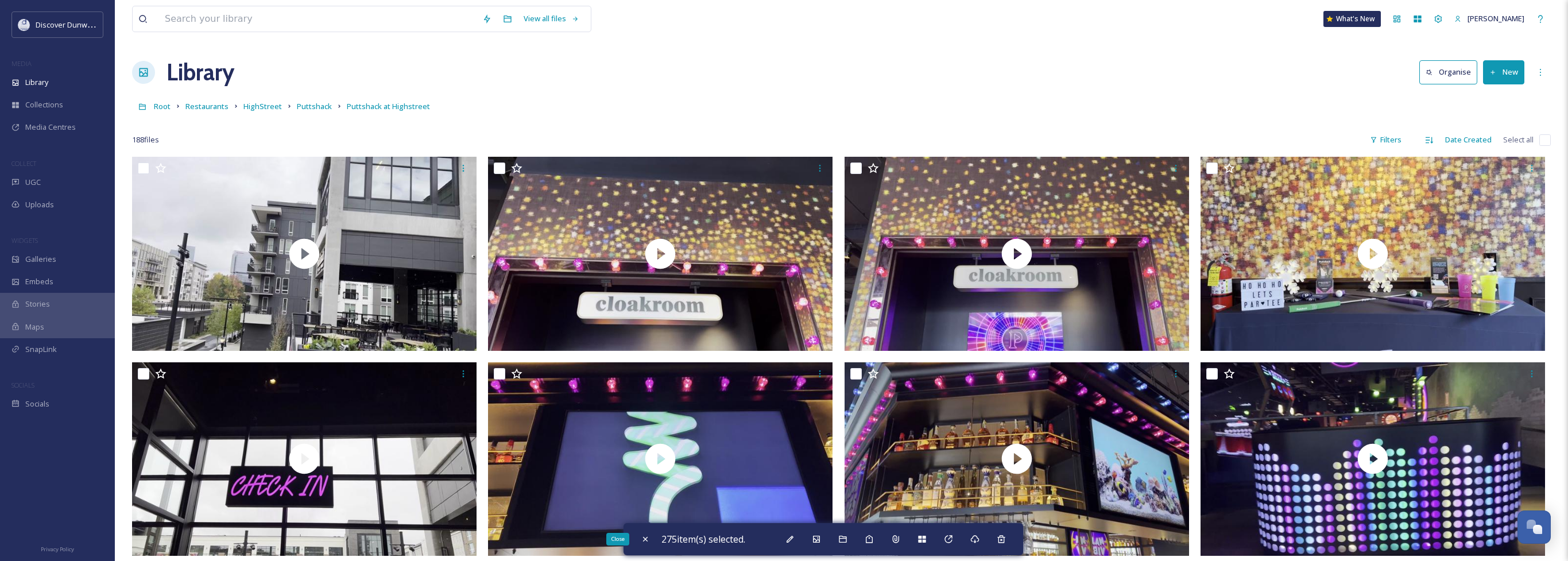
checkbox input "false"
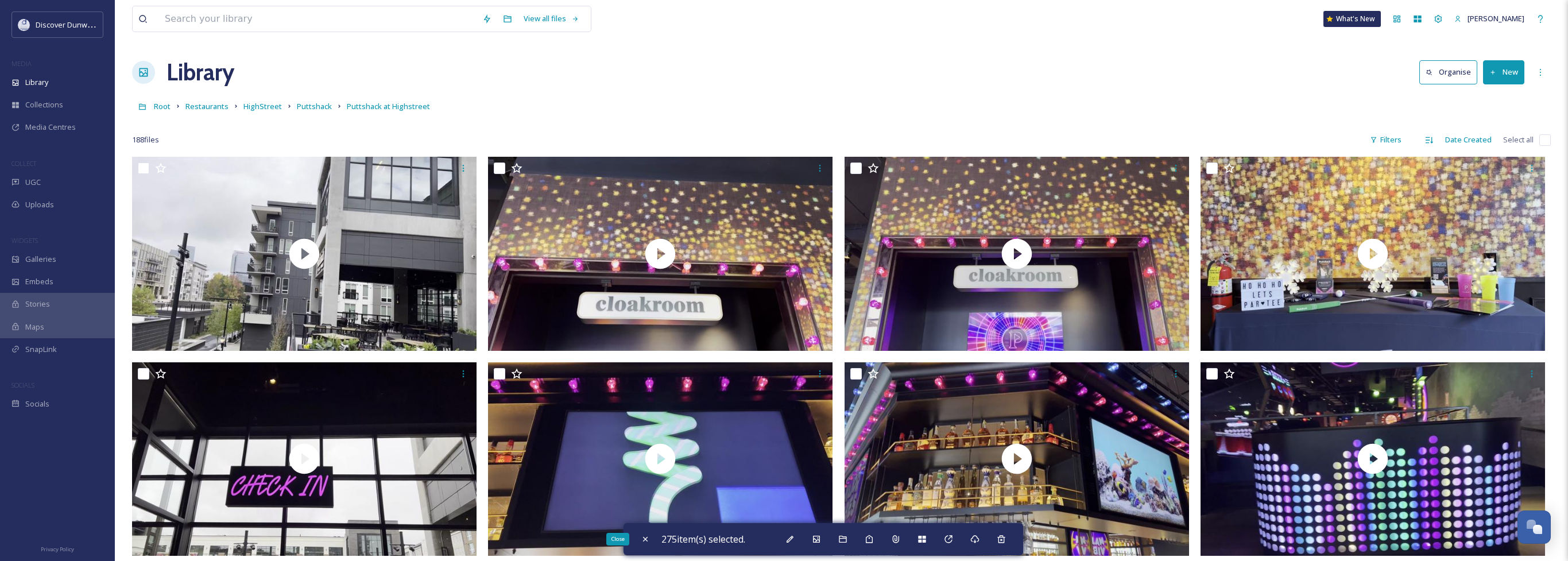
checkbox input "false"
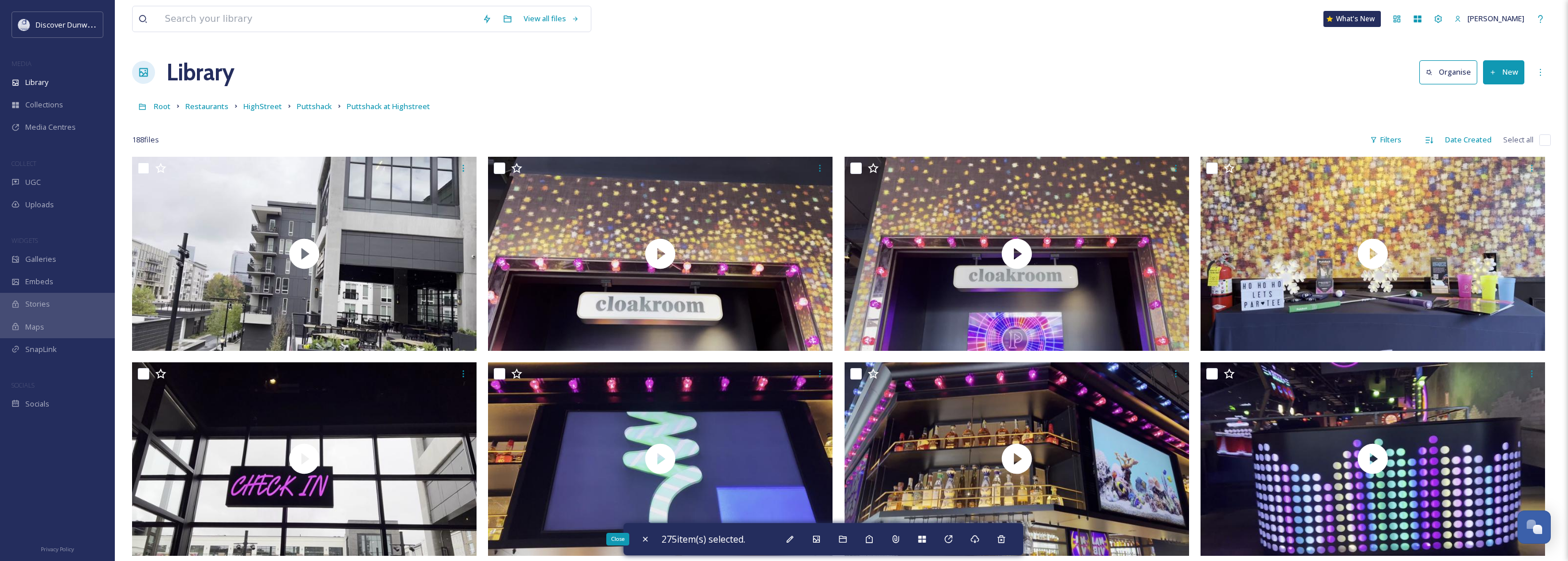
checkbox input "false"
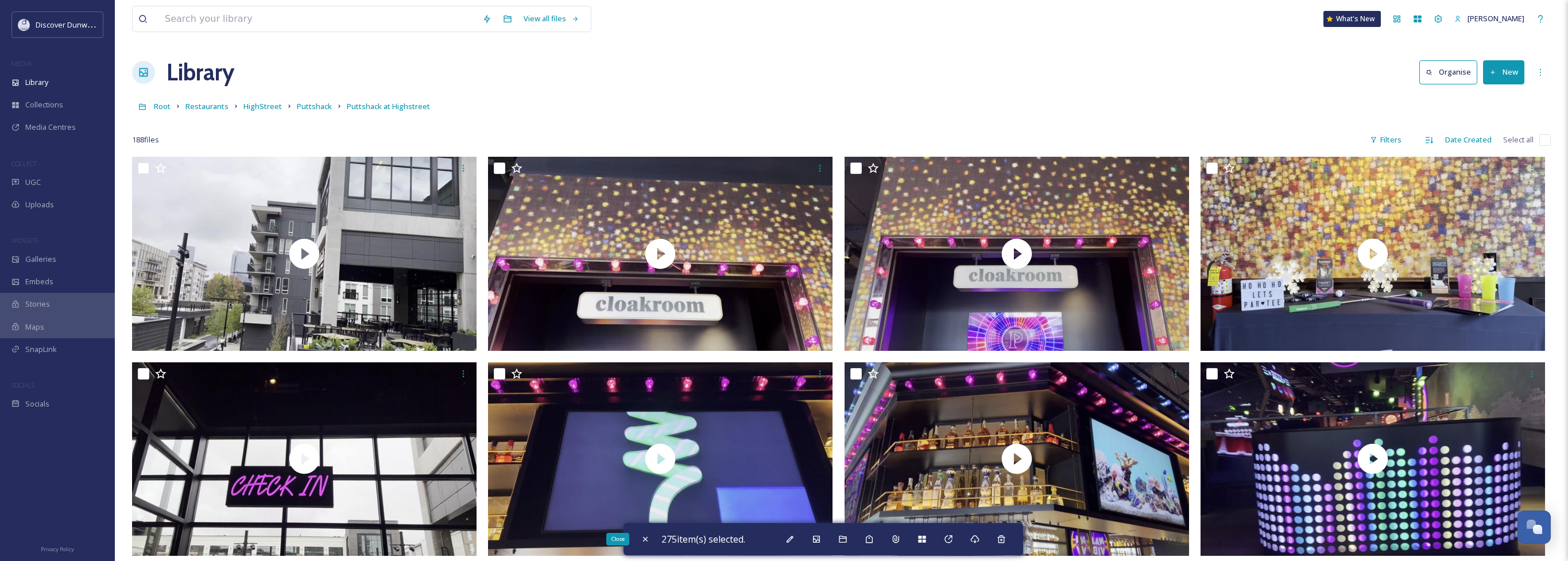
checkbox input "false"
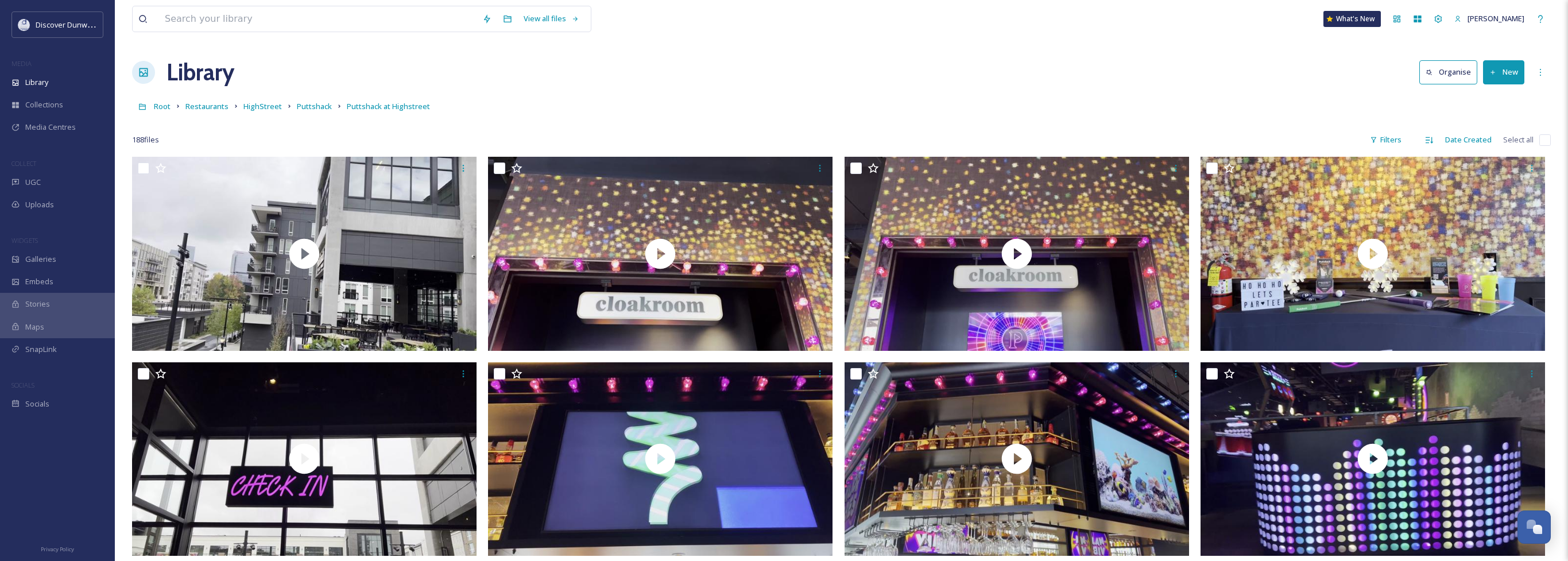
click at [1538, 138] on div "188 file s Filters Date Created Select all" at bounding box center [841, 139] width 1418 height 22
click at [1543, 140] on input "checkbox" at bounding box center [1545, 140] width 12 height 12
checkbox input "true"
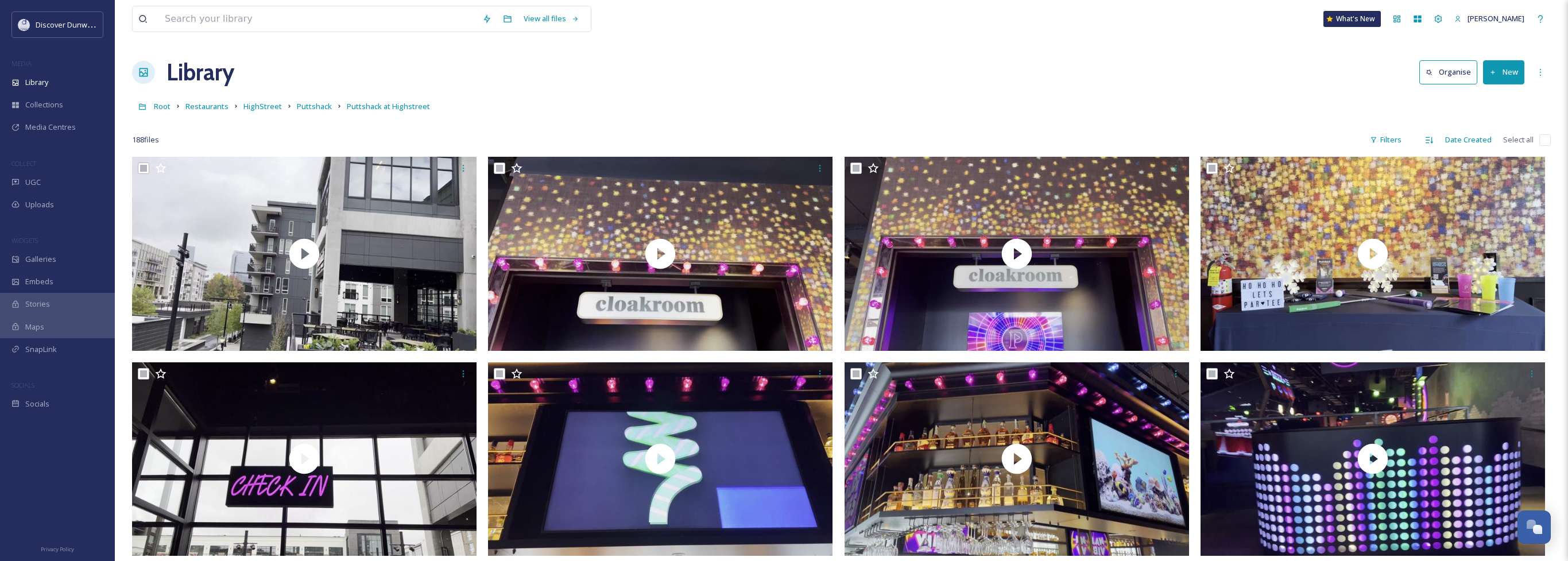
checkbox input "true"
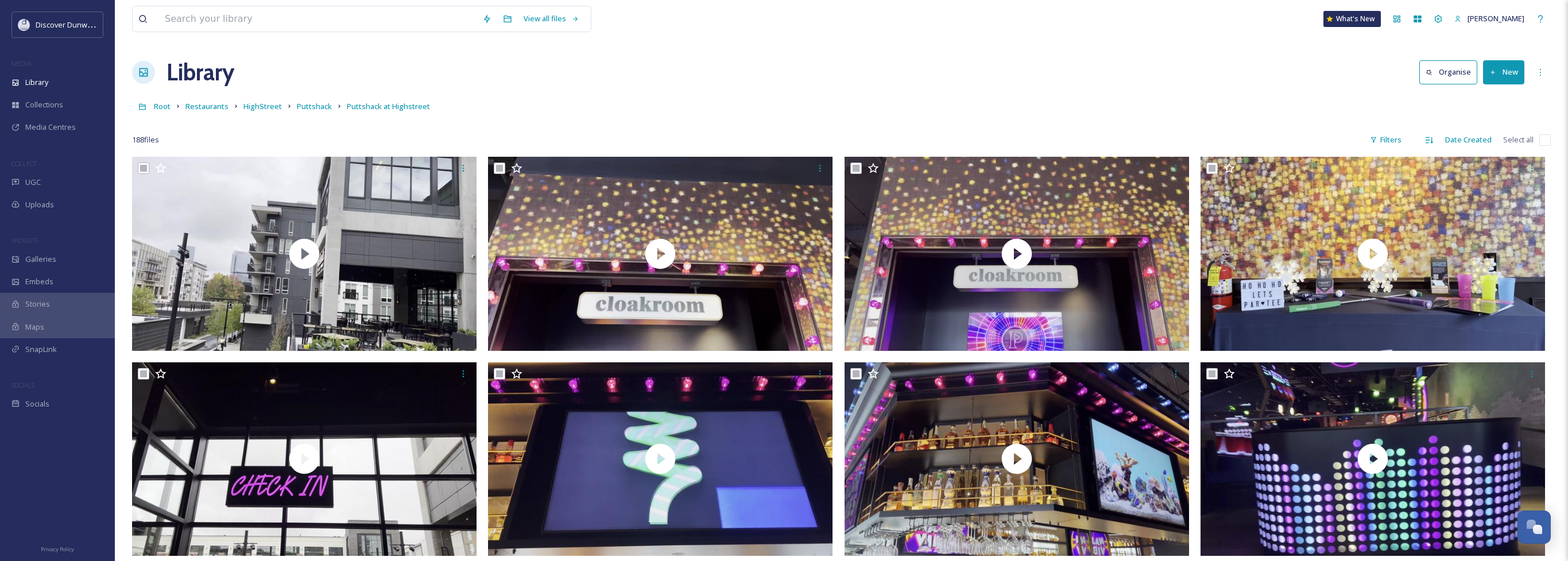
checkbox input "true"
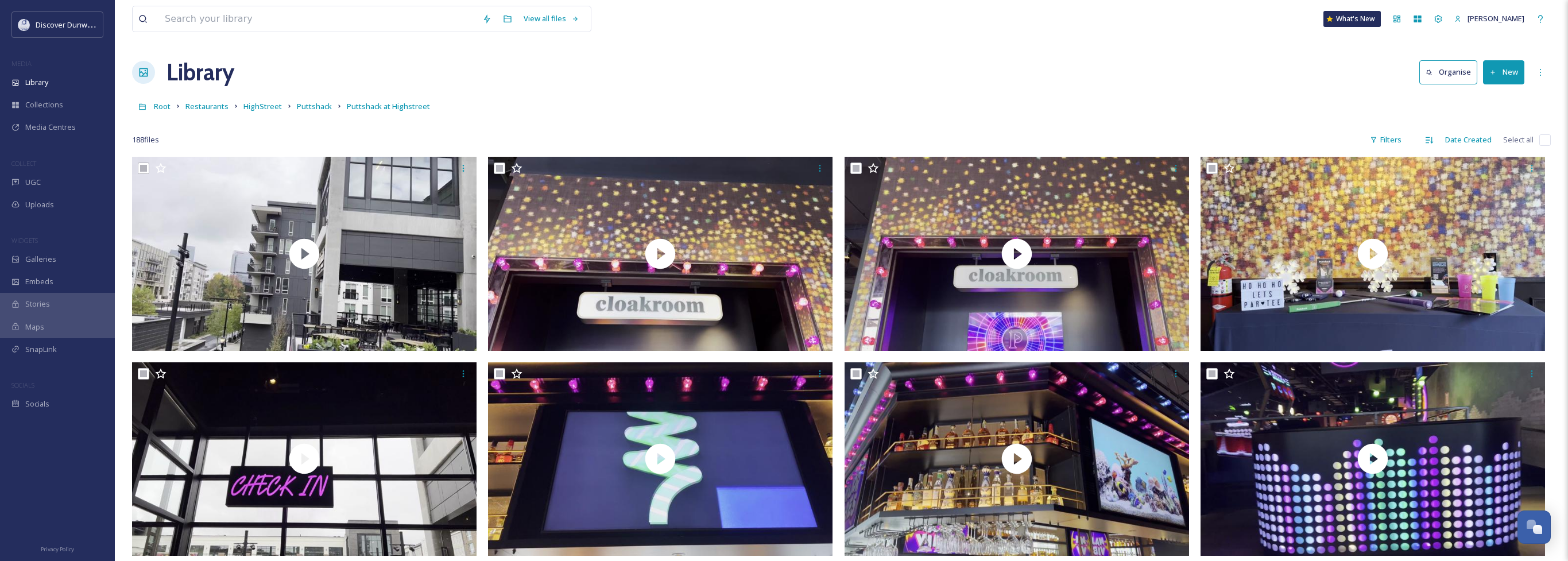
checkbox input "true"
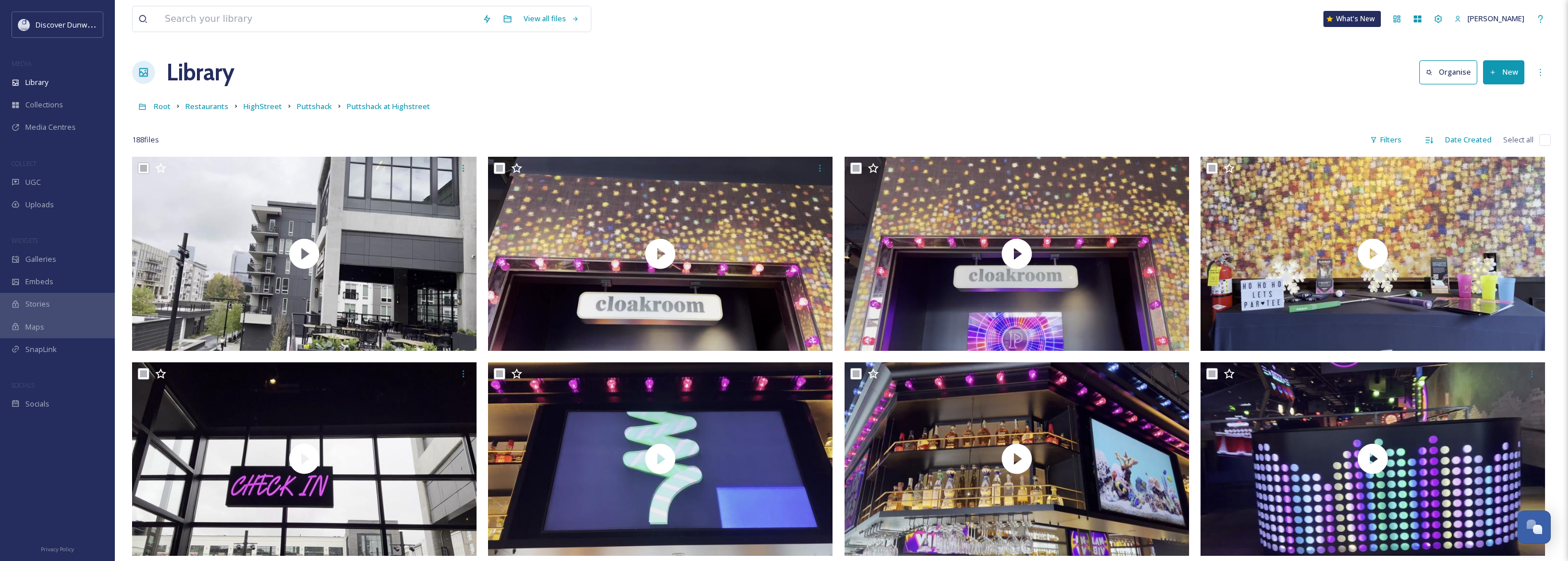
checkbox input "true"
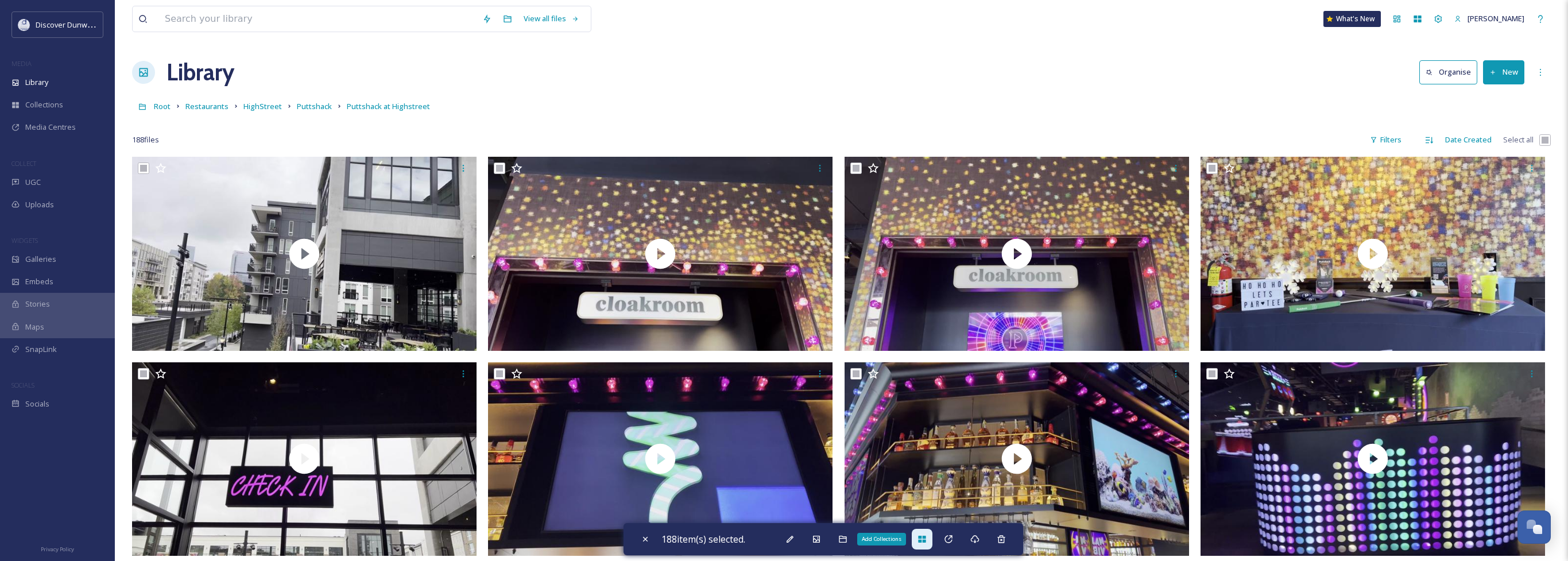
click at [923, 542] on icon at bounding box center [922, 539] width 8 height 7
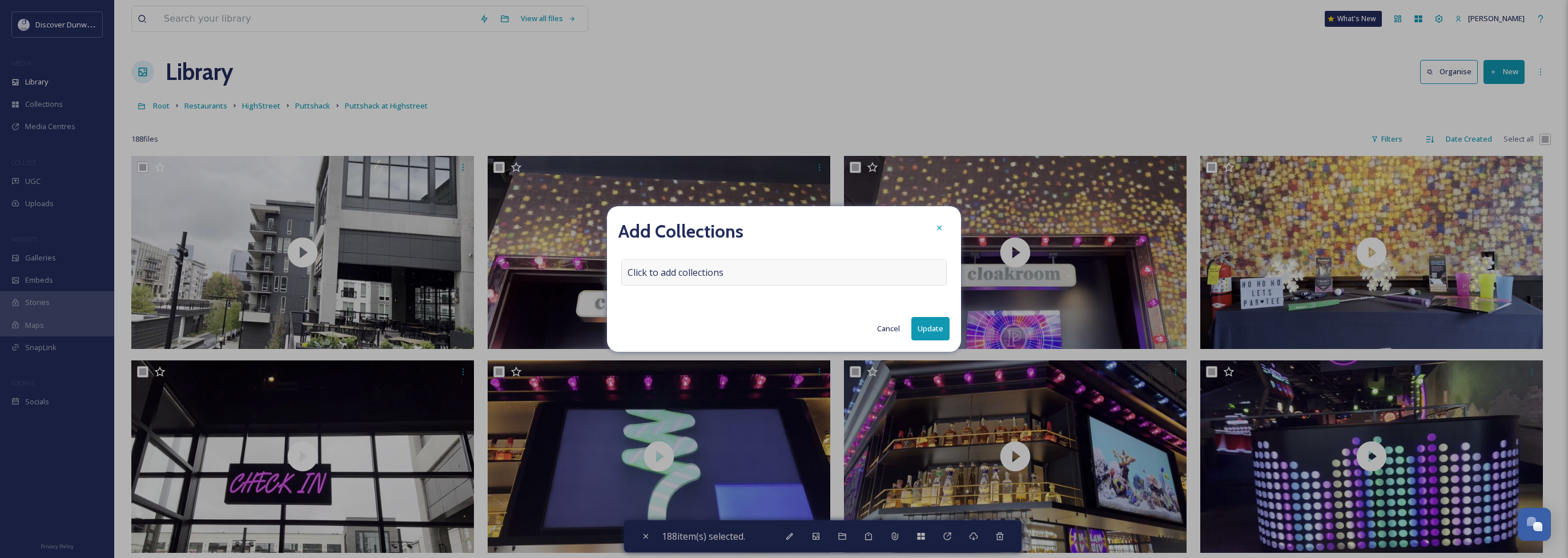
click at [806, 270] on div "Click to add collections" at bounding box center [783, 272] width 325 height 26
click at [784, 278] on div at bounding box center [783, 272] width 325 height 26
click at [659, 274] on input at bounding box center [684, 273] width 126 height 25
click at [879, 322] on button "Cancel" at bounding box center [889, 328] width 35 height 22
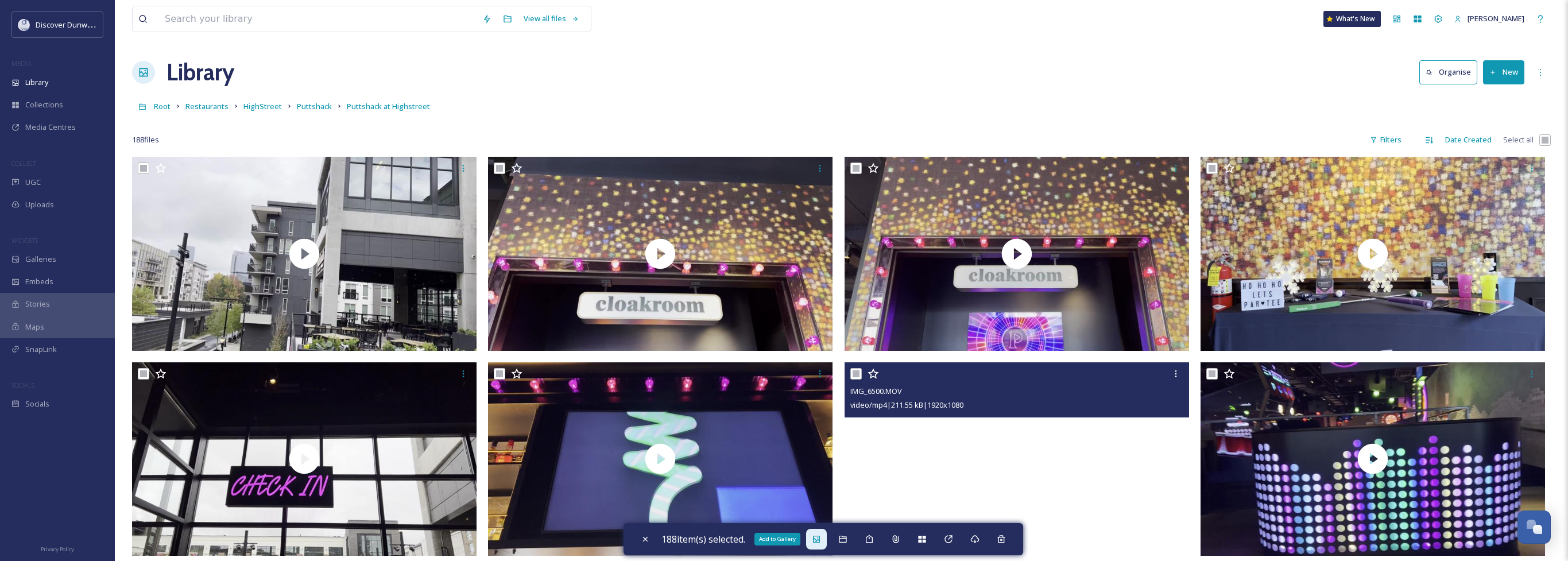
click at [827, 539] on div "Add to Gallery" at bounding box center [815, 539] width 20 height 20
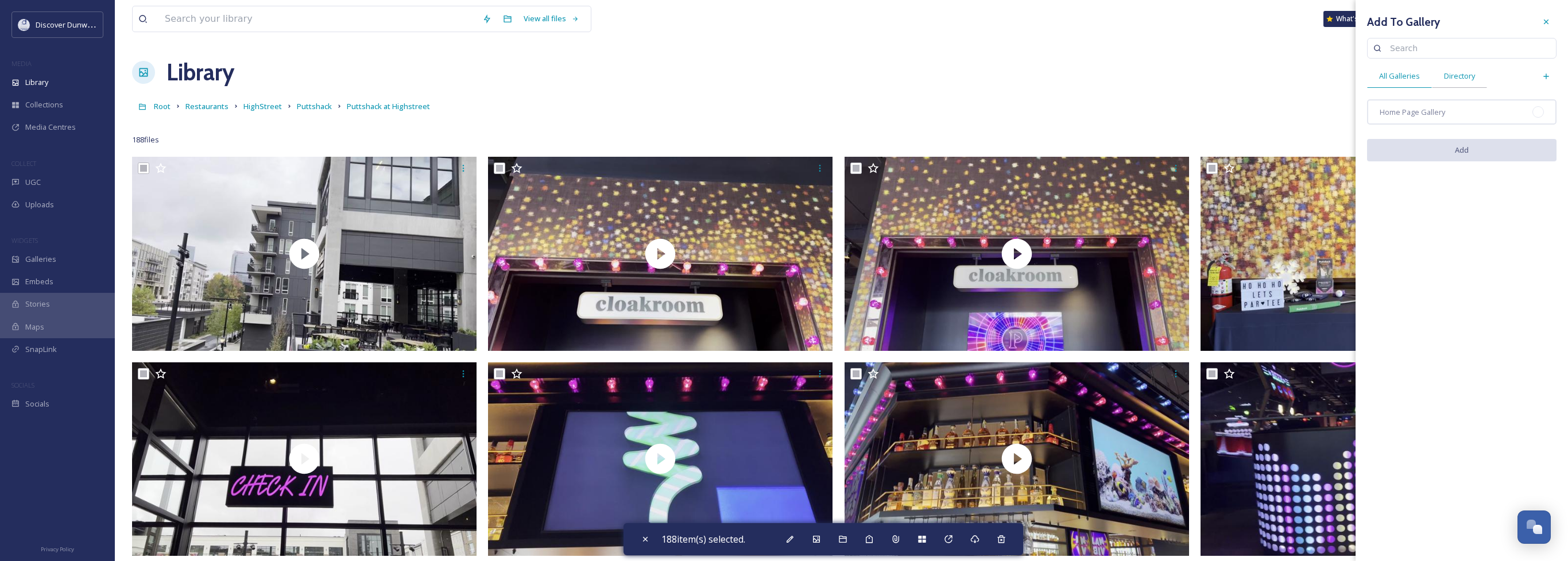
click at [1460, 76] on span "Directory" at bounding box center [1459, 75] width 31 height 11
click at [1415, 126] on span "Home Page Gallery" at bounding box center [1413, 128] width 66 height 11
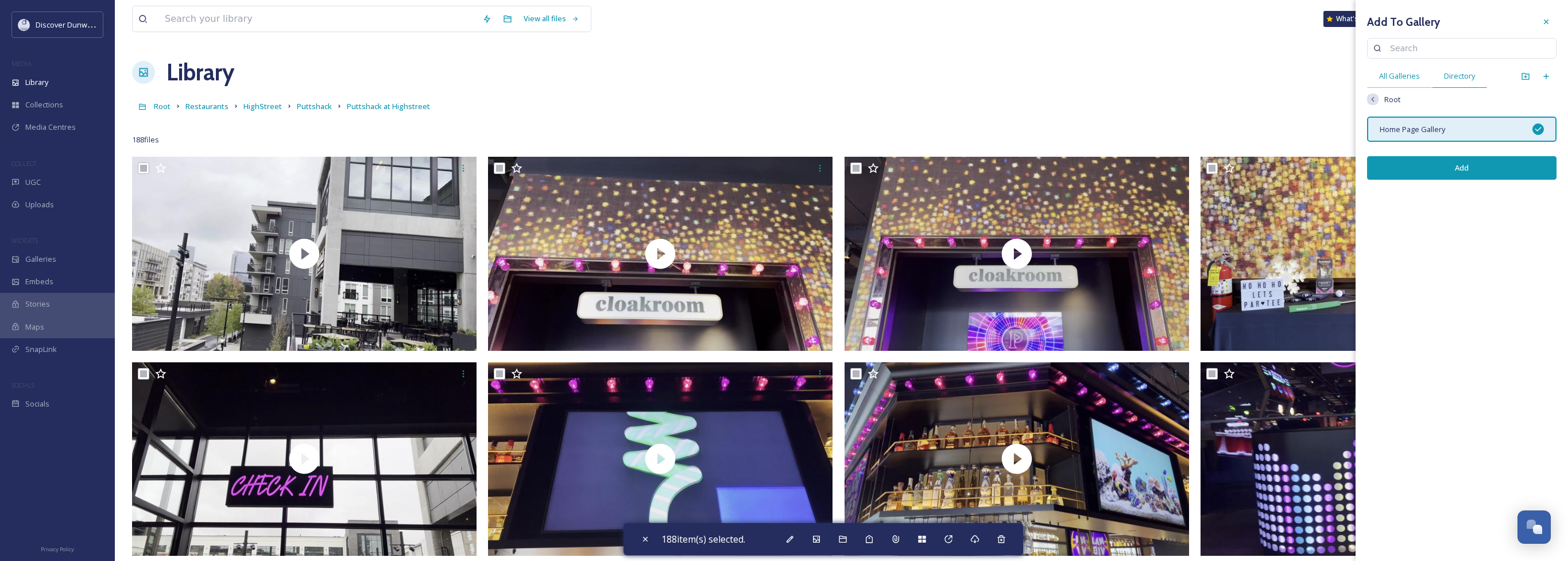
click at [1397, 74] on span "All Galleries" at bounding box center [1399, 75] width 41 height 11
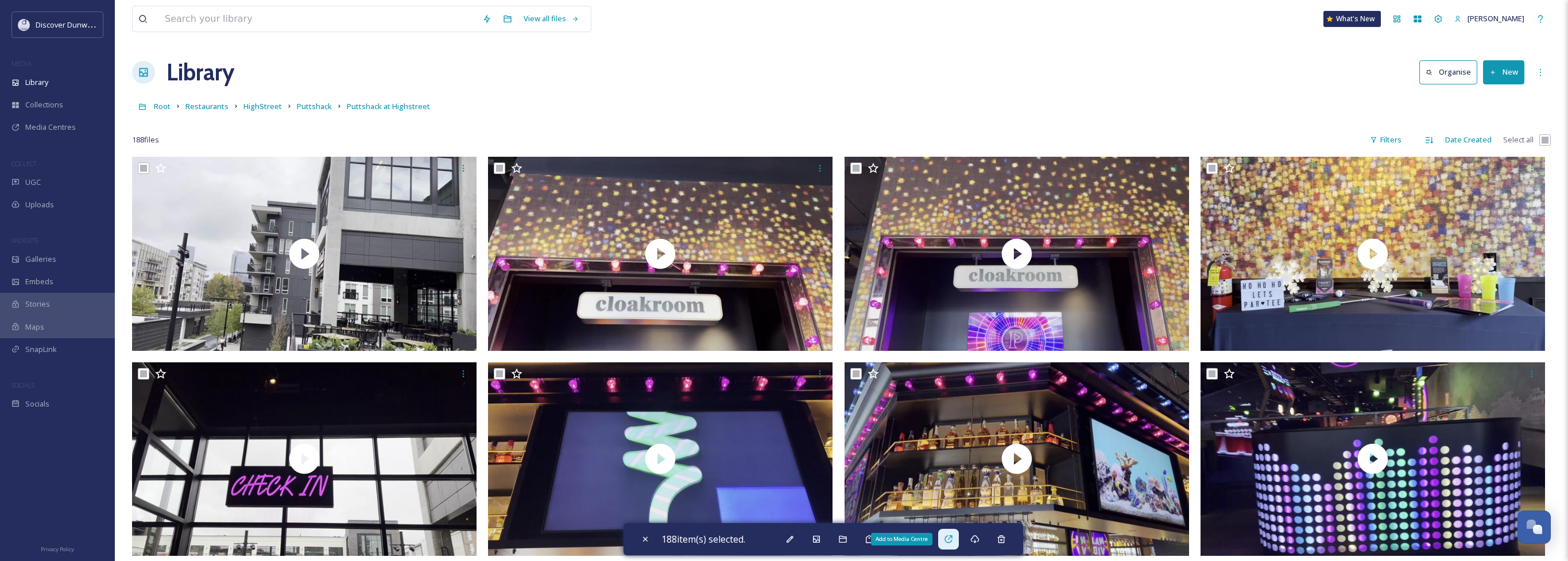
click at [950, 539] on icon at bounding box center [949, 540] width 10 height 10
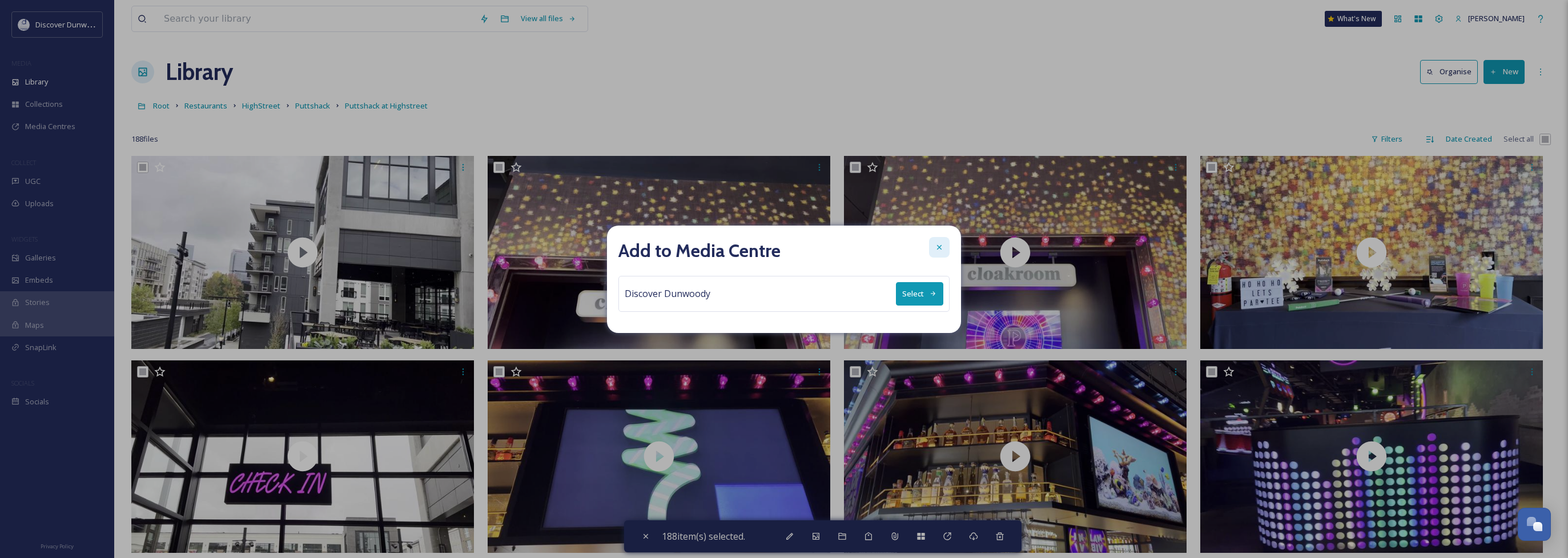
click at [938, 246] on icon at bounding box center [938, 247] width 5 height 5
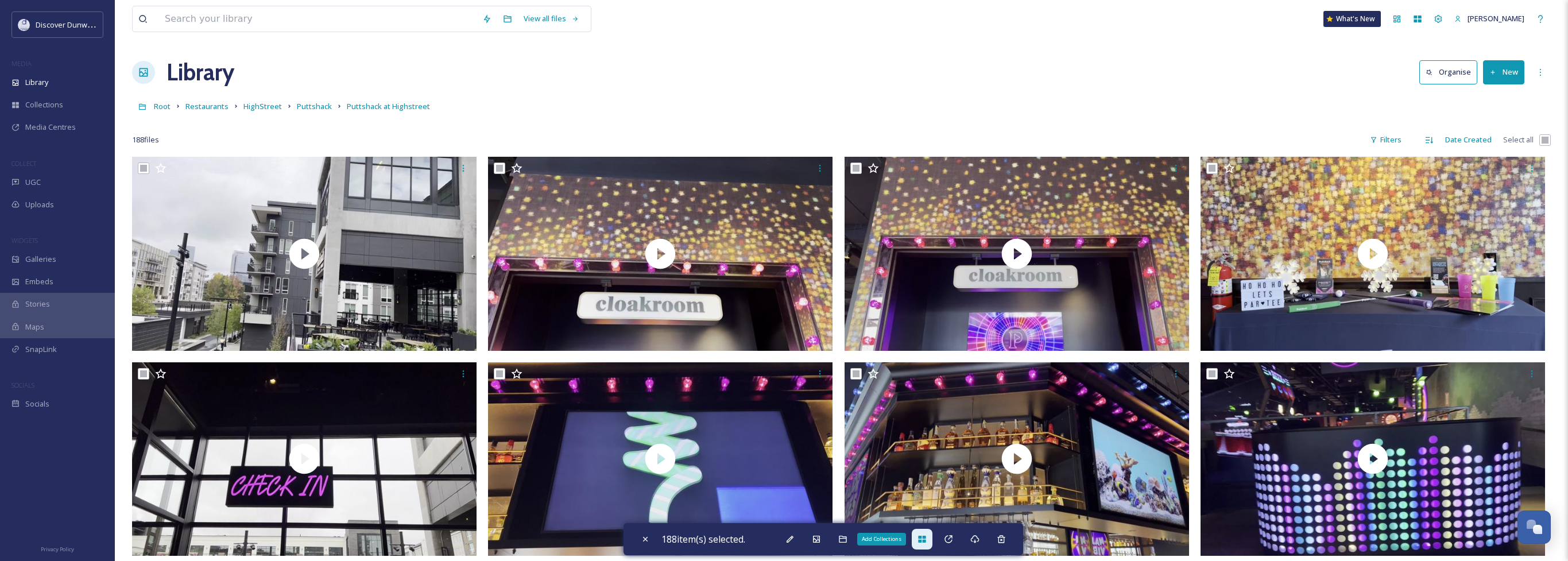
click at [929, 541] on div "Add Collections" at bounding box center [922, 539] width 20 height 20
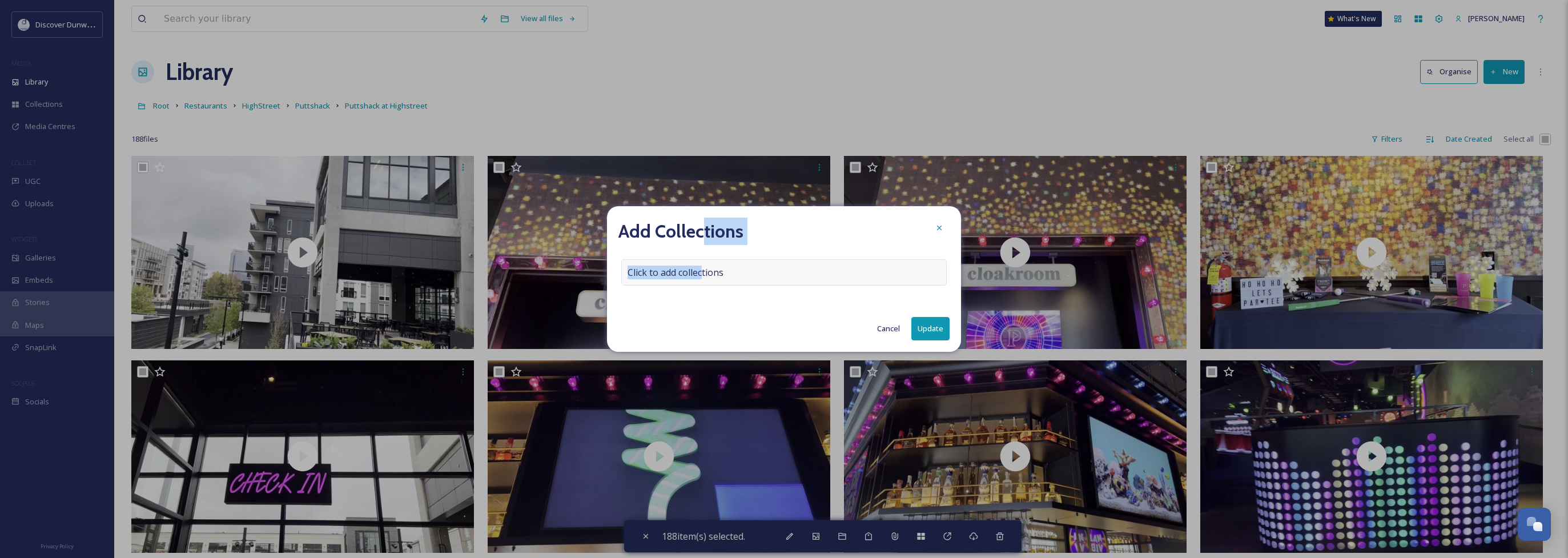
drag, startPoint x: 702, startPoint y: 263, endPoint x: 703, endPoint y: 270, distance: 7.1
click at [703, 270] on div "Add Collections Click to add collections Cancel Update" at bounding box center [783, 279] width 354 height 146
click at [703, 275] on span "Click to add collections" at bounding box center [676, 273] width 96 height 13
click at [703, 276] on input at bounding box center [684, 273] width 126 height 25
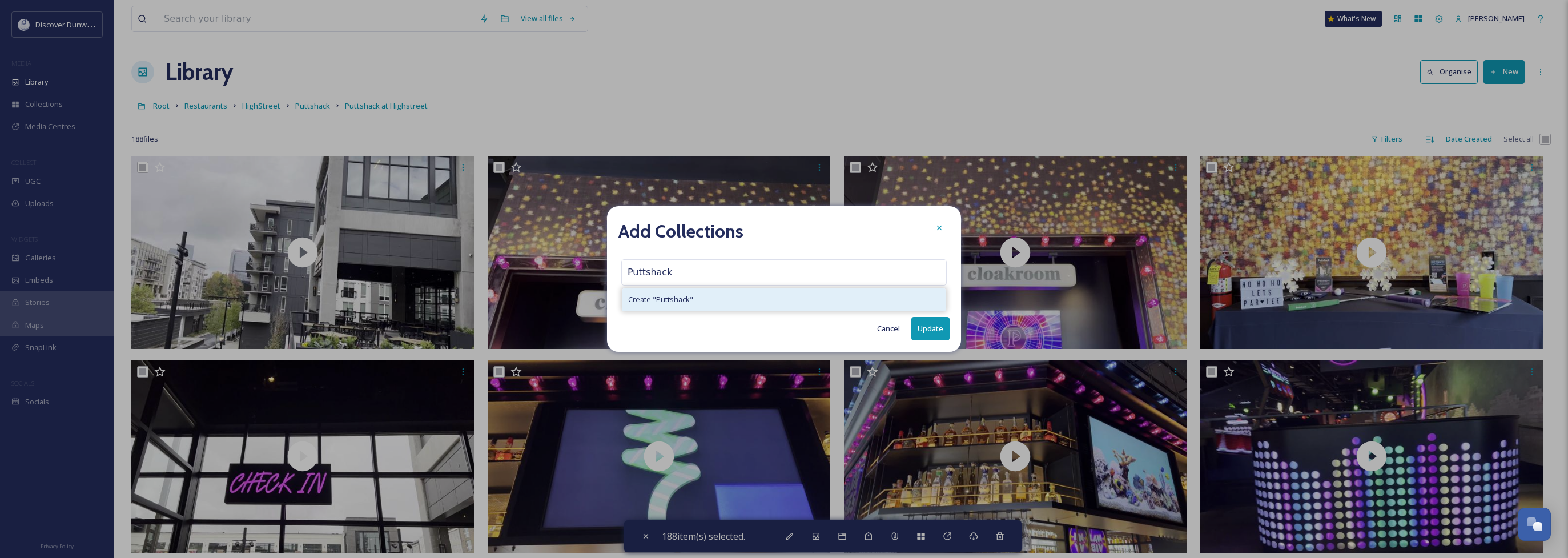
type input "Puttshack"
click at [721, 296] on div "Create " Puttshack "" at bounding box center [783, 299] width 323 height 22
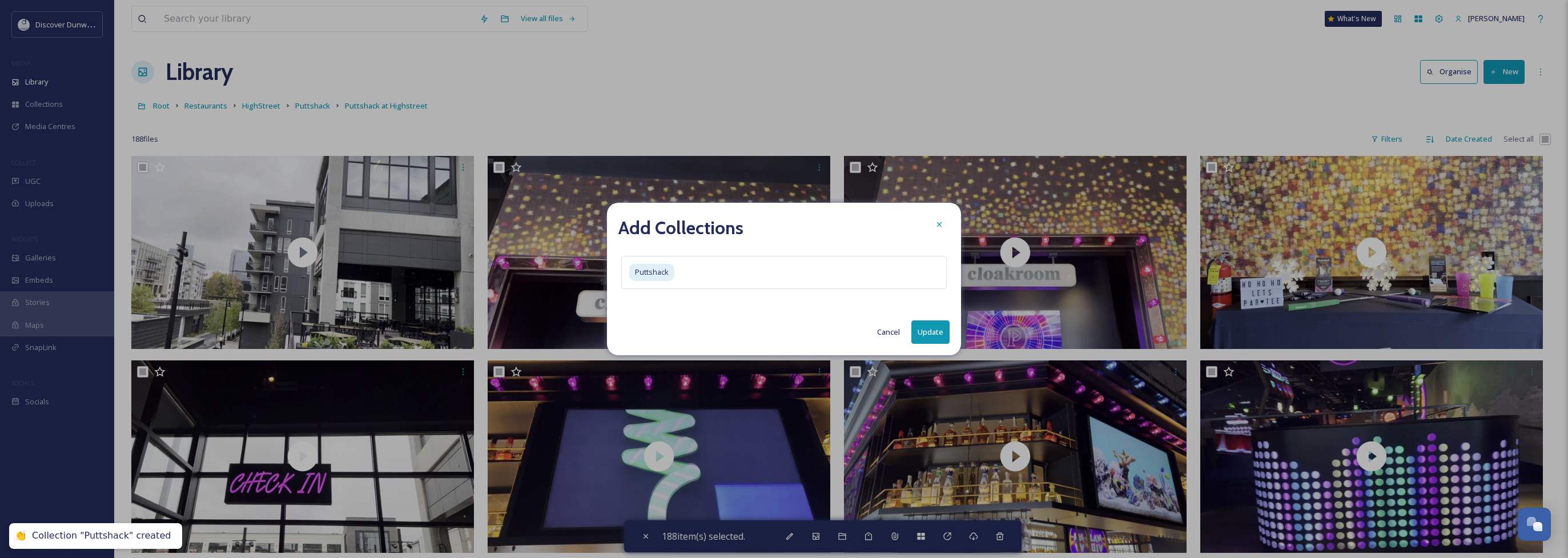
click at [931, 331] on button "Update" at bounding box center [930, 332] width 38 height 23
checkbox input "false"
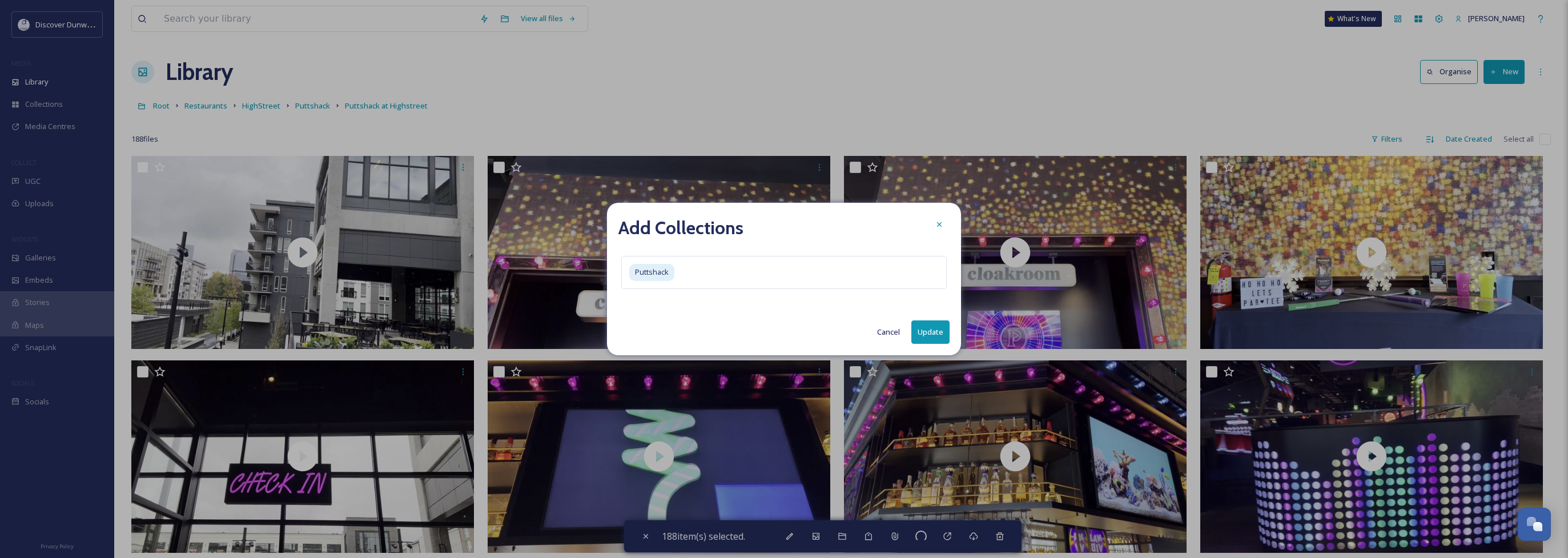
checkbox input "false"
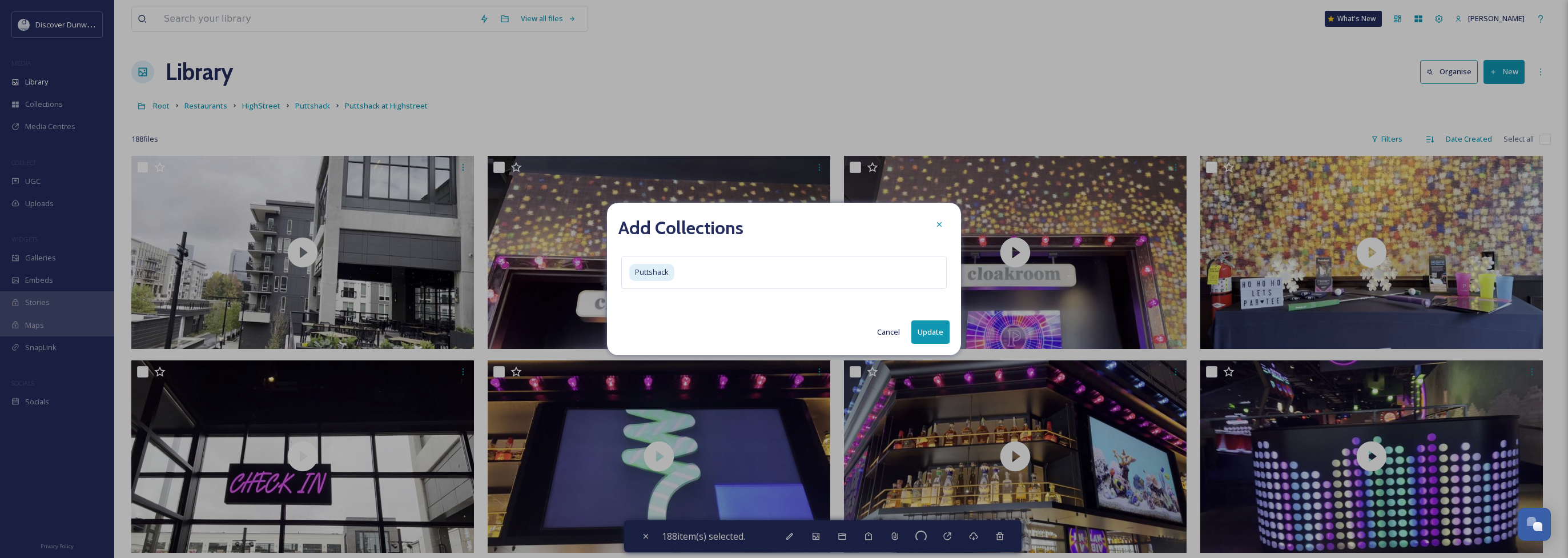
checkbox input "false"
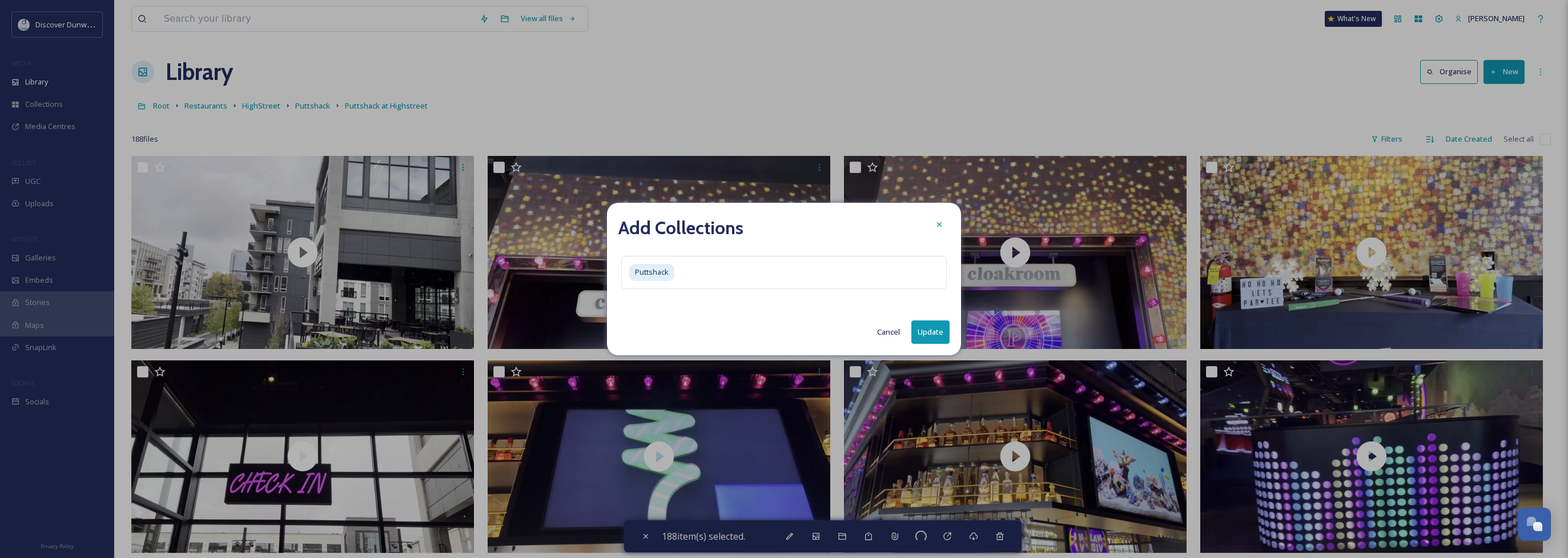
checkbox input "false"
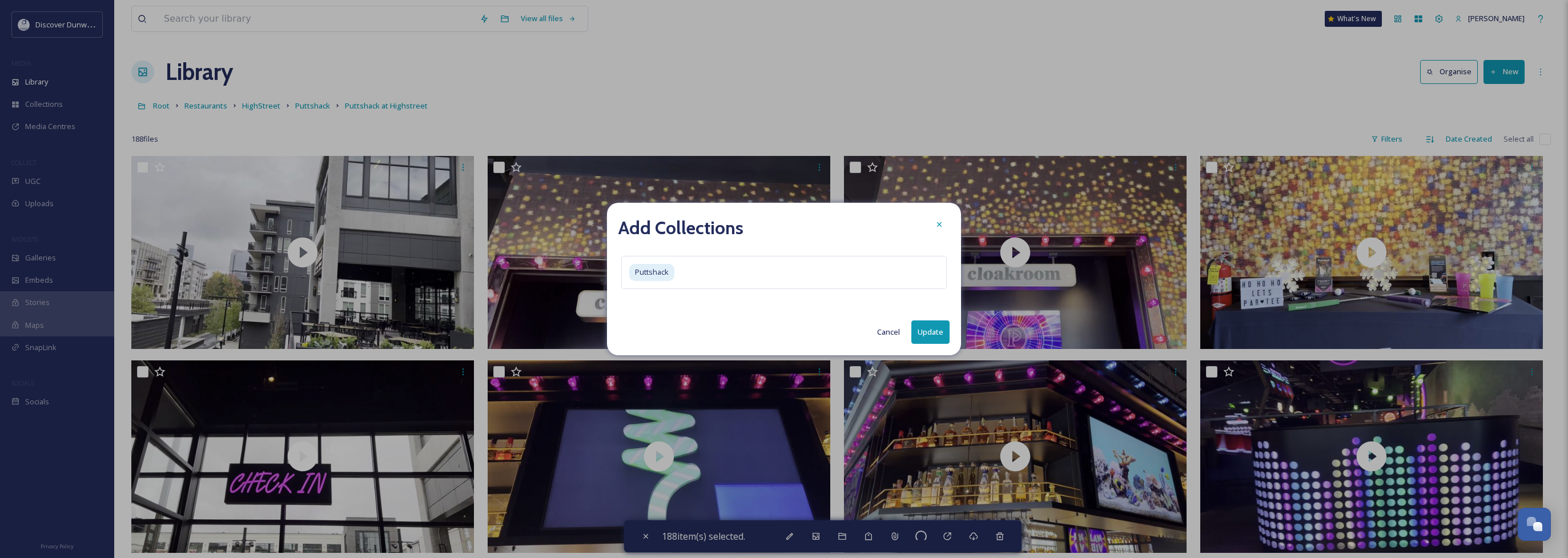
checkbox input "false"
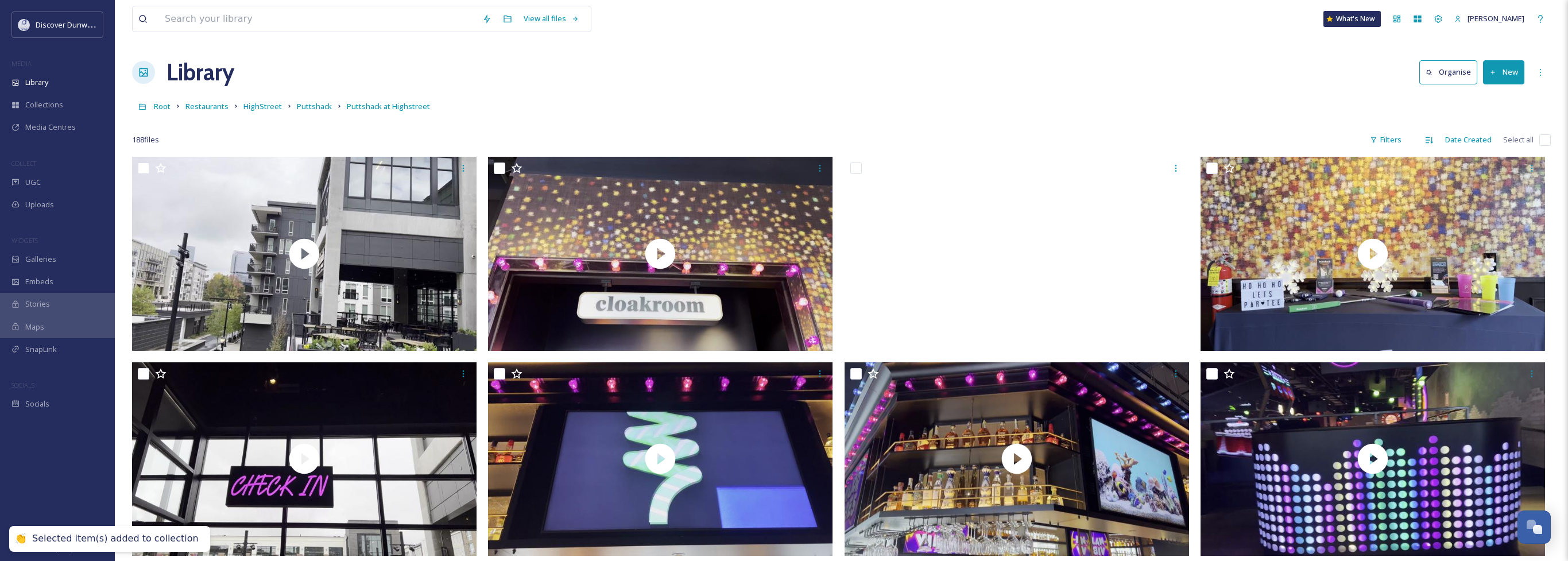
click at [1538, 139] on div "188 file s Filters Date Created Select all" at bounding box center [841, 139] width 1418 height 22
click at [1547, 142] on input "checkbox" at bounding box center [1545, 140] width 12 height 12
checkbox input "true"
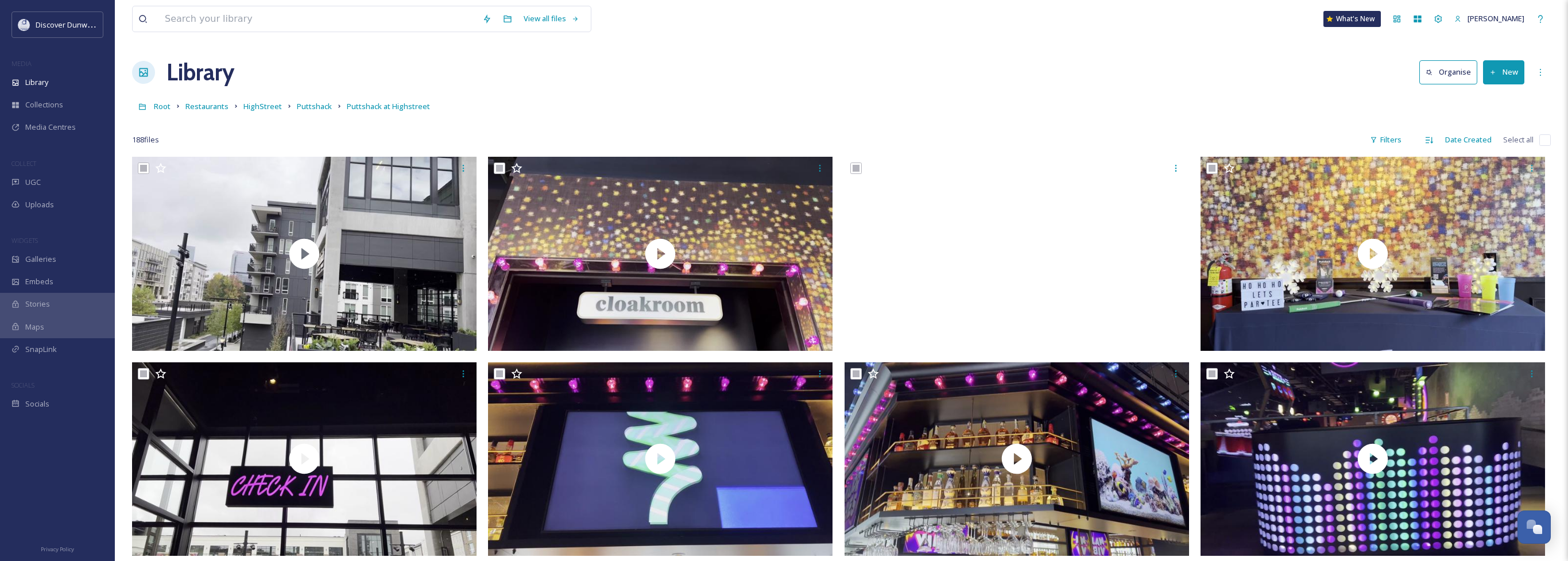
checkbox input "true"
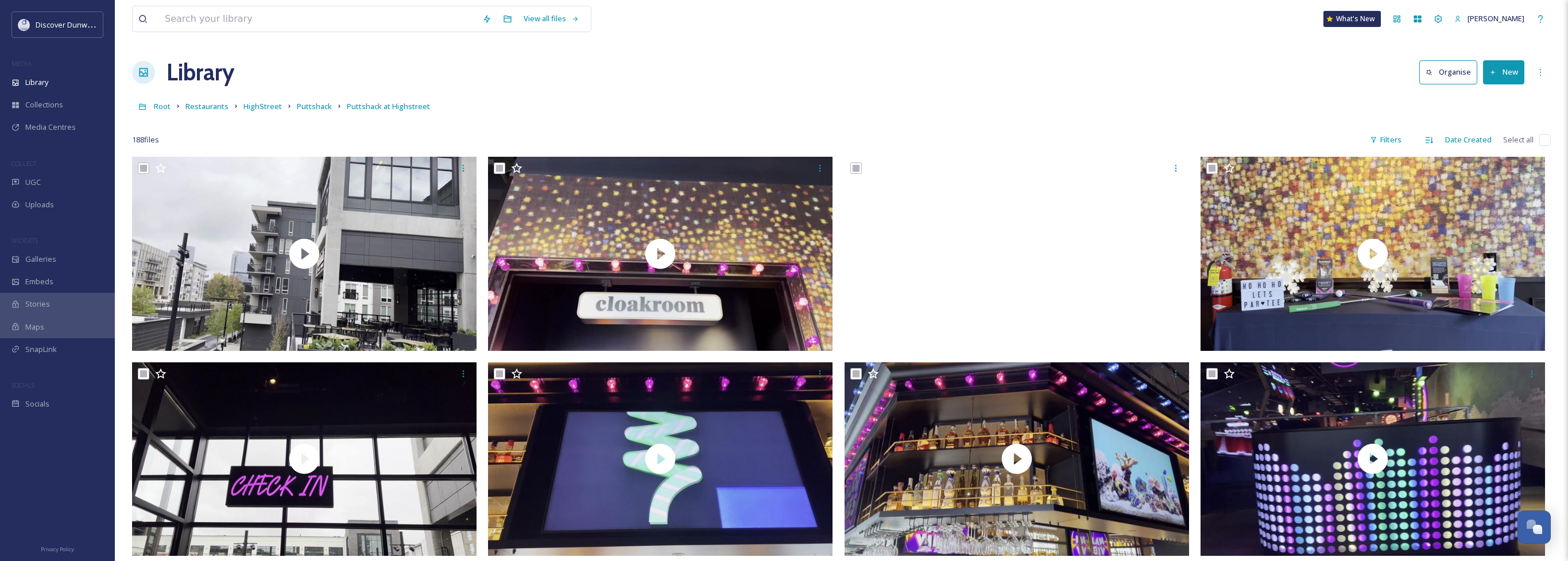
checkbox input "true"
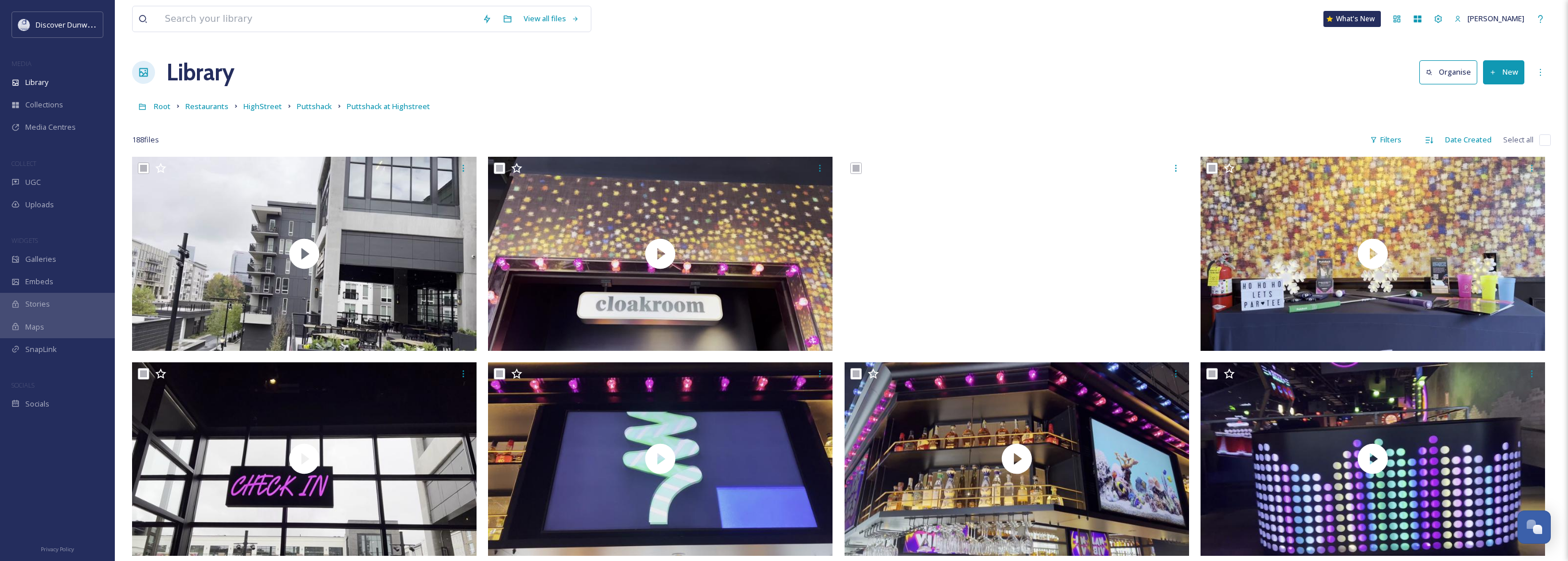
checkbox input "true"
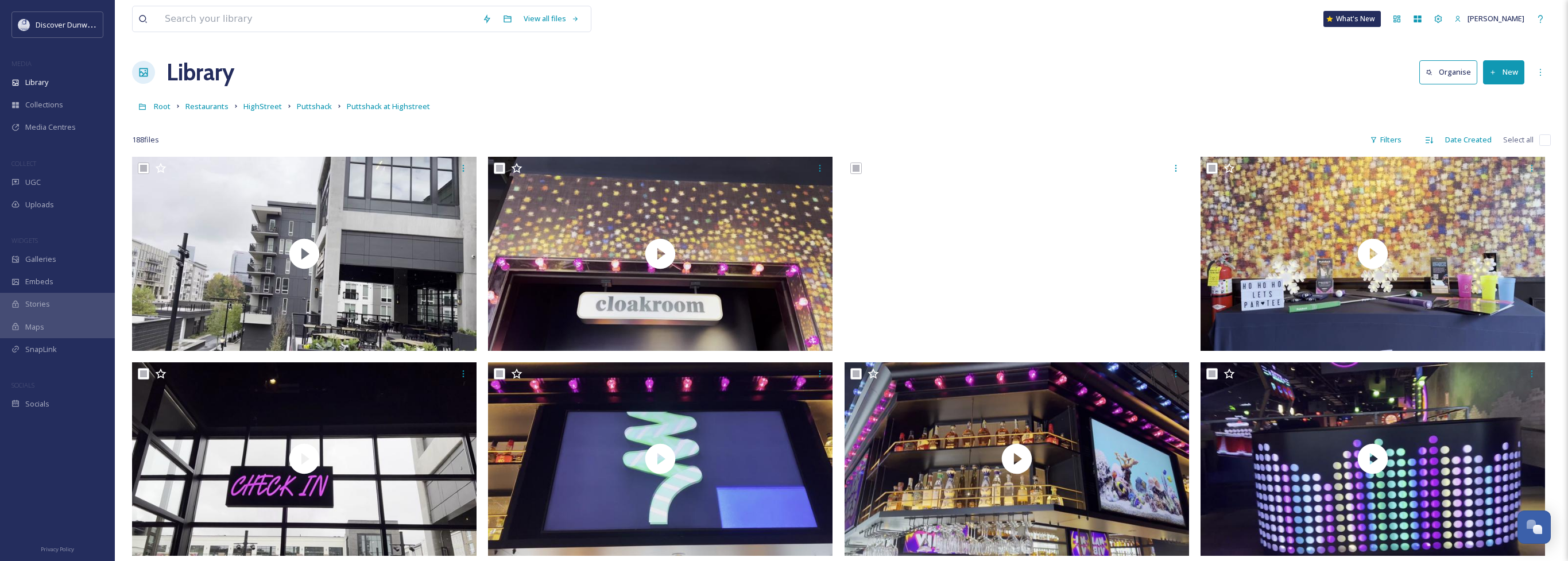
checkbox input "true"
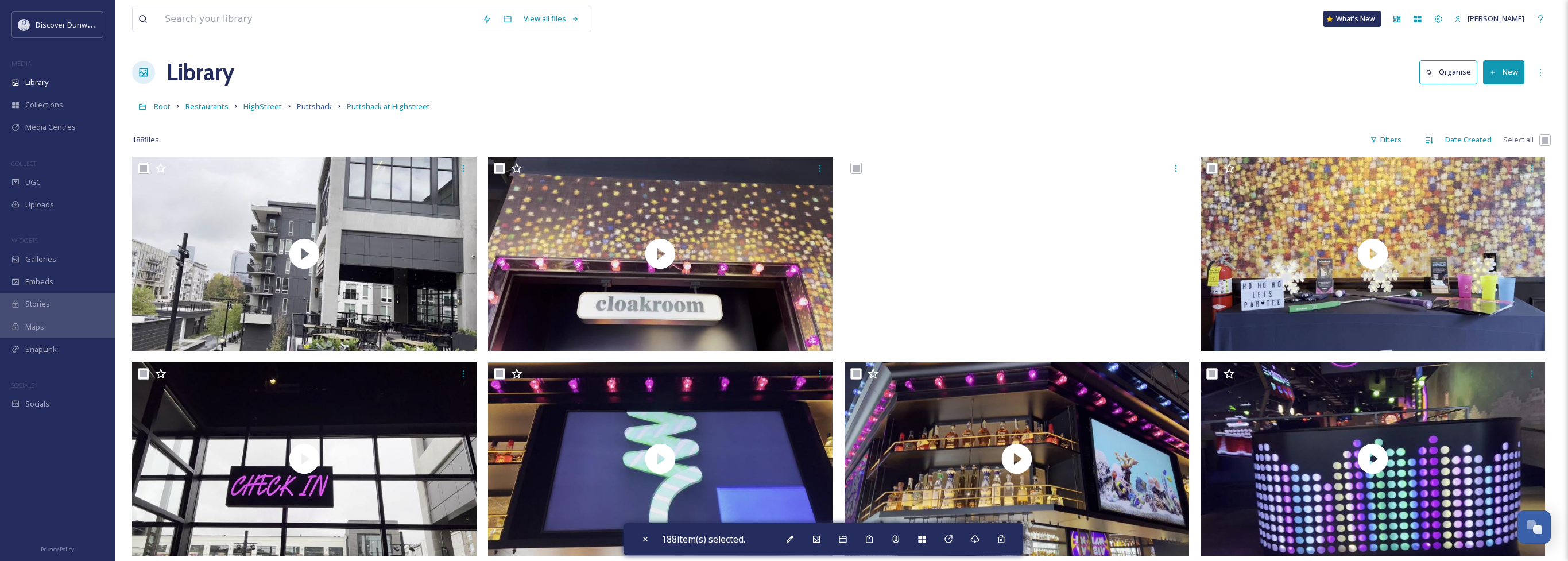
click at [324, 101] on span "Puttshack" at bounding box center [315, 106] width 35 height 11
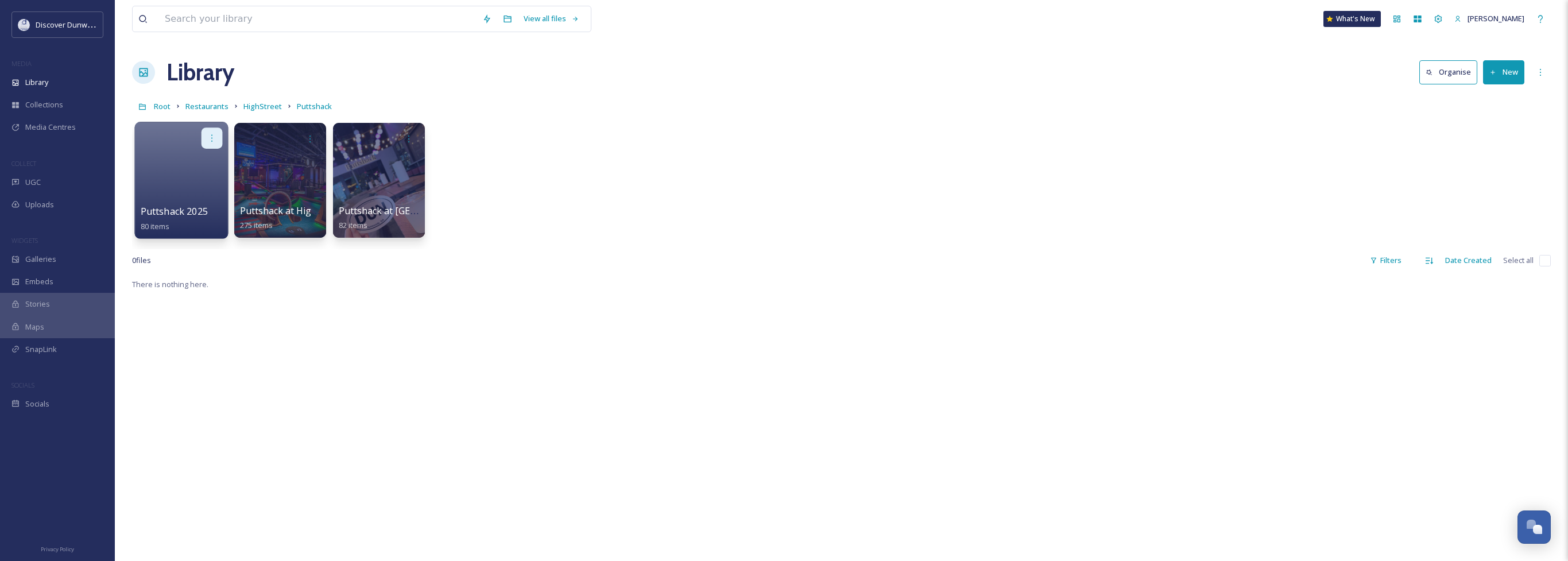
click at [219, 142] on div at bounding box center [212, 138] width 21 height 21
click at [154, 138] on div at bounding box center [181, 138] width 82 height 21
click at [164, 203] on div at bounding box center [180, 180] width 94 height 117
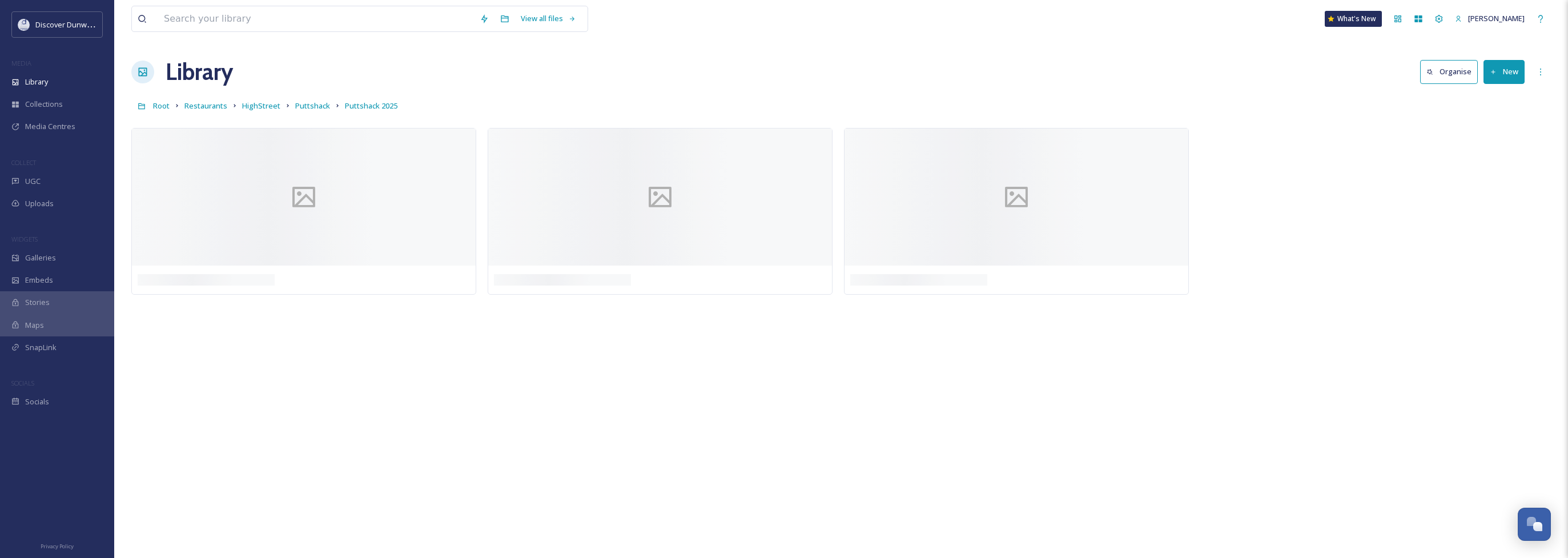
click at [1562, 63] on div "View all files What's [GEOGRAPHIC_DATA][PERSON_NAME] Organise New Root Restaura…" at bounding box center [841, 279] width 1454 height 558
click at [1541, 80] on div "More Options" at bounding box center [1539, 71] width 20 height 20
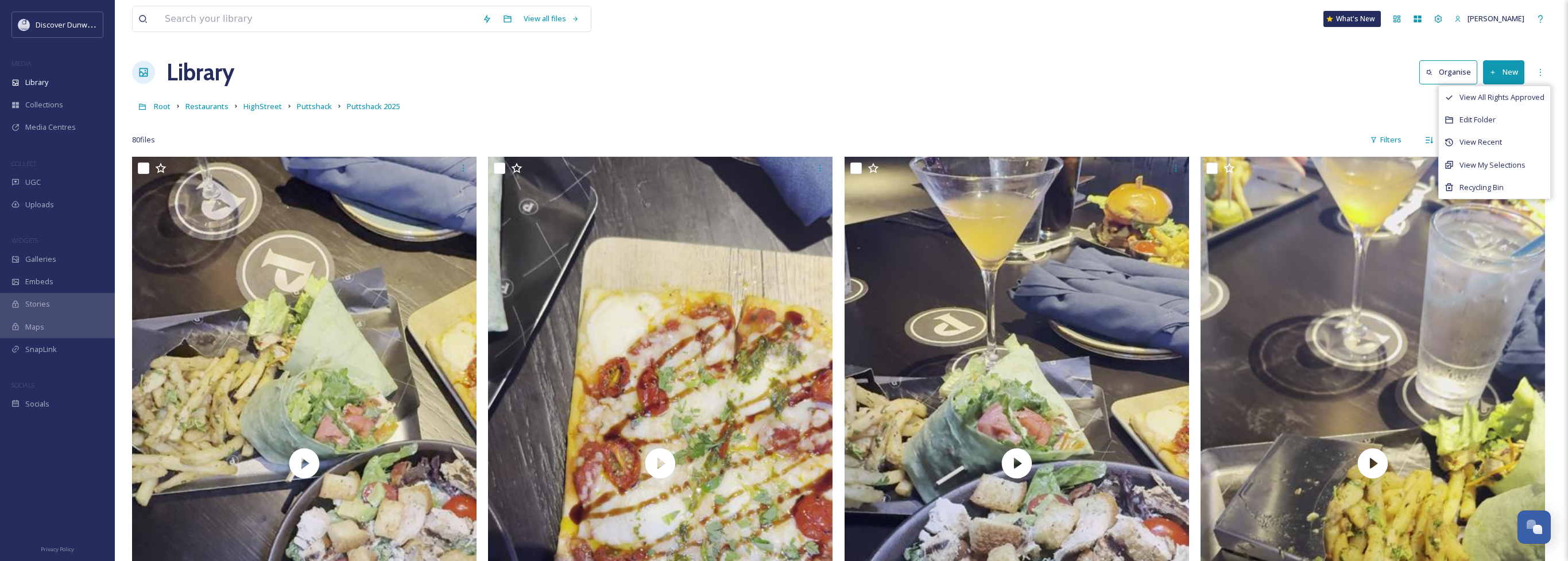
click at [946, 68] on div "Library Organise New View All Rights Approved Edit Folder View Recent View My S…" at bounding box center [841, 72] width 1418 height 35
